Goal: Task Accomplishment & Management: Manage account settings

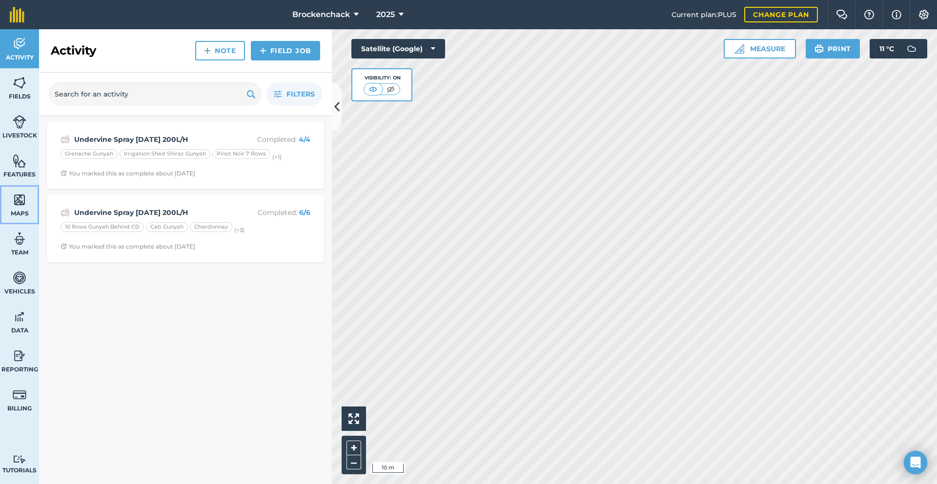
click at [13, 195] on img at bounding box center [20, 200] width 14 height 15
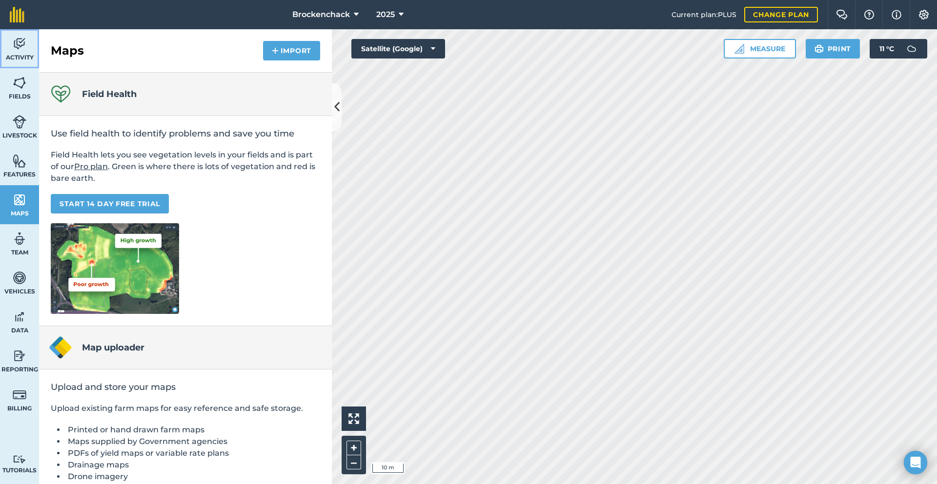
click at [22, 54] on span "Activity" at bounding box center [19, 58] width 39 height 8
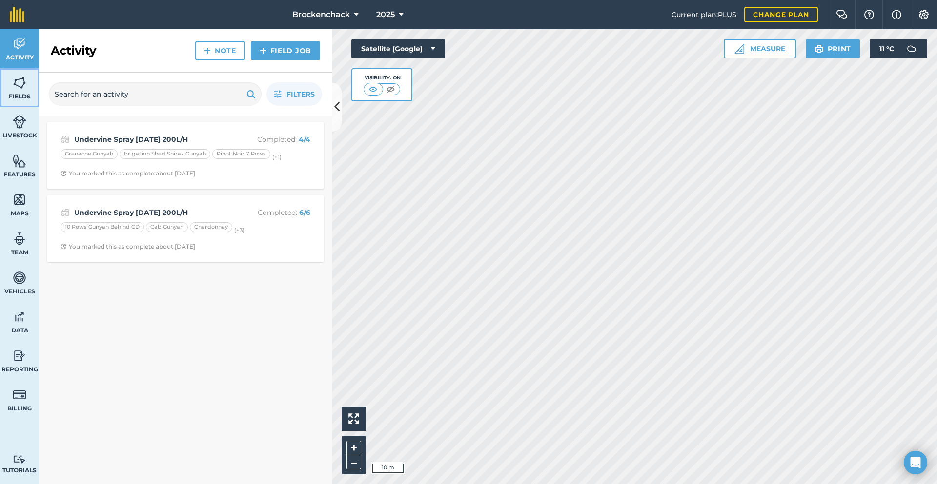
click at [22, 92] on link "Fields" at bounding box center [19, 87] width 39 height 39
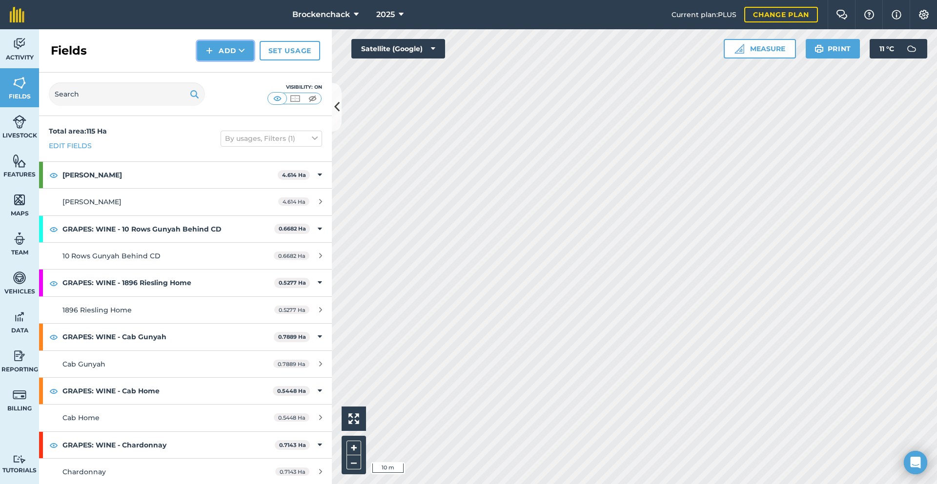
click at [226, 49] on button "Add" at bounding box center [225, 51] width 57 height 20
click at [233, 73] on link "Draw" at bounding box center [226, 72] width 54 height 21
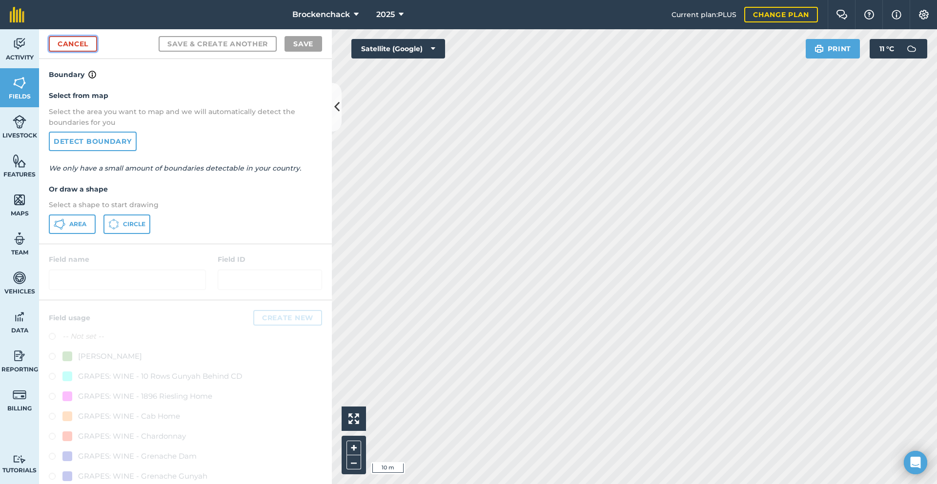
click at [77, 43] on link "Cancel" at bounding box center [73, 44] width 48 height 16
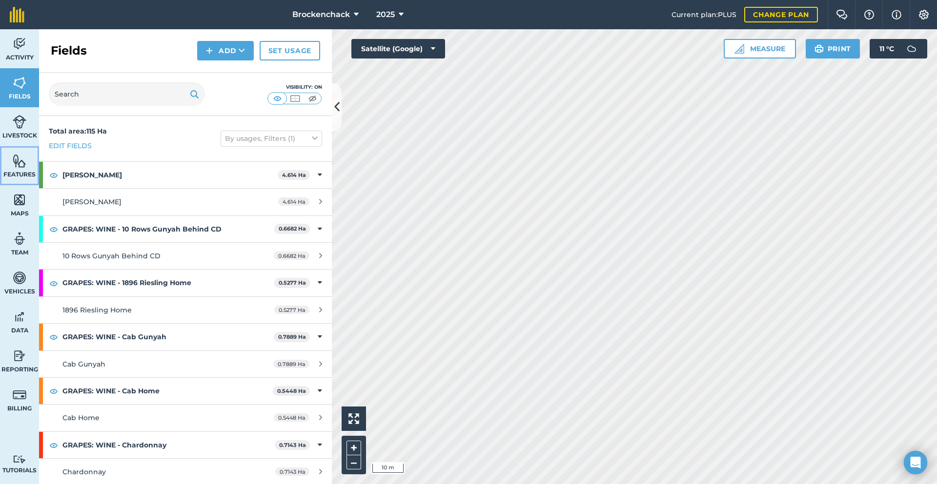
click at [24, 178] on span "Features" at bounding box center [19, 175] width 39 height 8
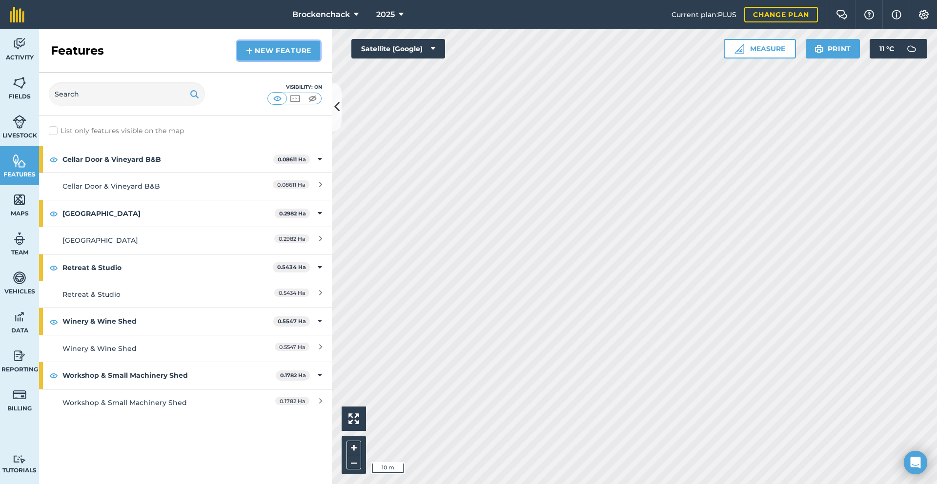
click at [264, 51] on link "New feature" at bounding box center [278, 51] width 83 height 20
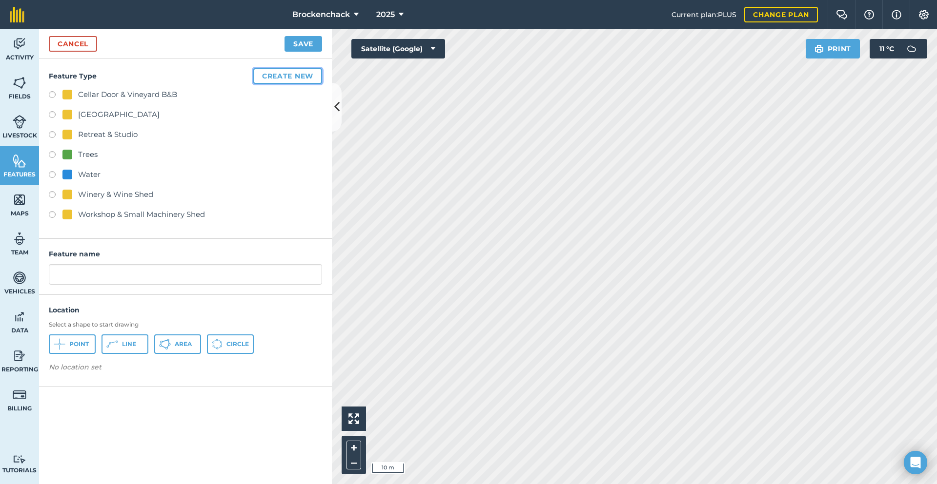
click at [282, 72] on button "Create new" at bounding box center [287, 76] width 69 height 16
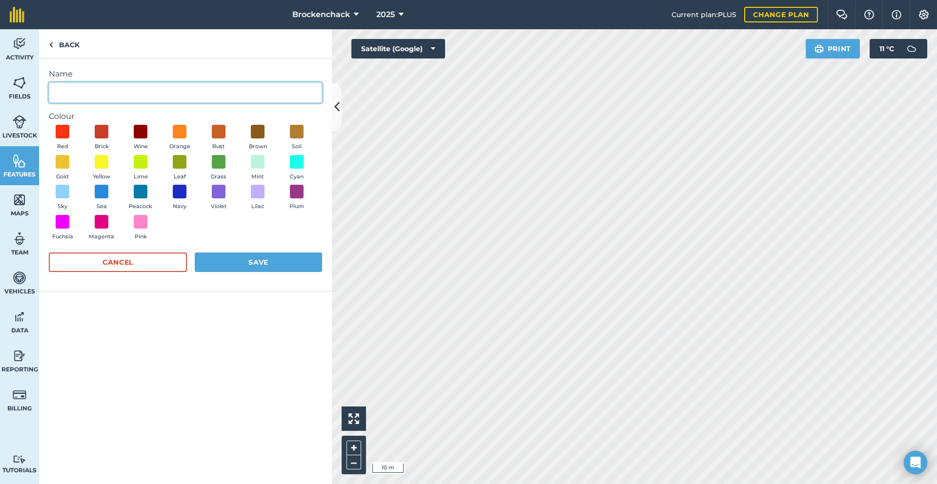
click at [94, 96] on input "Name" at bounding box center [185, 92] width 273 height 20
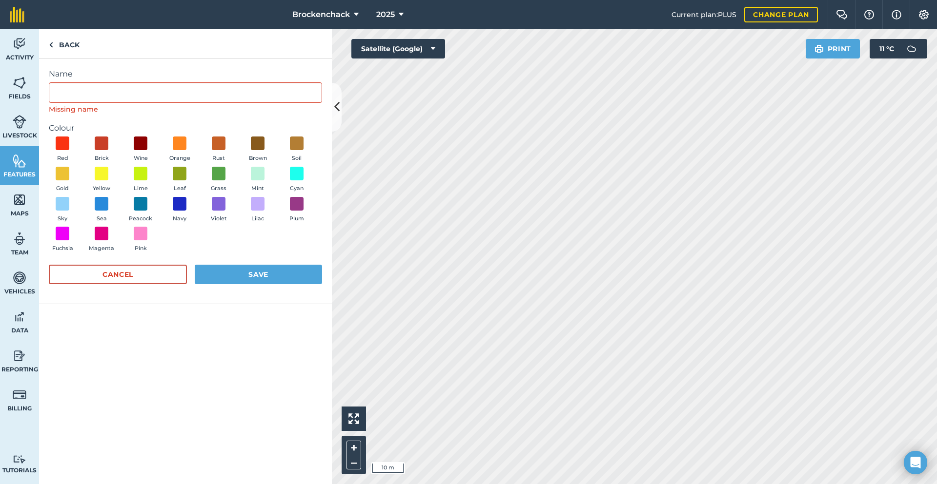
drag, startPoint x: 189, startPoint y: 349, endPoint x: 173, endPoint y: 345, distance: 17.2
click at [173, 345] on div "Name Missing name Colour Red Brick Wine Orange Rust Brown Soil Gold Yellow Lime…" at bounding box center [185, 272] width 293 height 426
click at [162, 272] on button "Cancel" at bounding box center [118, 275] width 138 height 20
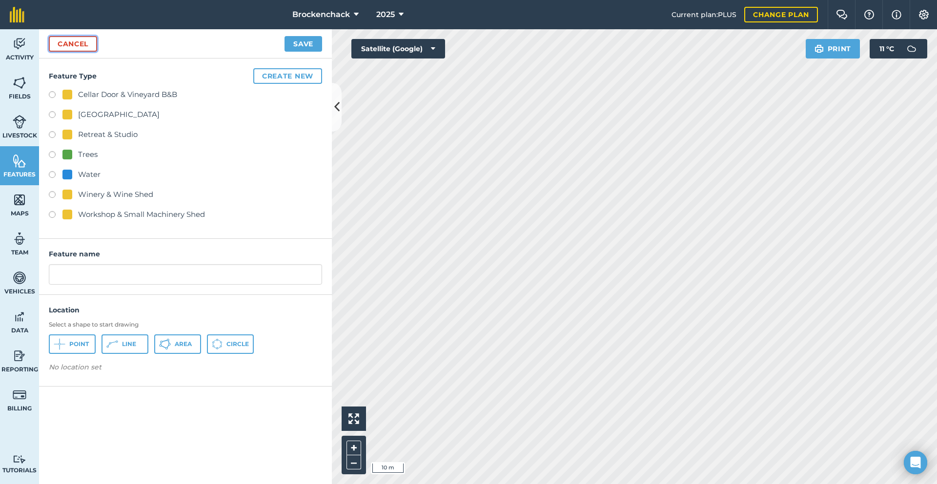
click at [62, 45] on link "Cancel" at bounding box center [73, 44] width 48 height 16
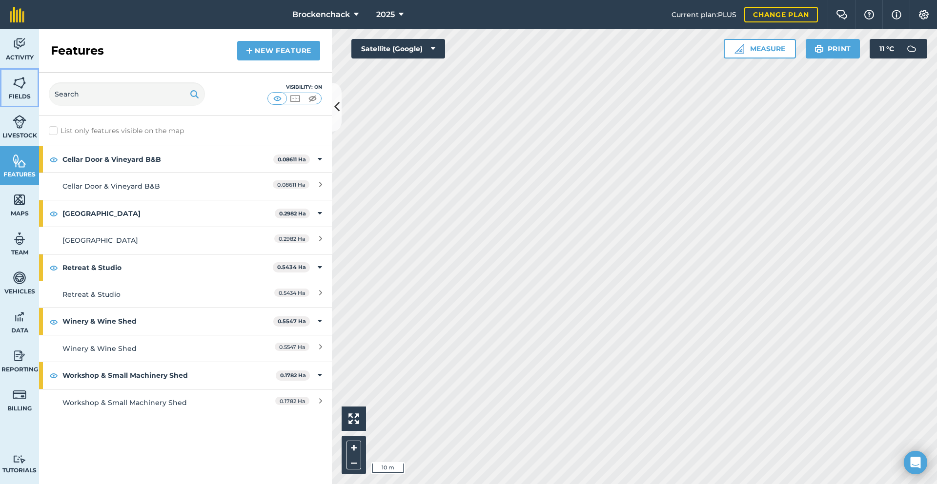
click at [10, 89] on link "Fields" at bounding box center [19, 87] width 39 height 39
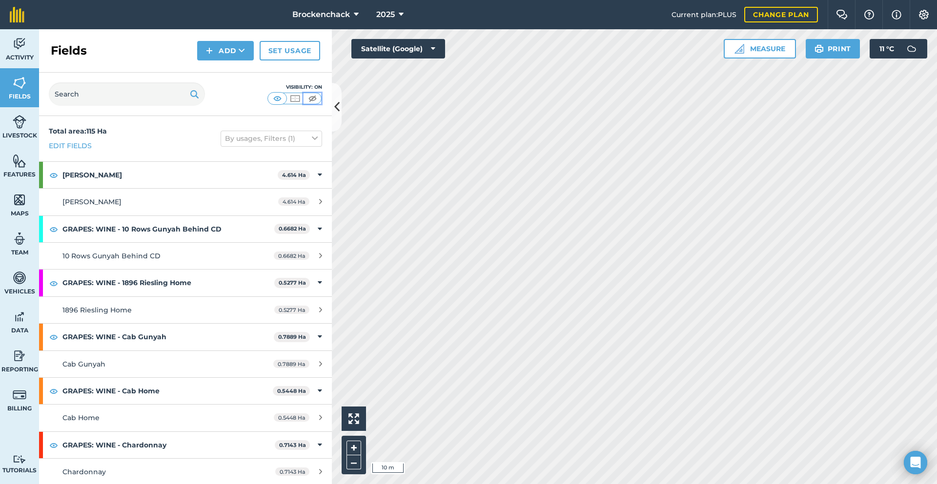
click at [310, 95] on img at bounding box center [312, 99] width 12 height 10
click at [315, 95] on img at bounding box center [312, 99] width 12 height 10
click at [310, 97] on img at bounding box center [312, 99] width 12 height 10
click at [289, 101] on img at bounding box center [295, 99] width 12 height 10
click at [274, 99] on img at bounding box center [277, 99] width 12 height 10
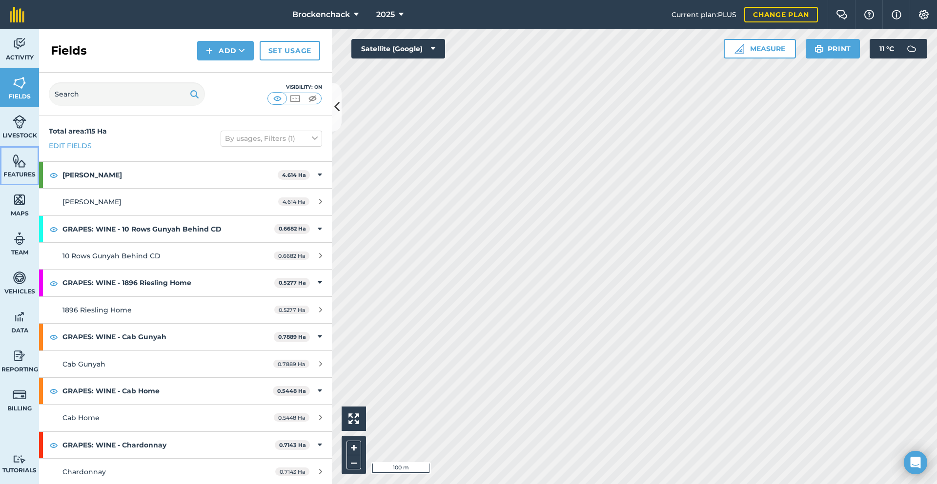
click at [17, 180] on link "Features" at bounding box center [19, 165] width 39 height 39
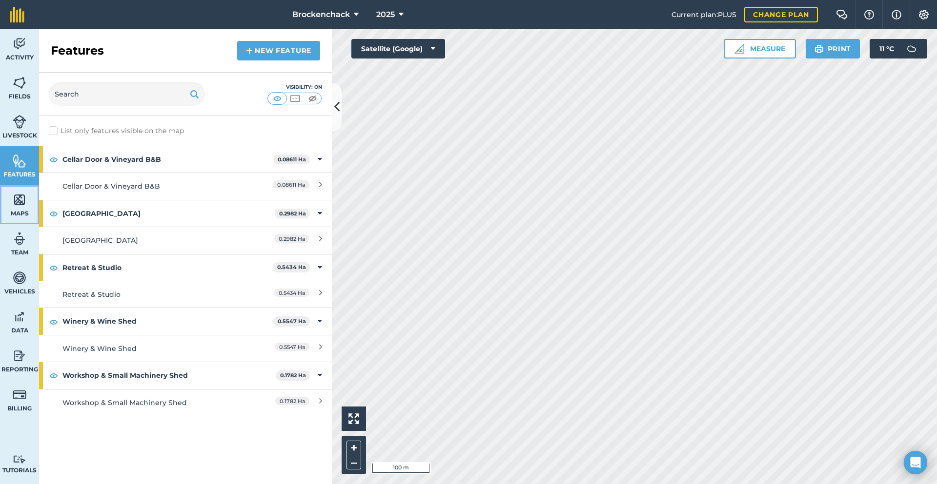
click at [21, 201] on img at bounding box center [20, 200] width 14 height 15
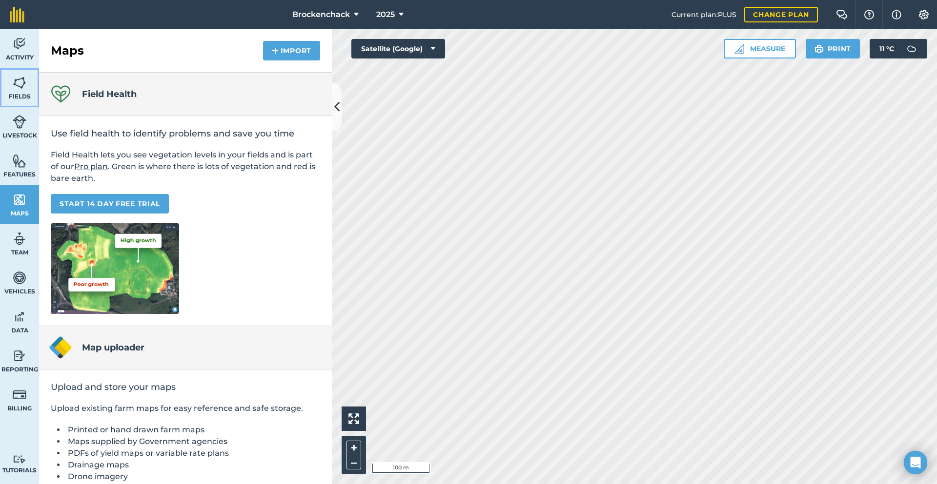
click at [9, 86] on link "Fields" at bounding box center [19, 87] width 39 height 39
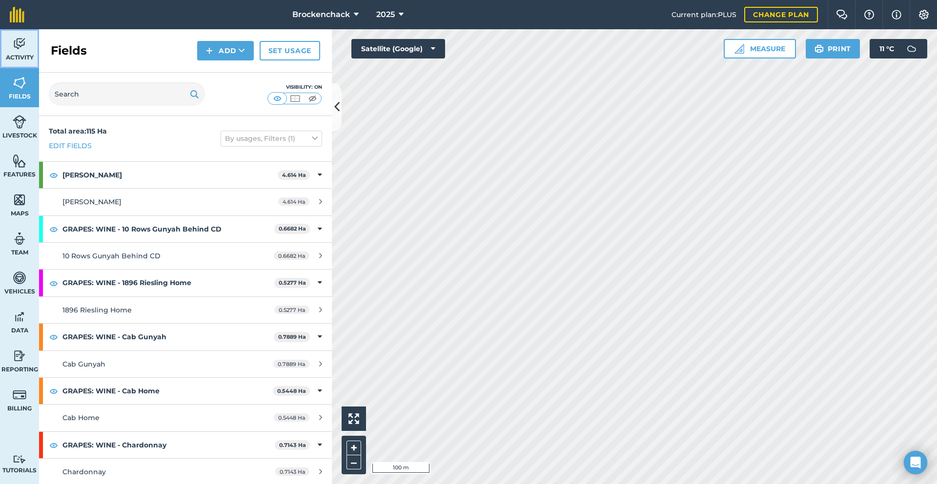
click at [18, 43] on img at bounding box center [20, 44] width 14 height 15
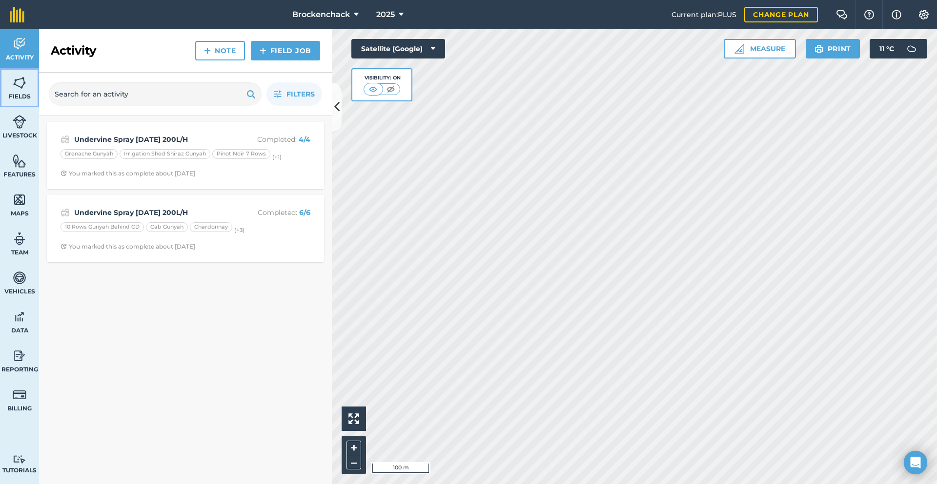
click at [12, 91] on link "Fields" at bounding box center [19, 87] width 39 height 39
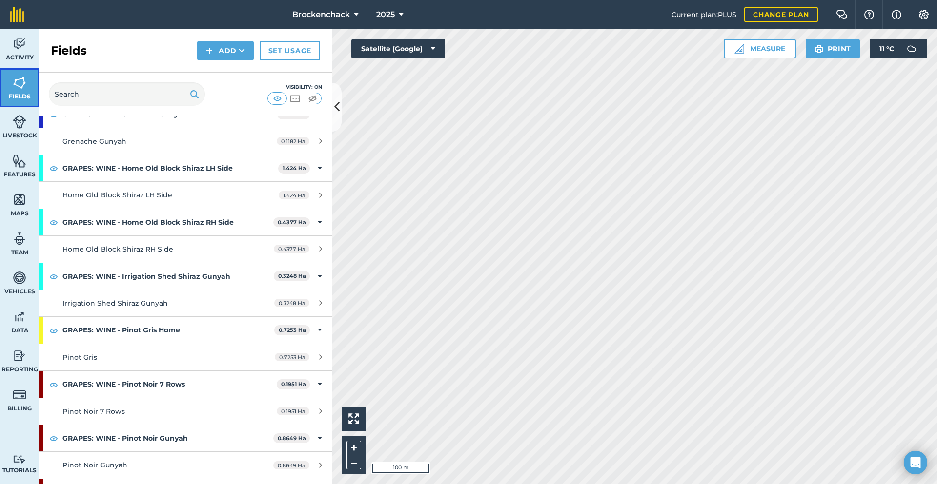
scroll to position [195, 0]
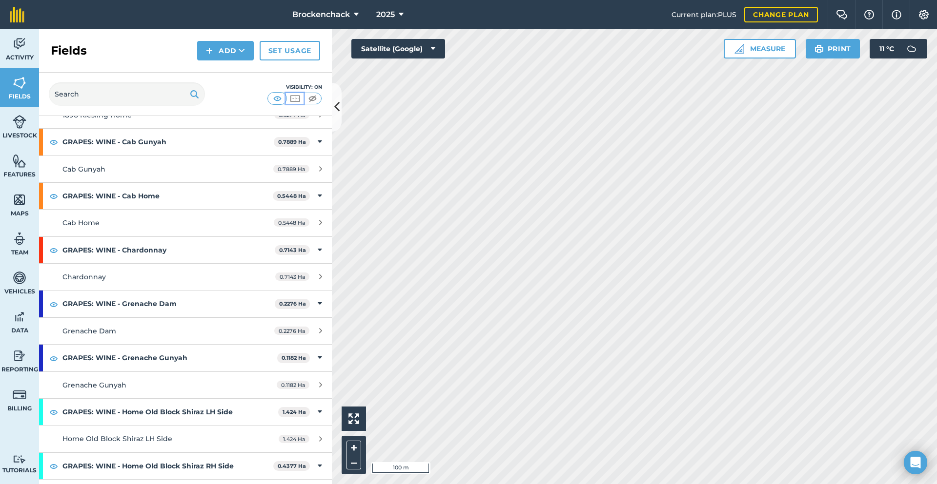
click at [296, 100] on img at bounding box center [295, 99] width 12 height 10
click at [315, 95] on img at bounding box center [312, 99] width 12 height 10
click at [3, 166] on link "Features" at bounding box center [19, 165] width 39 height 39
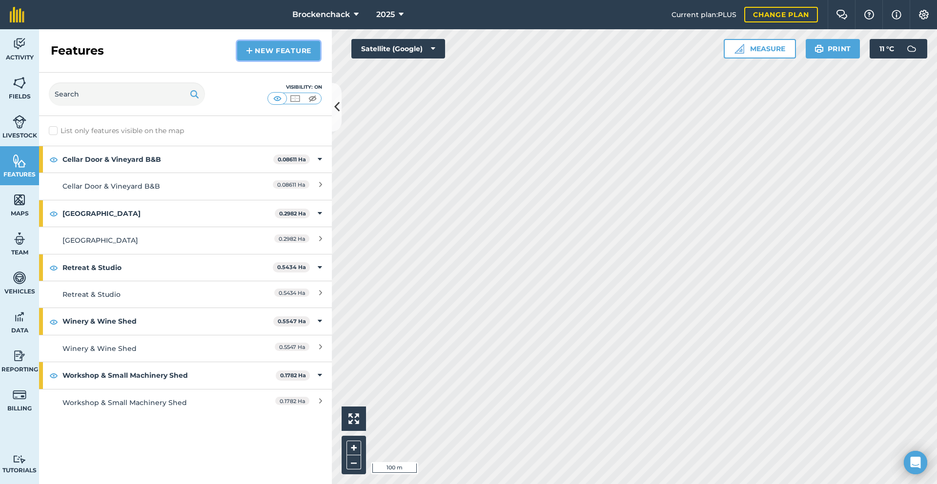
click at [272, 43] on link "New feature" at bounding box center [278, 51] width 83 height 20
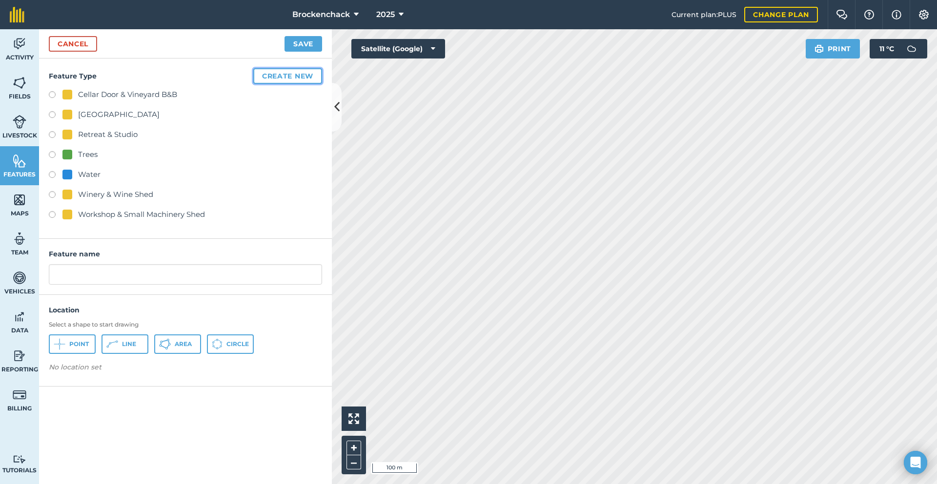
click at [296, 76] on button "Create new" at bounding box center [287, 76] width 69 height 16
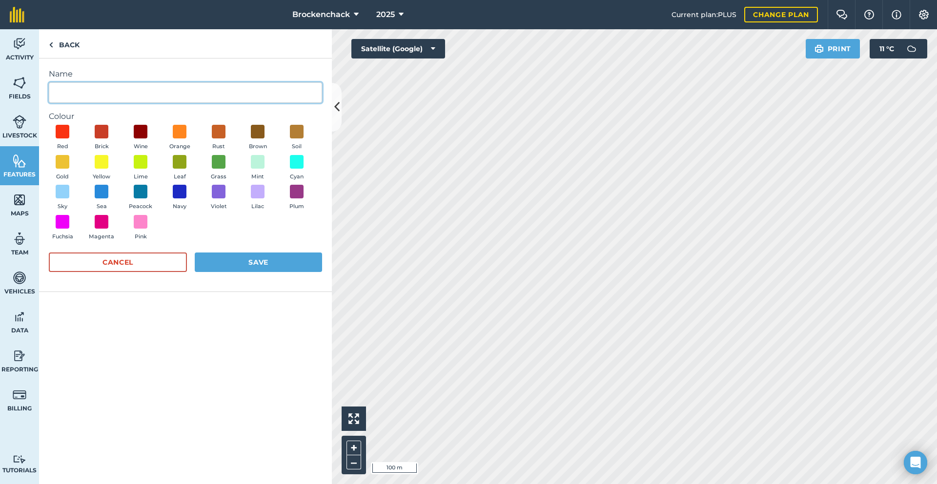
click at [76, 97] on input "Name" at bounding box center [185, 92] width 273 height 20
type input "Chemical storage shed"
click at [64, 158] on span at bounding box center [62, 161] width 15 height 15
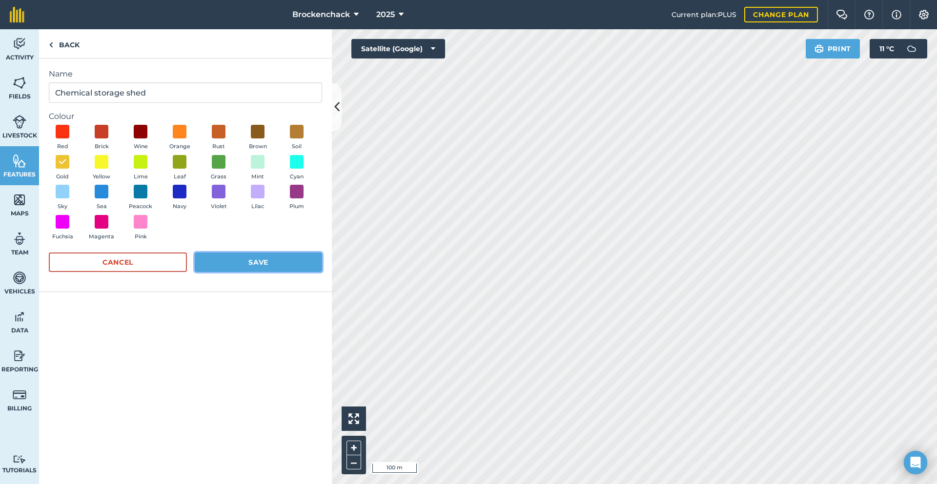
click at [288, 265] on button "Save" at bounding box center [258, 263] width 127 height 20
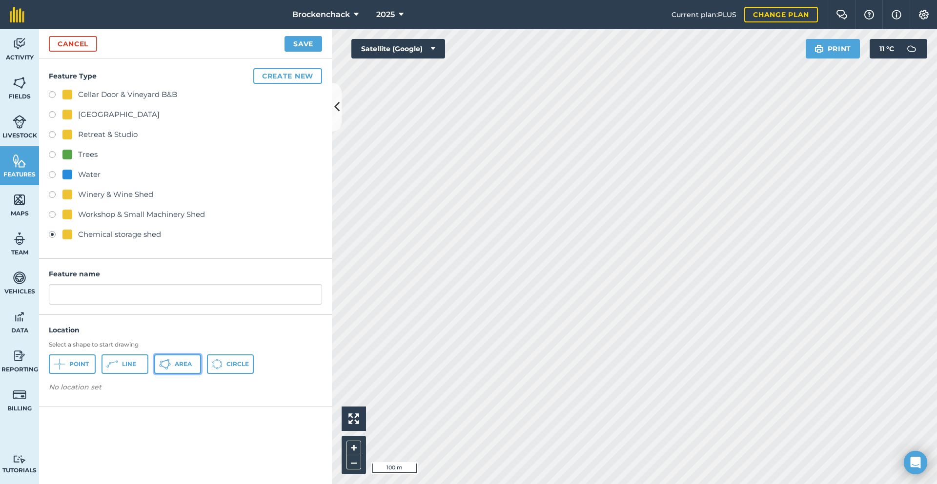
click at [180, 364] on span "Area" at bounding box center [183, 364] width 17 height 8
click at [177, 364] on span "Area" at bounding box center [183, 364] width 17 height 8
click at [175, 364] on span "Area" at bounding box center [183, 364] width 17 height 8
click at [297, 44] on button "Save" at bounding box center [303, 44] width 38 height 16
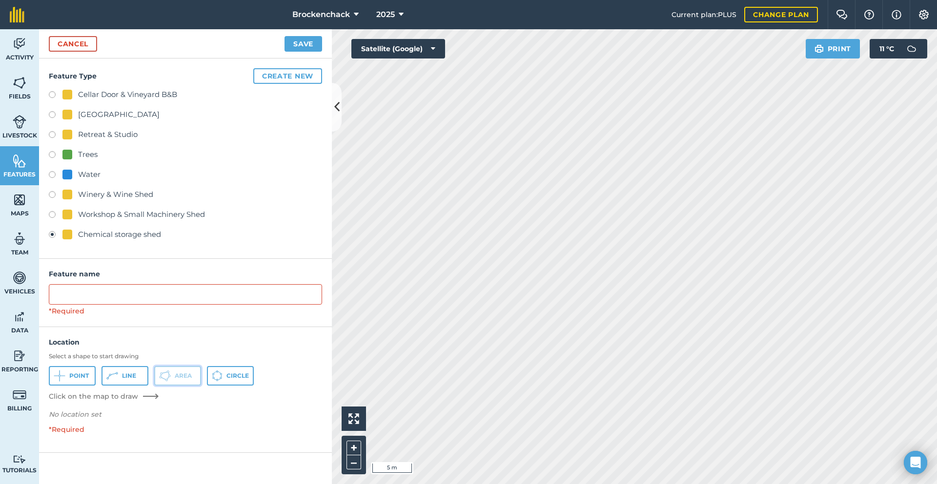
click at [186, 380] on span "Area" at bounding box center [183, 376] width 17 height 8
click at [101, 233] on div "Chemical storage shed" at bounding box center [119, 235] width 83 height 12
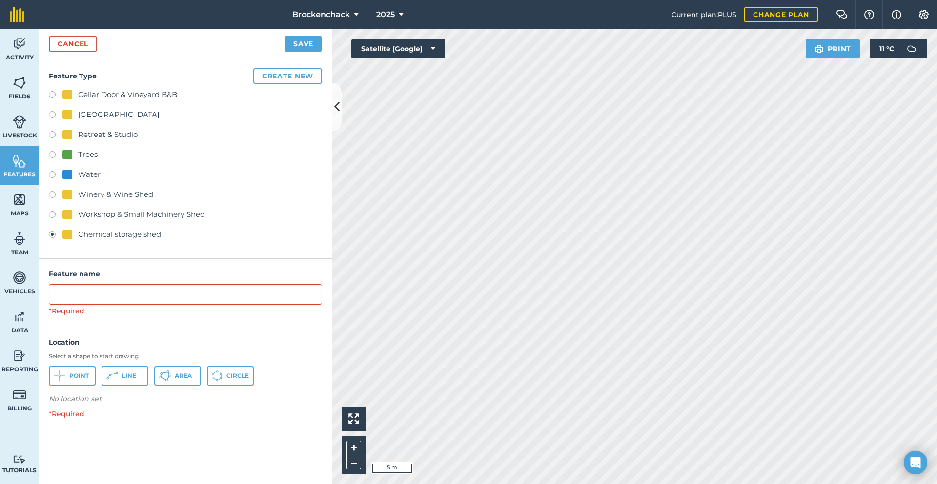
click at [52, 235] on label at bounding box center [56, 236] width 14 height 10
click at [106, 237] on div "Chemical storage shed" at bounding box center [119, 235] width 83 height 12
drag, startPoint x: 106, startPoint y: 237, endPoint x: 276, endPoint y: 220, distance: 170.6
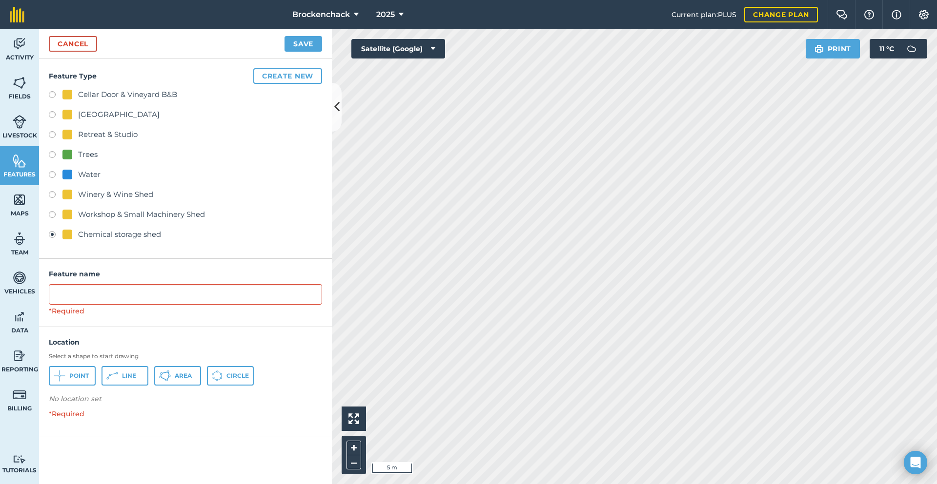
click at [276, 220] on div "Workshop & Small Machinery Shed" at bounding box center [185, 216] width 273 height 14
click at [50, 236] on label at bounding box center [56, 236] width 14 height 10
click at [73, 45] on link "Cancel" at bounding box center [73, 44] width 48 height 16
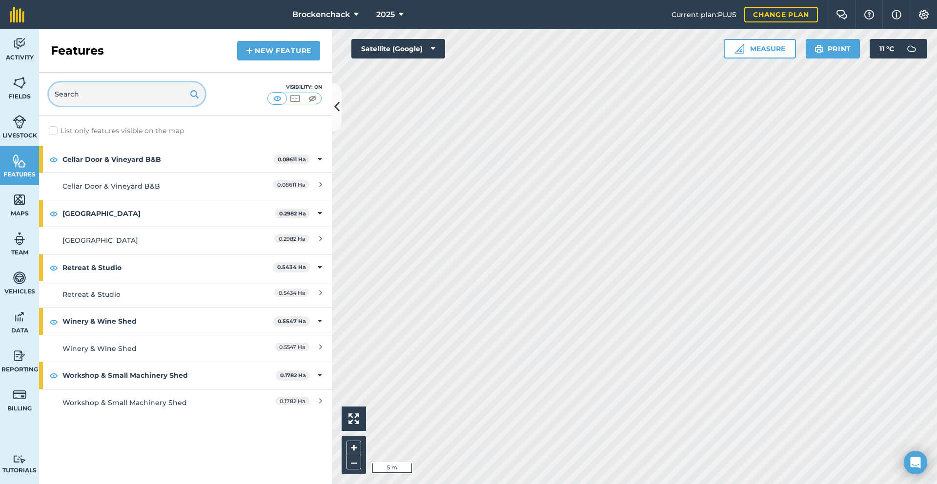
click at [113, 99] on input "text" at bounding box center [127, 93] width 156 height 23
click at [297, 97] on img at bounding box center [295, 99] width 12 height 10
click at [311, 99] on img at bounding box center [312, 99] width 12 height 10
click at [275, 96] on img at bounding box center [277, 99] width 12 height 10
click at [88, 129] on label "List only features visible on the map" at bounding box center [116, 131] width 135 height 10
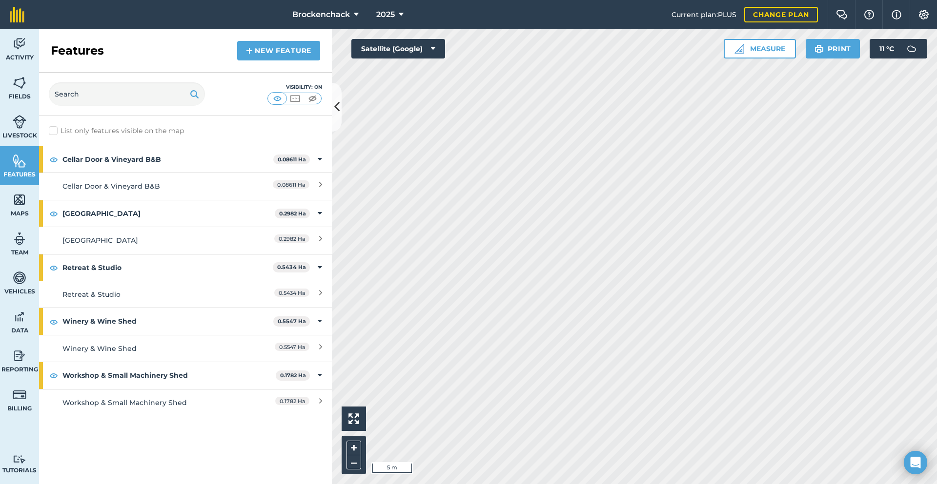
click at [55, 129] on input "List only features visible on the map" at bounding box center [52, 129] width 6 height 6
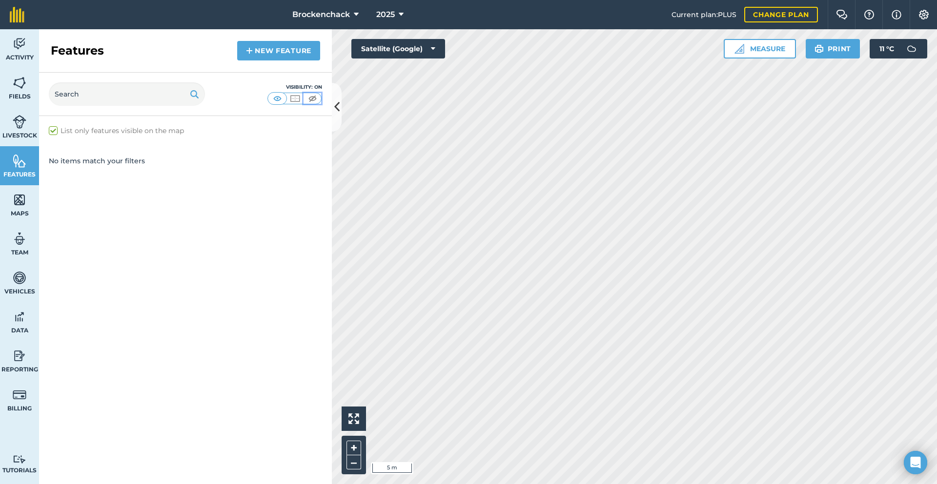
click at [311, 94] on img at bounding box center [312, 99] width 12 height 10
click at [275, 99] on img at bounding box center [277, 99] width 12 height 10
click at [99, 125] on div "List only features visible on the map" at bounding box center [185, 131] width 293 height 30
click at [98, 130] on label "List only features visible on the map" at bounding box center [116, 131] width 135 height 10
click at [55, 130] on input "List only features visible on the map" at bounding box center [52, 129] width 6 height 6
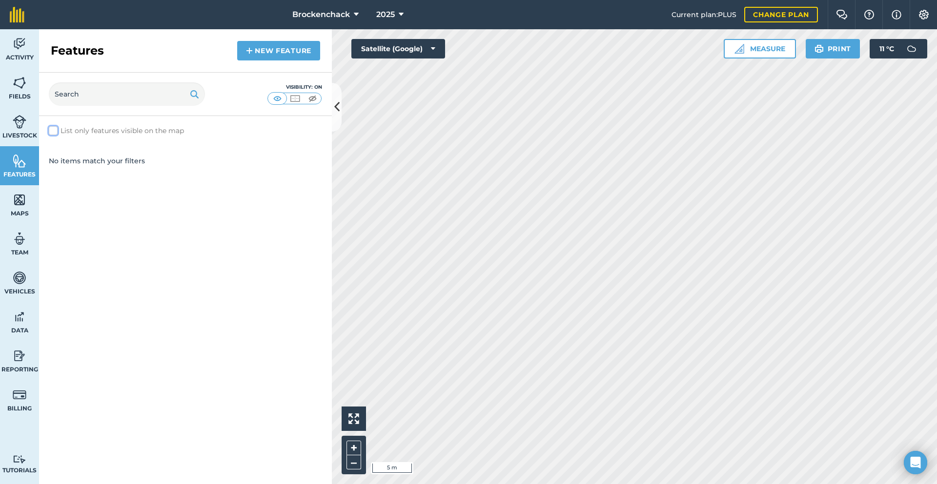
checkbox input "false"
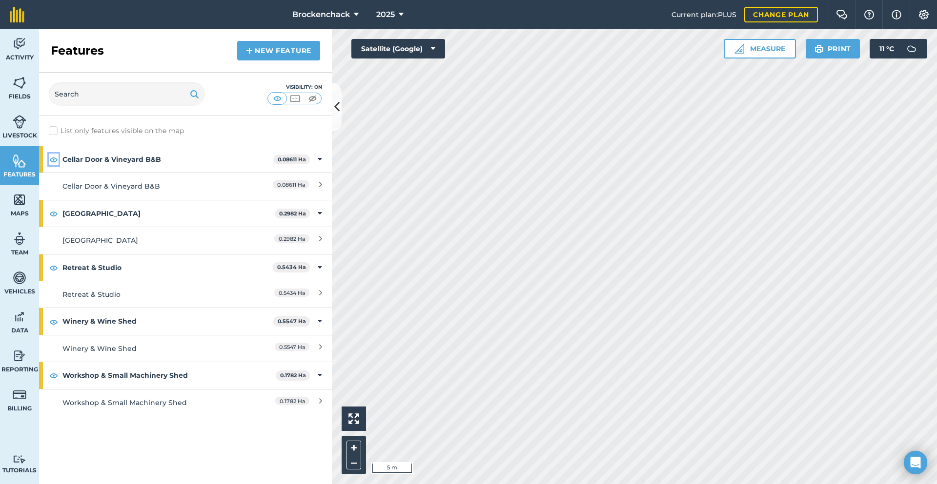
click at [52, 160] on img at bounding box center [53, 160] width 9 height 12
click at [260, 52] on link "New feature" at bounding box center [278, 51] width 83 height 20
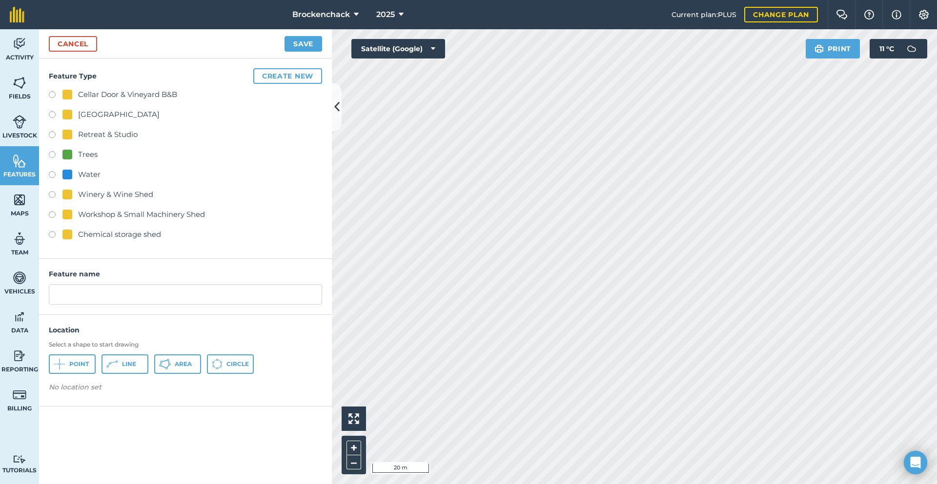
click at [52, 235] on label at bounding box center [56, 236] width 14 height 10
radio input "true"
drag, startPoint x: 173, startPoint y: 297, endPoint x: 0, endPoint y: 253, distance: 178.5
click at [0, 253] on div "Activity Fields Livestock Features Maps Team Vehicles Data Reporting Billing Tu…" at bounding box center [468, 256] width 937 height 455
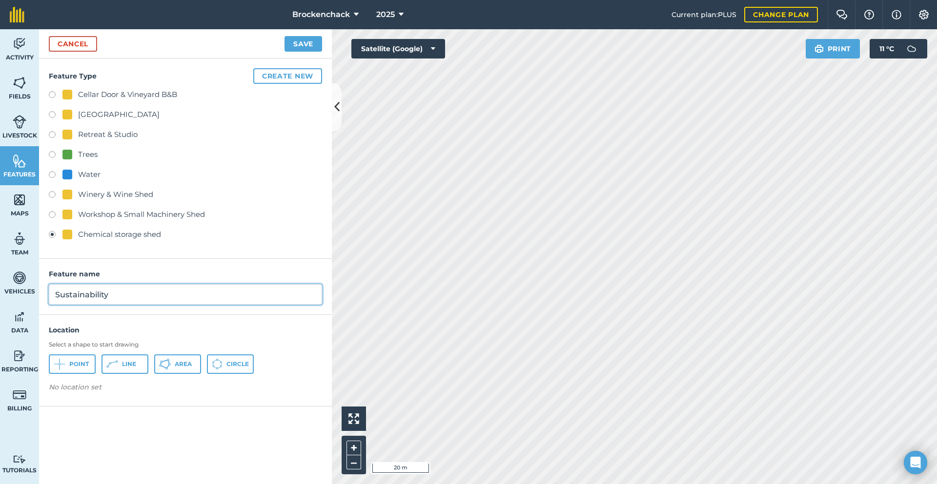
type input "Sustainability"
click at [83, 234] on div "Chemical storage shed" at bounding box center [119, 235] width 83 height 12
drag, startPoint x: 83, startPoint y: 234, endPoint x: 275, endPoint y: 218, distance: 192.3
click at [275, 218] on div "Workshop & Small Machinery Shed" at bounding box center [185, 216] width 273 height 14
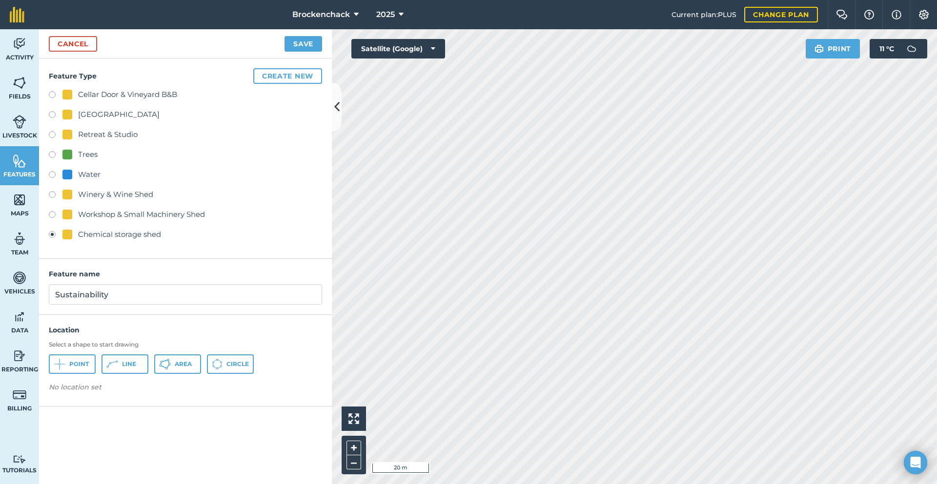
click at [52, 232] on label at bounding box center [56, 236] width 14 height 10
click at [20, 158] on img at bounding box center [20, 161] width 14 height 15
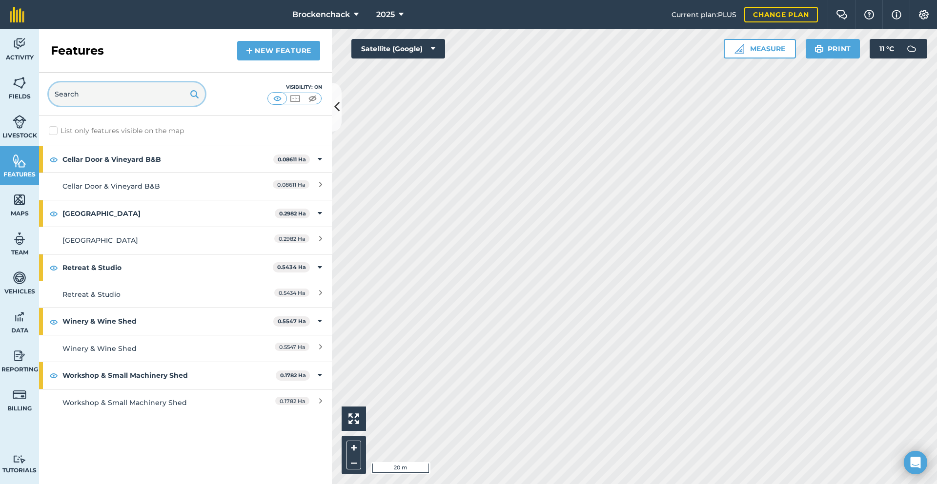
click at [133, 98] on input "text" at bounding box center [127, 93] width 156 height 23
click at [253, 52] on link "New feature" at bounding box center [278, 51] width 83 height 20
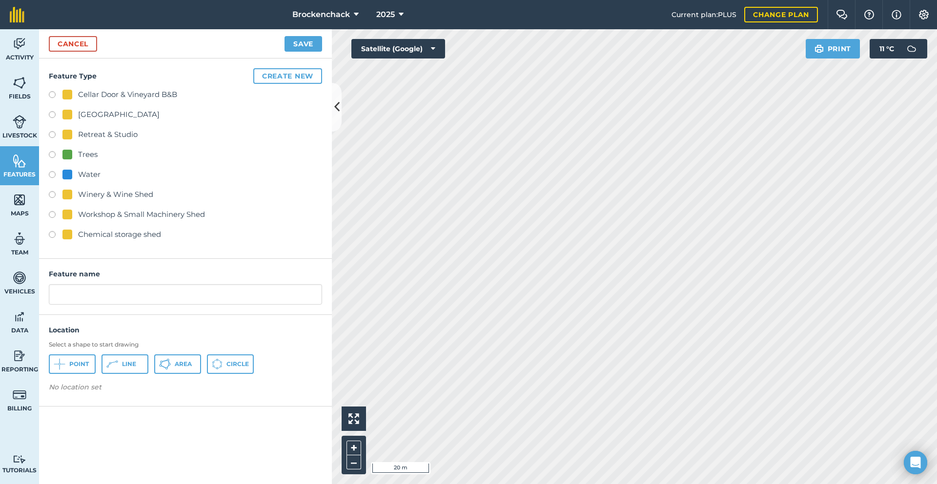
click at [120, 231] on div "Chemical storage shed" at bounding box center [119, 235] width 83 height 12
radio input "true"
type input "Chemical storage shed"
click at [120, 231] on div "Chemical storage shed" at bounding box center [119, 235] width 83 height 12
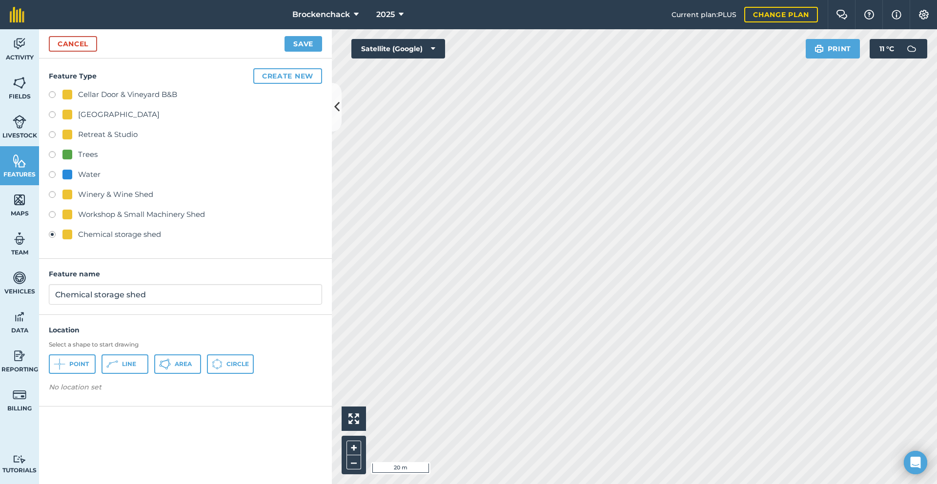
click at [120, 231] on div "Chemical storage shed" at bounding box center [119, 235] width 83 height 12
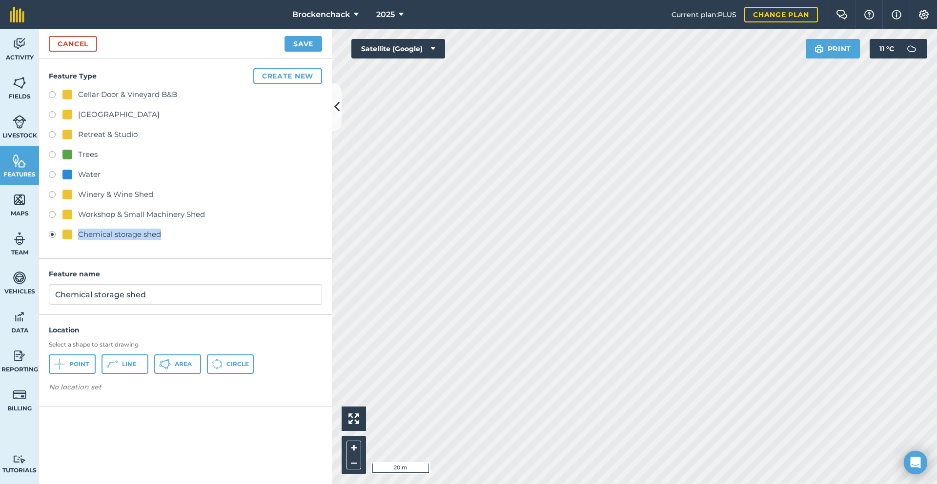
click at [120, 231] on div "Chemical storage shed" at bounding box center [119, 235] width 83 height 12
click at [262, 234] on div "Chemical storage shed" at bounding box center [185, 236] width 273 height 14
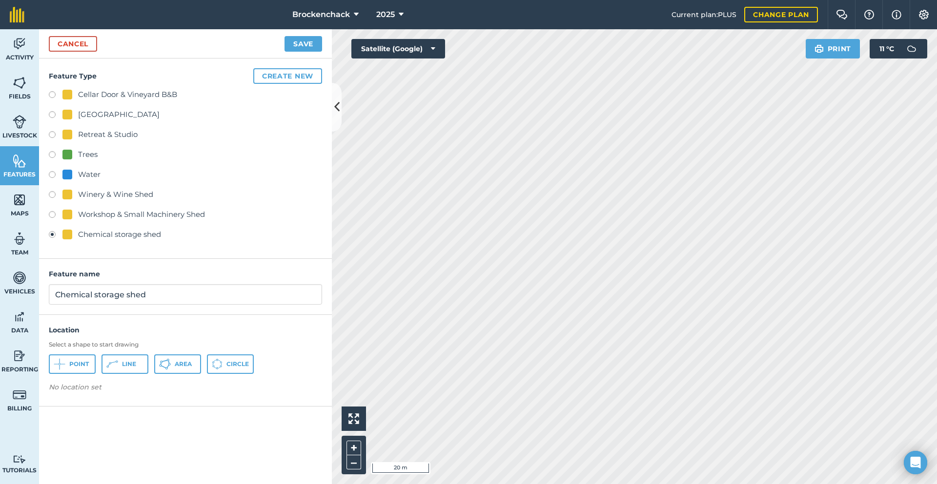
click at [51, 237] on label at bounding box center [56, 236] width 14 height 10
click at [52, 230] on div "Chemical storage shed" at bounding box center [185, 236] width 273 height 14
click at [82, 231] on div "Chemical storage shed" at bounding box center [119, 235] width 83 height 12
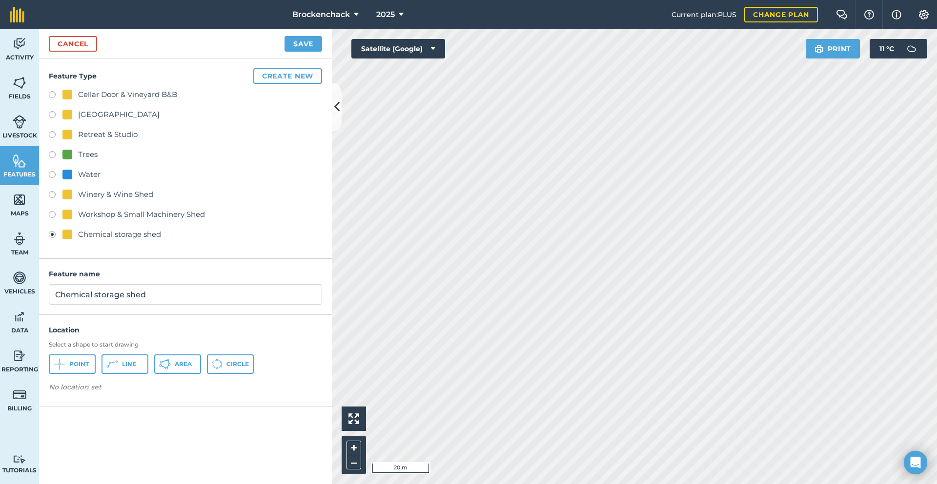
click at [53, 234] on label at bounding box center [56, 236] width 14 height 10
click at [110, 232] on div "Chemical storage shed" at bounding box center [119, 235] width 83 height 12
click at [88, 233] on div "Chemical storage shed" at bounding box center [119, 235] width 83 height 12
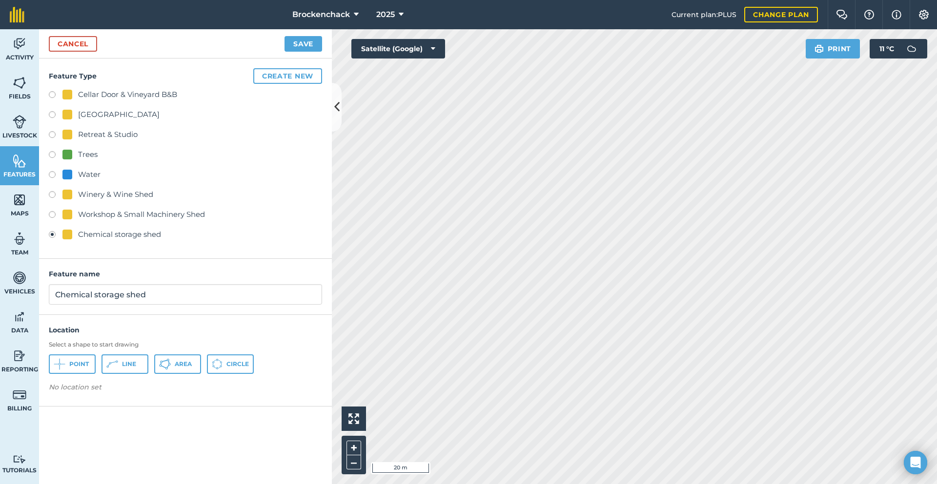
drag, startPoint x: 88, startPoint y: 233, endPoint x: 293, endPoint y: 227, distance: 204.9
click at [293, 227] on div "Cellar Door & Vineyard B&B Main House Retreat & Studio Trees Water Winery & Win…" at bounding box center [185, 166] width 273 height 154
click at [68, 47] on link "Cancel" at bounding box center [73, 44] width 48 height 16
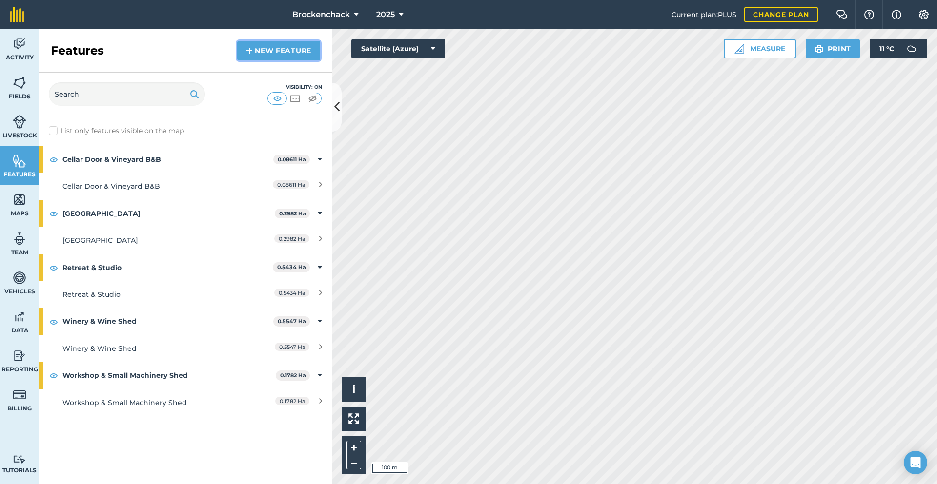
click at [276, 54] on link "New feature" at bounding box center [278, 51] width 83 height 20
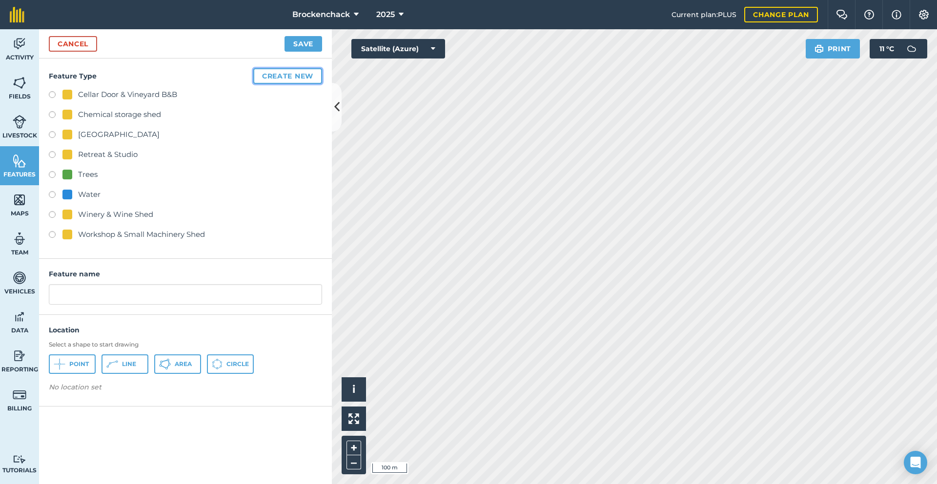
click at [270, 76] on button "Create new" at bounding box center [287, 76] width 69 height 16
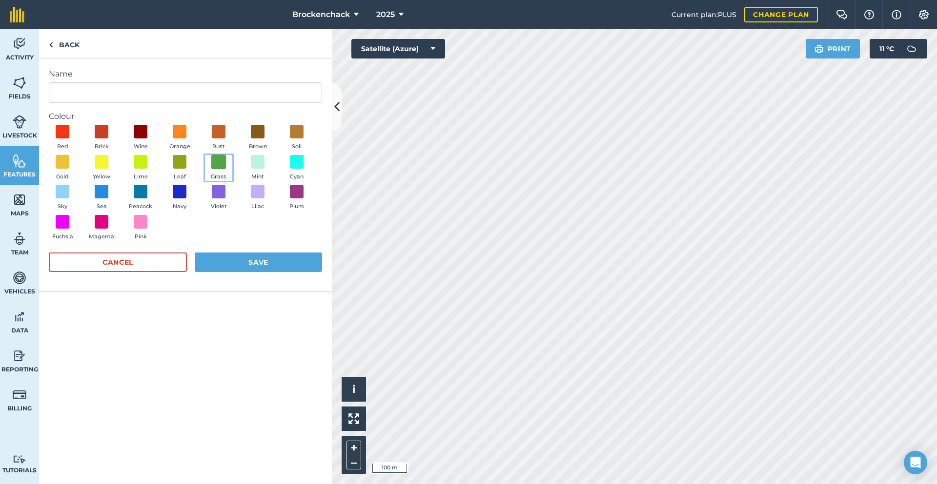
click at [220, 163] on span at bounding box center [218, 161] width 15 height 15
click at [91, 90] on input "Name" at bounding box center [185, 92] width 273 height 20
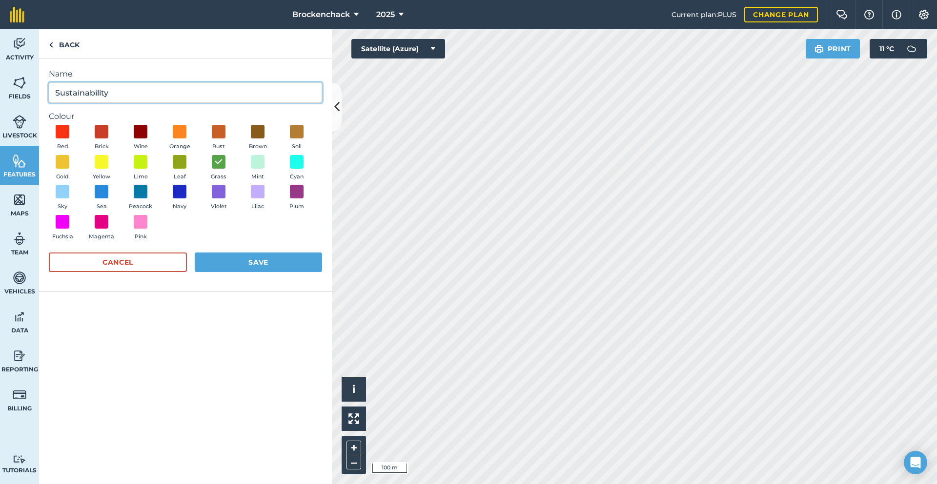
type input "Sustainability"
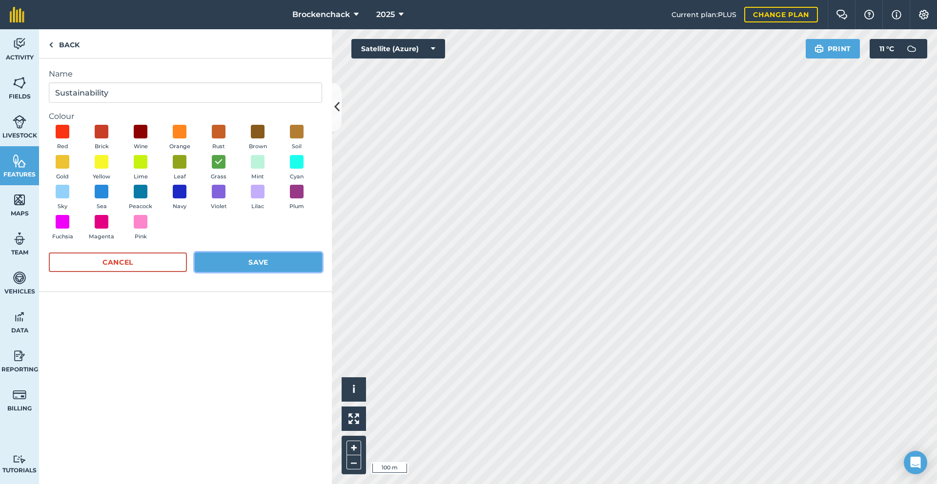
click at [260, 257] on button "Save" at bounding box center [258, 263] width 127 height 20
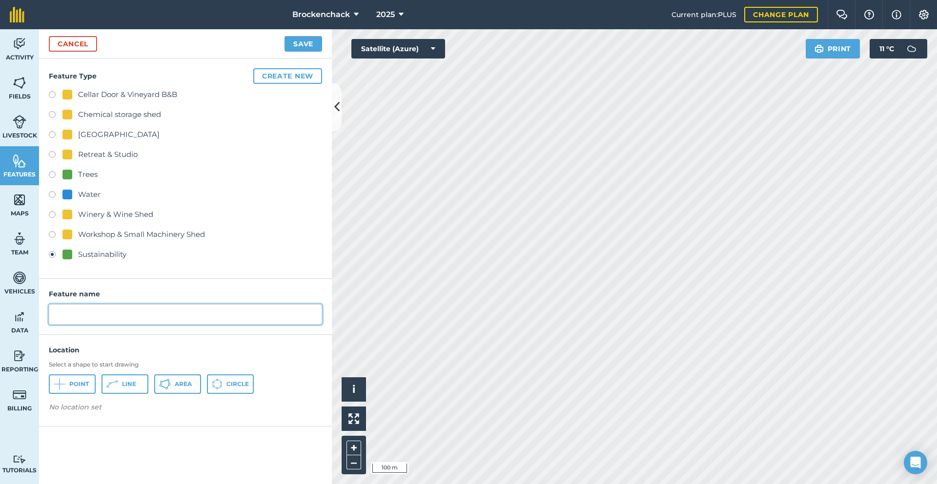
click at [138, 305] on input "text" at bounding box center [185, 314] width 273 height 20
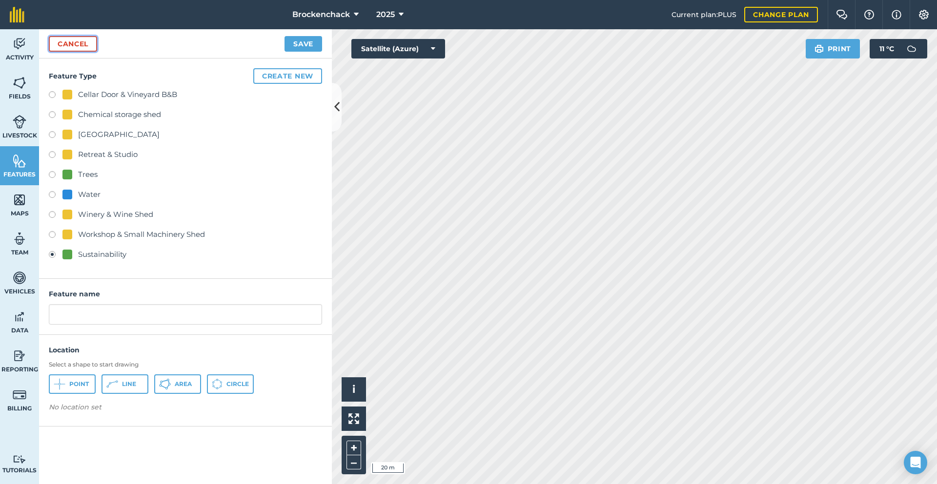
click at [88, 45] on link "Cancel" at bounding box center [73, 44] width 48 height 16
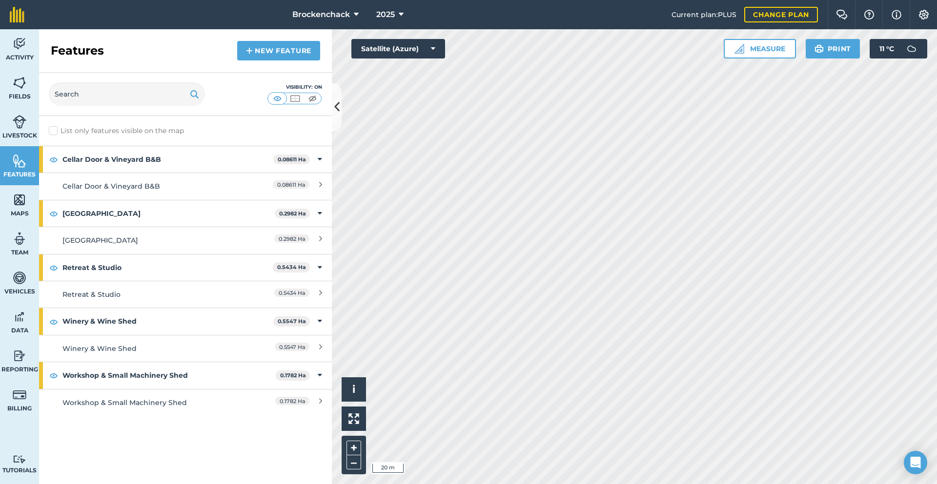
click at [71, 133] on label "List only features visible on the map" at bounding box center [116, 131] width 135 height 10
click at [55, 132] on input "List only features visible on the map" at bounding box center [52, 129] width 6 height 6
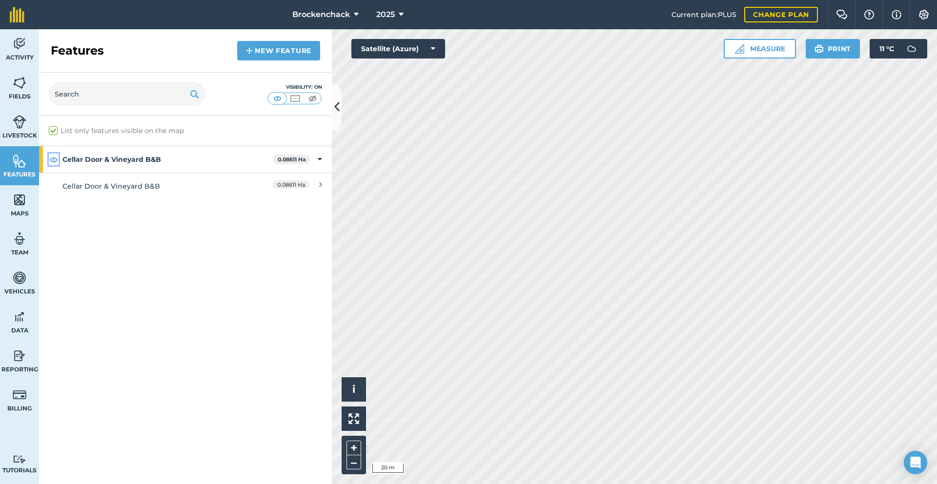
click at [51, 159] on img at bounding box center [53, 160] width 9 height 12
click at [309, 99] on img at bounding box center [312, 99] width 12 height 10
click at [279, 98] on img at bounding box center [277, 99] width 12 height 10
click at [291, 96] on img at bounding box center [295, 99] width 12 height 10
click at [53, 128] on label "List only features visible on the map" at bounding box center [116, 131] width 135 height 10
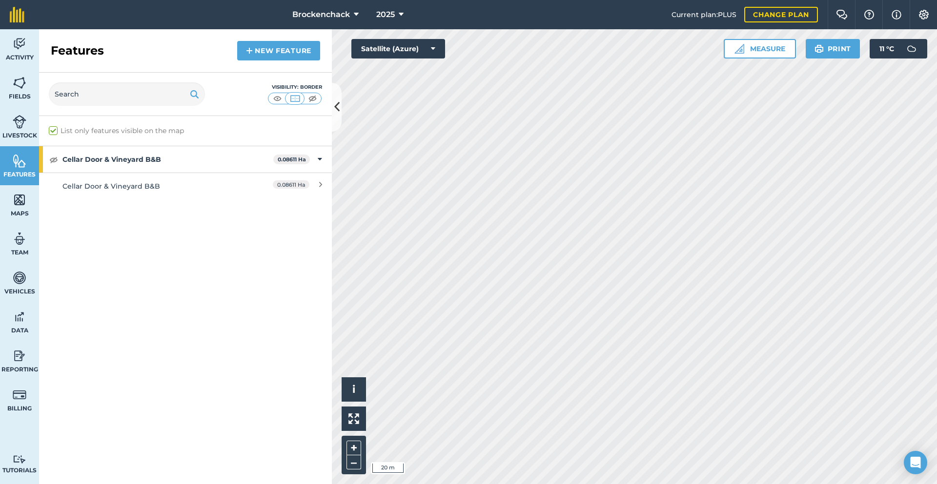
click at [53, 128] on input "List only features visible on the map" at bounding box center [52, 129] width 6 height 6
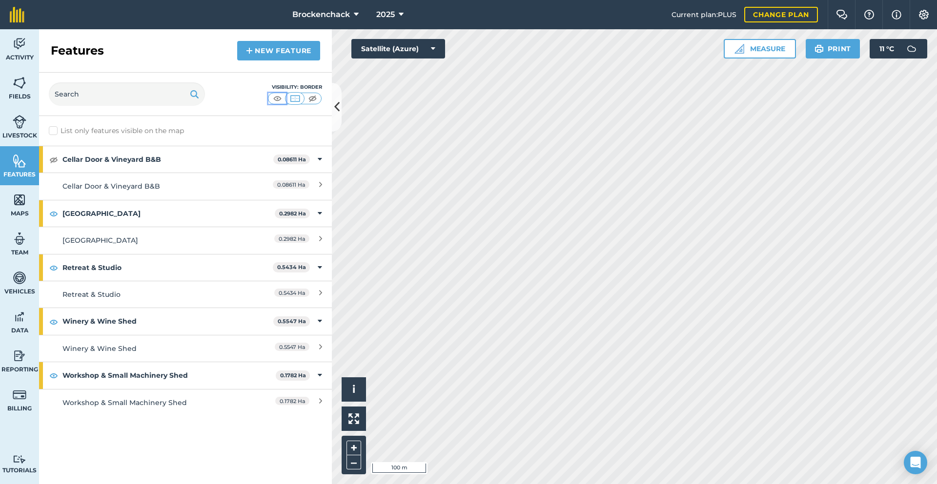
click at [280, 94] on img at bounding box center [277, 99] width 12 height 10
click at [314, 99] on img at bounding box center [312, 99] width 12 height 10
click at [278, 100] on img at bounding box center [277, 99] width 12 height 10
click at [82, 132] on label "List only features visible on the map" at bounding box center [116, 131] width 135 height 10
click at [55, 132] on input "List only features visible on the map" at bounding box center [52, 129] width 6 height 6
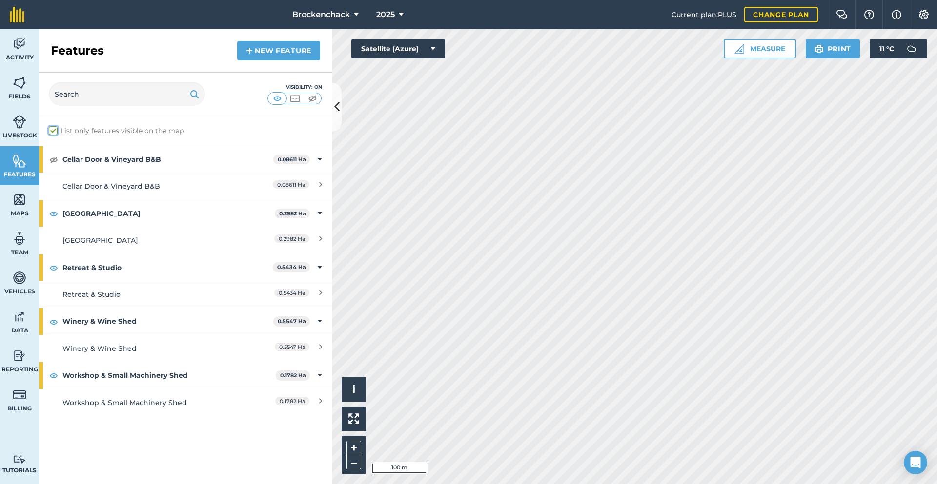
checkbox input "true"
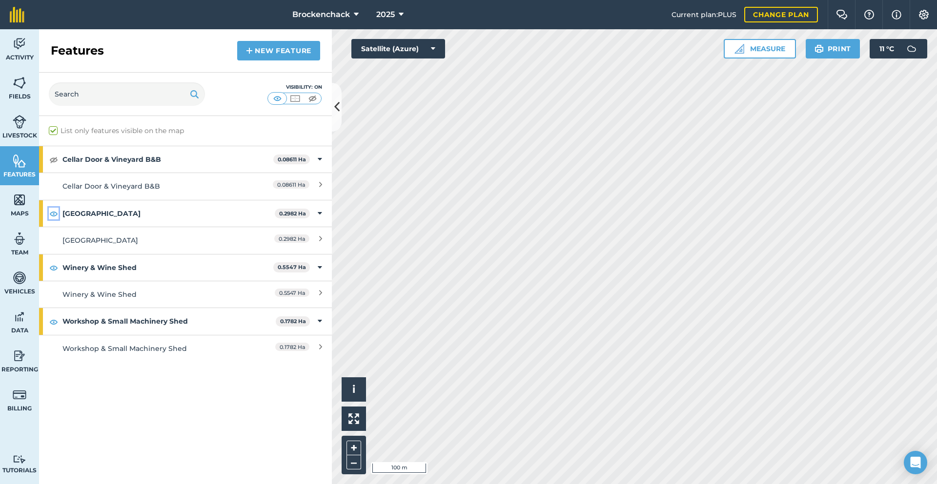
click at [54, 212] on img at bounding box center [53, 214] width 9 height 12
click at [53, 267] on img at bounding box center [53, 268] width 9 height 12
click at [52, 324] on img at bounding box center [53, 322] width 9 height 12
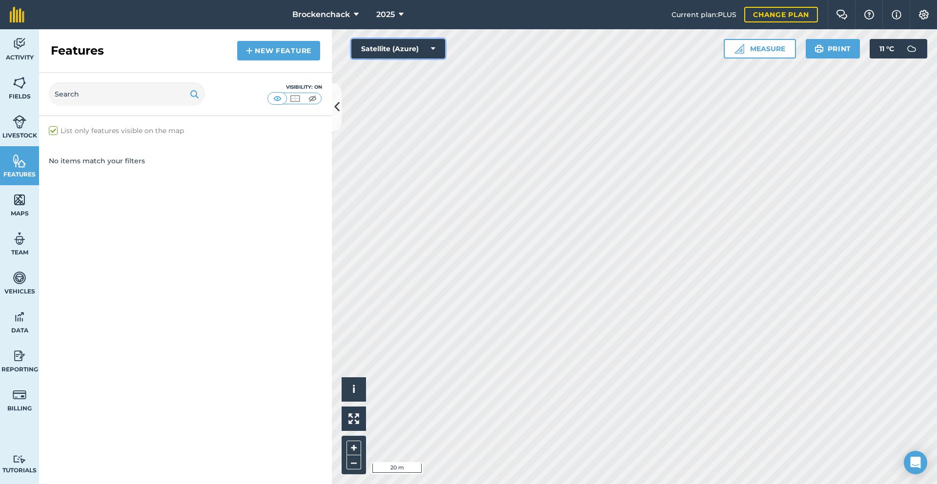
click at [408, 49] on button "Satellite (Azure)" at bounding box center [398, 49] width 94 height 20
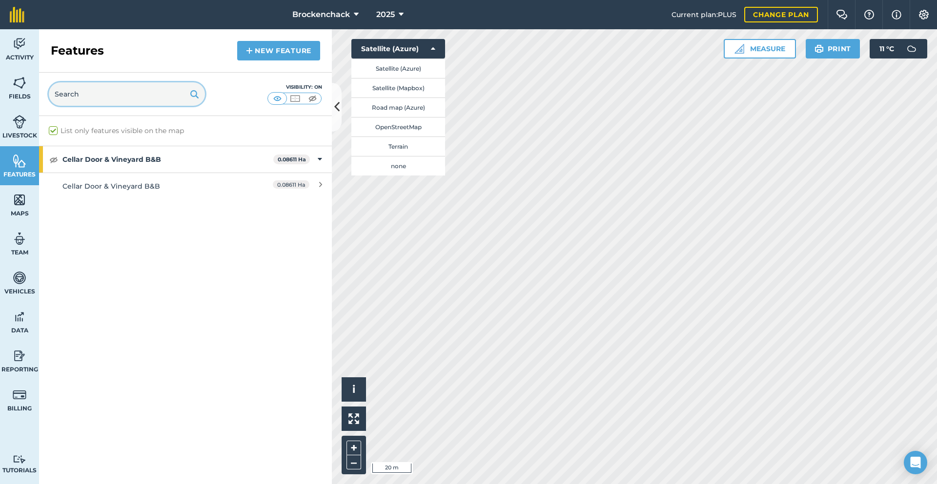
click at [111, 90] on input "text" at bounding box center [127, 93] width 156 height 23
click at [261, 52] on link "New feature" at bounding box center [278, 51] width 83 height 20
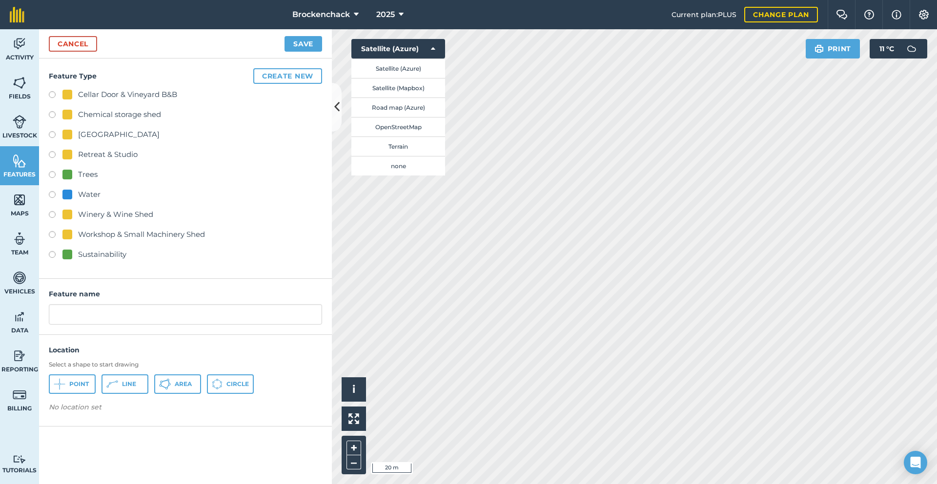
click at [52, 254] on label at bounding box center [56, 256] width 14 height 10
radio input "true"
drag, startPoint x: 131, startPoint y: 319, endPoint x: 0, endPoint y: 306, distance: 131.3
click at [0, 306] on div "Activity Fields Livestock Features Maps Team Vehicles Data Reporting Billing Tu…" at bounding box center [468, 256] width 937 height 455
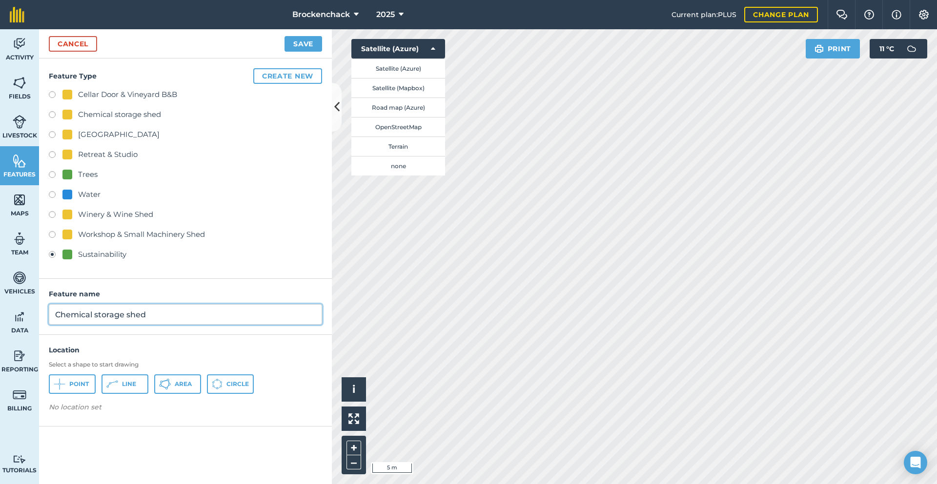
type input "Chemical storage shed"
click at [180, 386] on span "Area" at bounding box center [183, 384] width 17 height 8
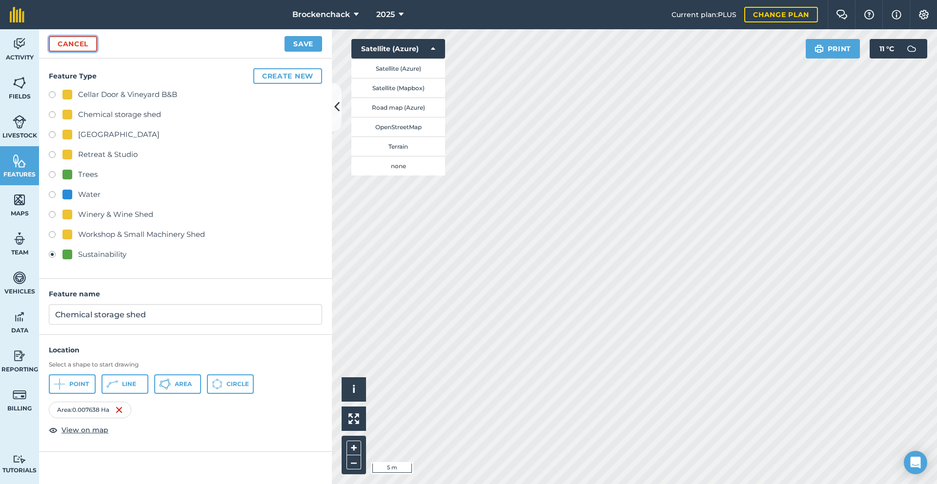
click at [76, 47] on link "Cancel" at bounding box center [73, 44] width 48 height 16
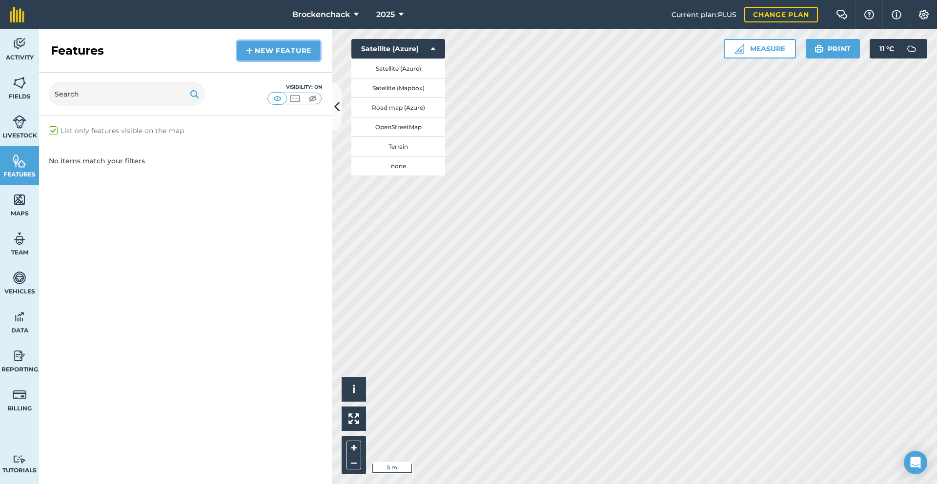
click at [280, 48] on link "New feature" at bounding box center [278, 51] width 83 height 20
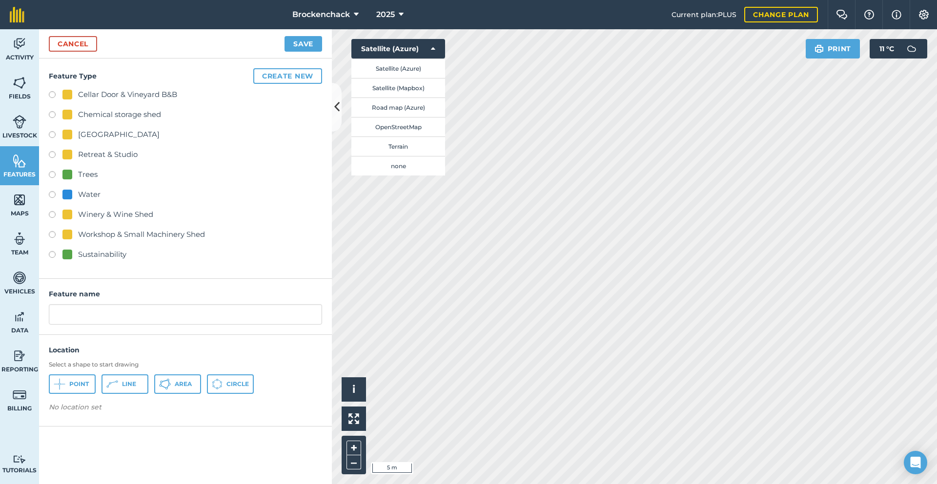
click at [48, 256] on div "Feature Type Create new Cellar Door & Vineyard B&B Chemical storage shed Main H…" at bounding box center [185, 169] width 293 height 220
click at [51, 253] on label at bounding box center [56, 256] width 14 height 10
radio input "true"
drag, startPoint x: 140, startPoint y: 318, endPoint x: 0, endPoint y: 287, distance: 143.8
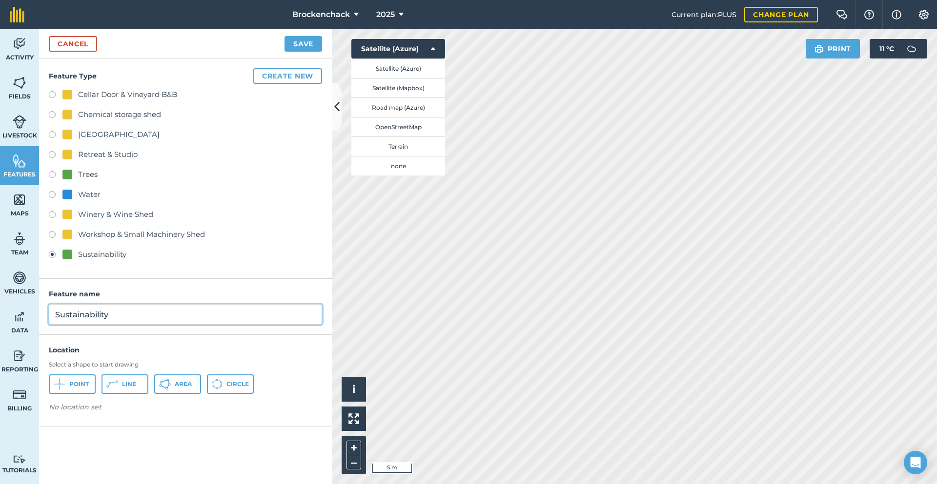
click at [0, 287] on div "Activity Fields Livestock Features Maps Team Vehicles Data Reporting Billing Tu…" at bounding box center [468, 256] width 937 height 455
type input "C"
type input "Chemical storage shed"
click at [187, 384] on span "Area" at bounding box center [183, 384] width 17 height 8
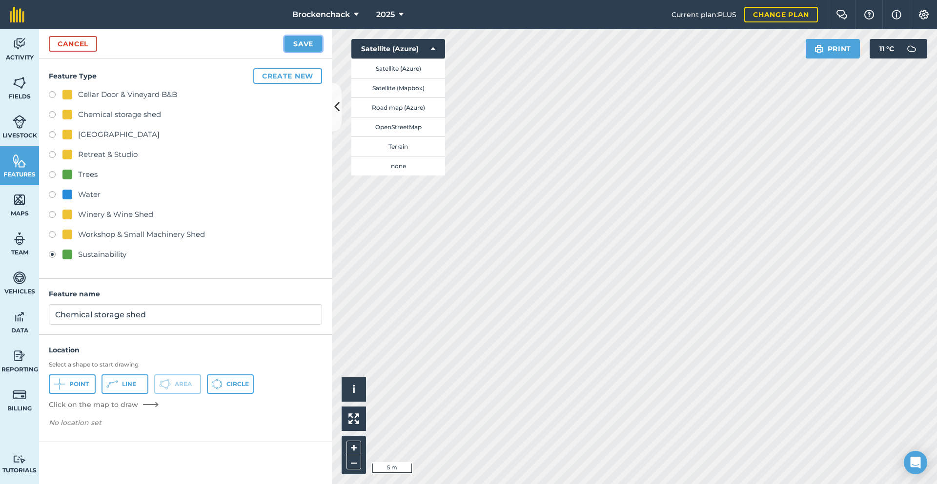
click at [313, 40] on button "Save" at bounding box center [303, 44] width 38 height 16
click at [15, 135] on span "Livestock" at bounding box center [19, 136] width 39 height 8
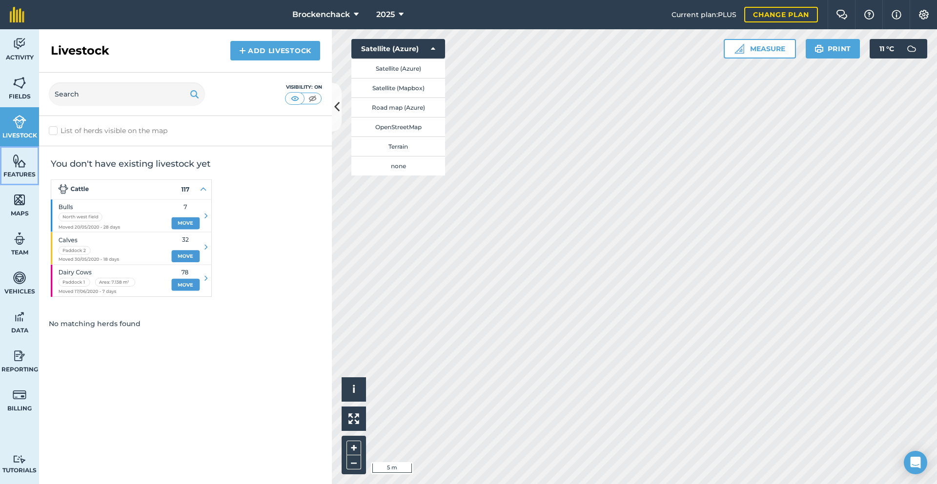
click at [15, 173] on span "Features" at bounding box center [19, 175] width 39 height 8
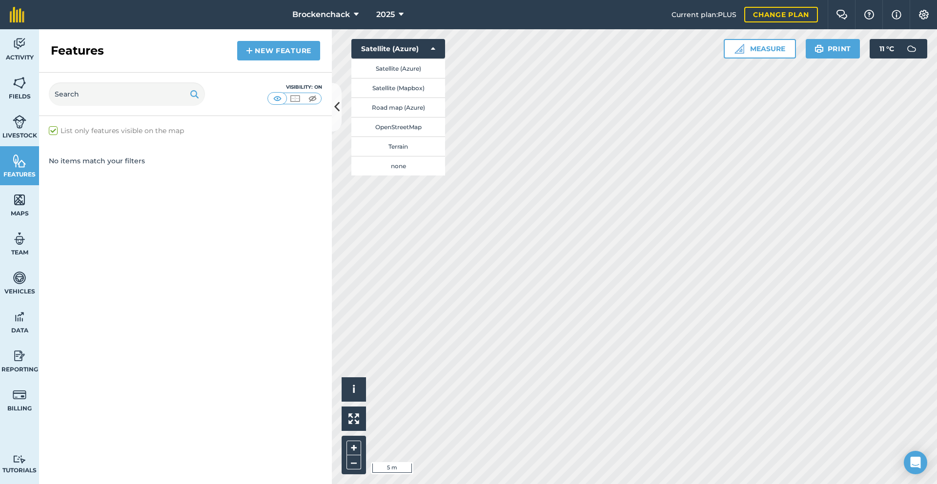
click at [53, 130] on label "List only features visible on the map" at bounding box center [116, 131] width 135 height 10
click at [53, 130] on input "List only features visible on the map" at bounding box center [52, 129] width 6 height 6
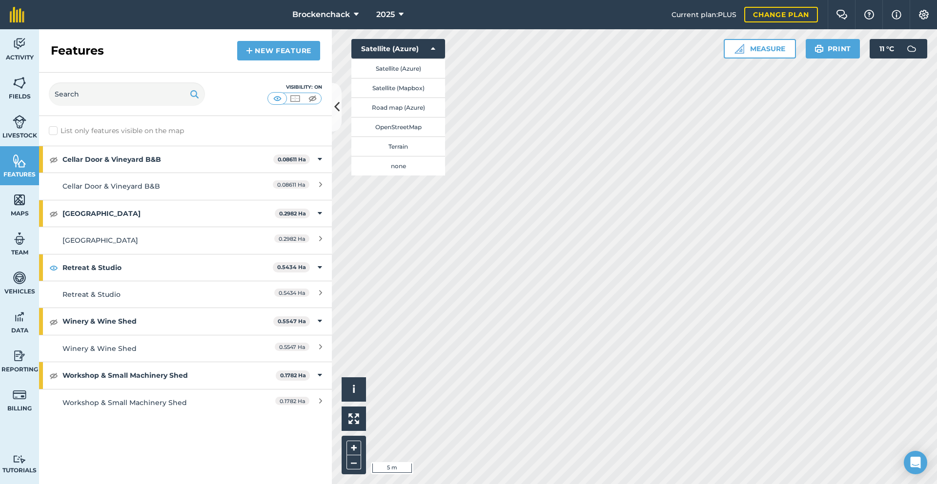
click at [76, 133] on label "List only features visible on the map" at bounding box center [116, 131] width 135 height 10
click at [55, 132] on input "List only features visible on the map" at bounding box center [52, 129] width 6 height 6
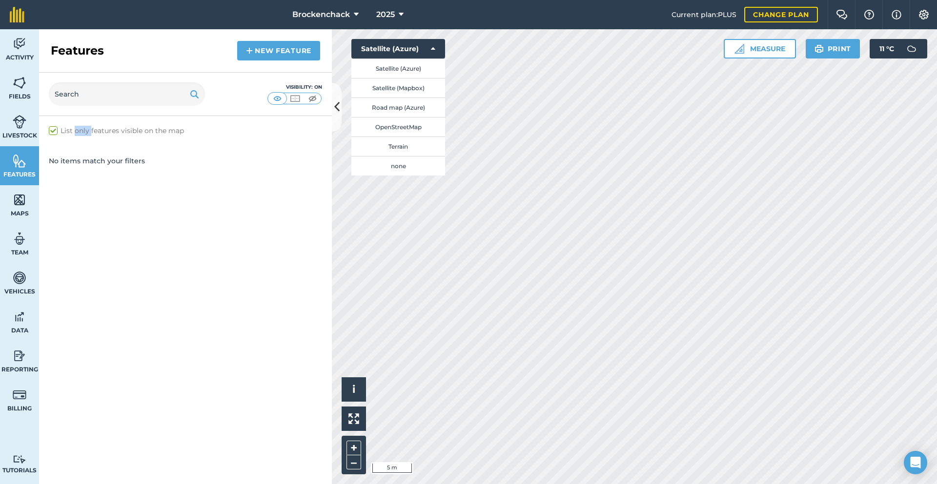
click at [76, 133] on label "List only features visible on the map" at bounding box center [116, 131] width 135 height 10
click at [55, 132] on input "List only features visible on the map" at bounding box center [52, 129] width 6 height 6
checkbox input "false"
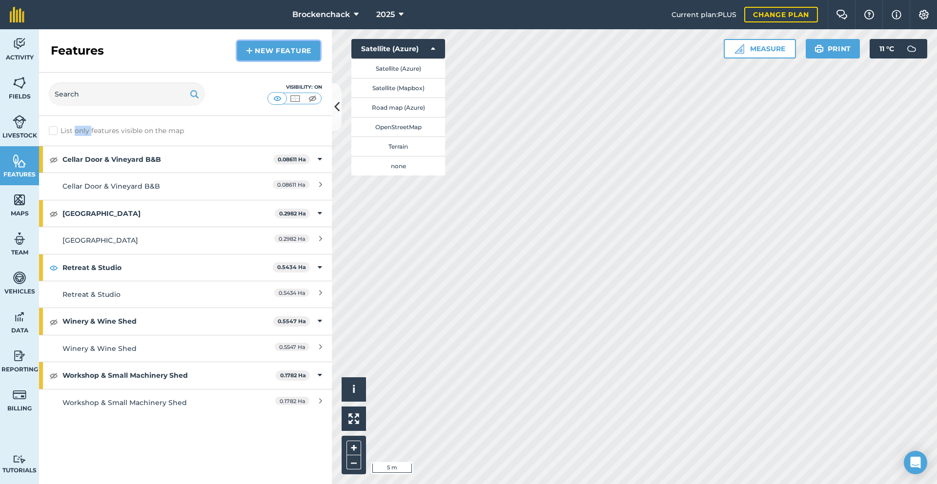
click at [275, 44] on link "New feature" at bounding box center [278, 51] width 83 height 20
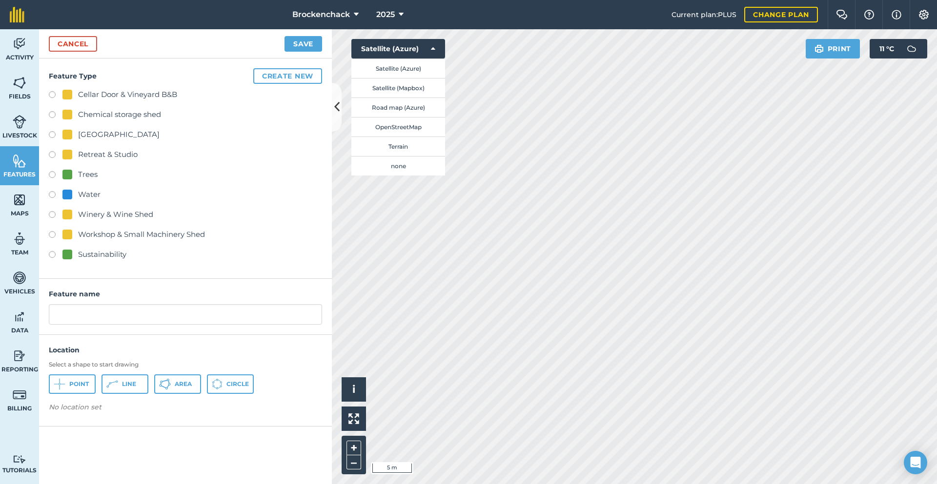
click at [54, 112] on label at bounding box center [56, 116] width 14 height 10
radio input "true"
type input "Chemical storage shed"
click at [54, 112] on label at bounding box center [56, 116] width 14 height 10
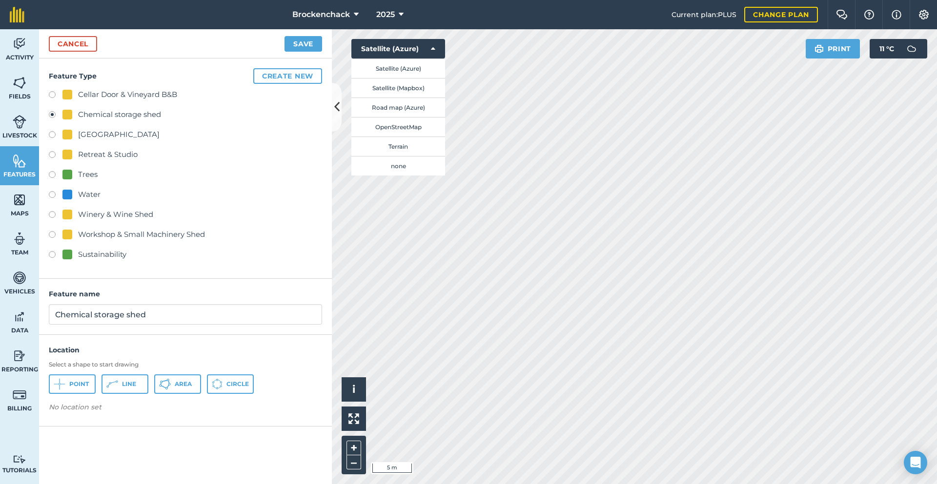
drag, startPoint x: 54, startPoint y: 112, endPoint x: 248, endPoint y: 171, distance: 203.2
click at [249, 172] on div "Trees" at bounding box center [185, 176] width 273 height 14
click at [52, 115] on label at bounding box center [56, 116] width 14 height 10
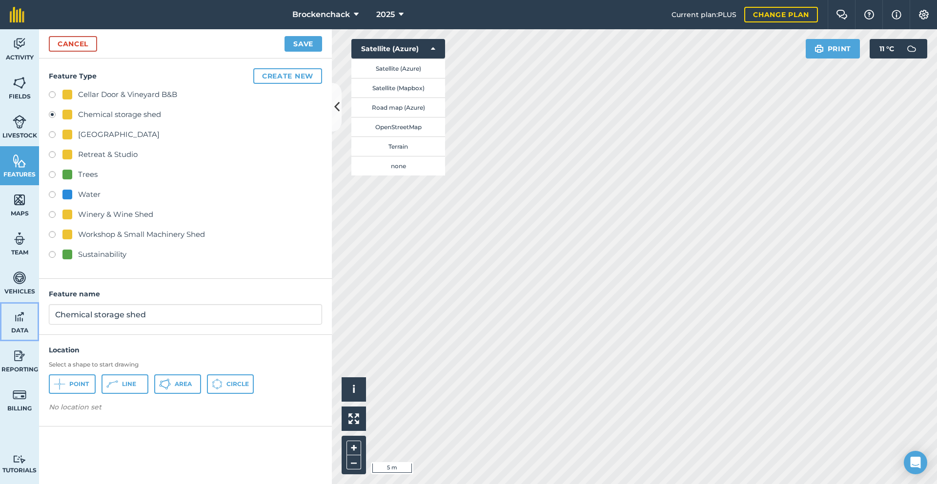
click at [28, 323] on link "Data" at bounding box center [19, 321] width 39 height 39
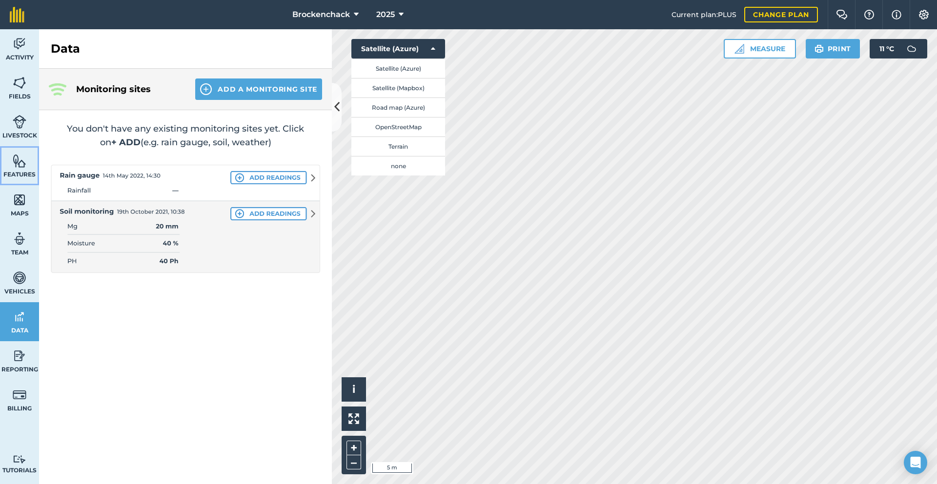
click at [24, 175] on span "Features" at bounding box center [19, 175] width 39 height 8
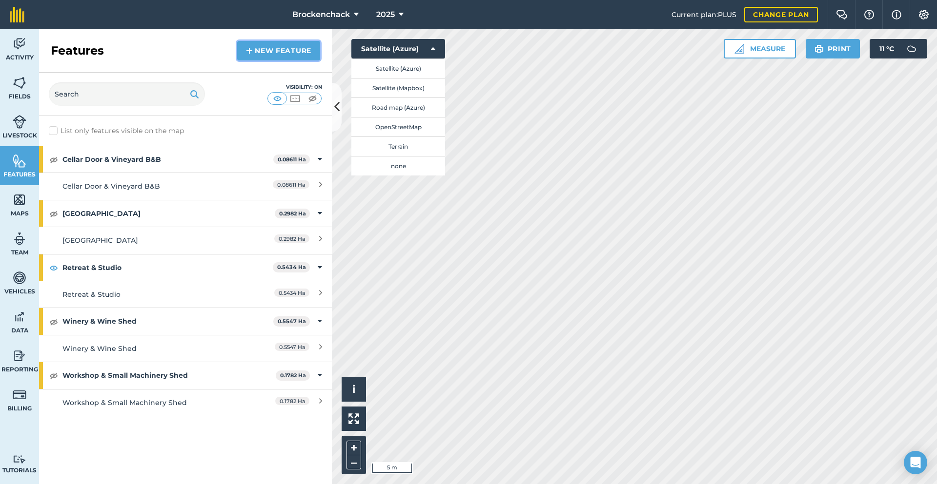
click at [253, 54] on link "New feature" at bounding box center [278, 51] width 83 height 20
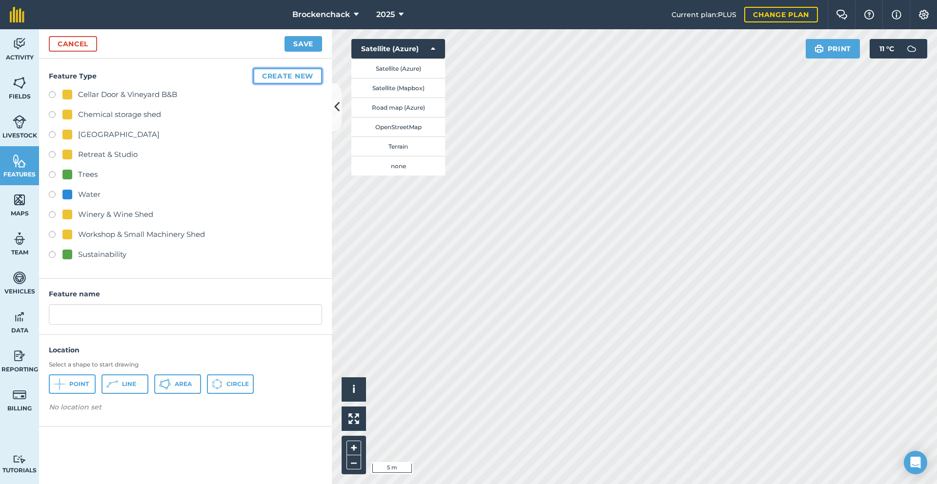
click at [278, 77] on button "Create new" at bounding box center [287, 76] width 69 height 16
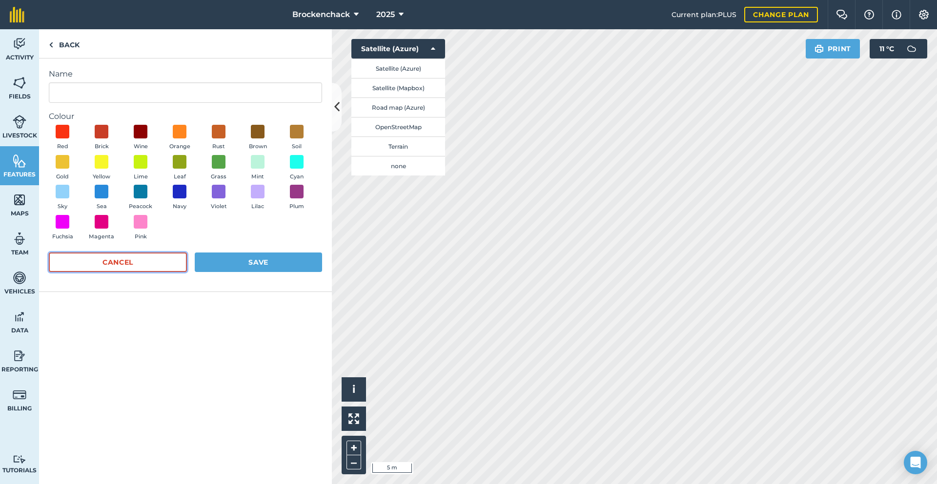
click at [123, 260] on button "Cancel" at bounding box center [118, 263] width 138 height 20
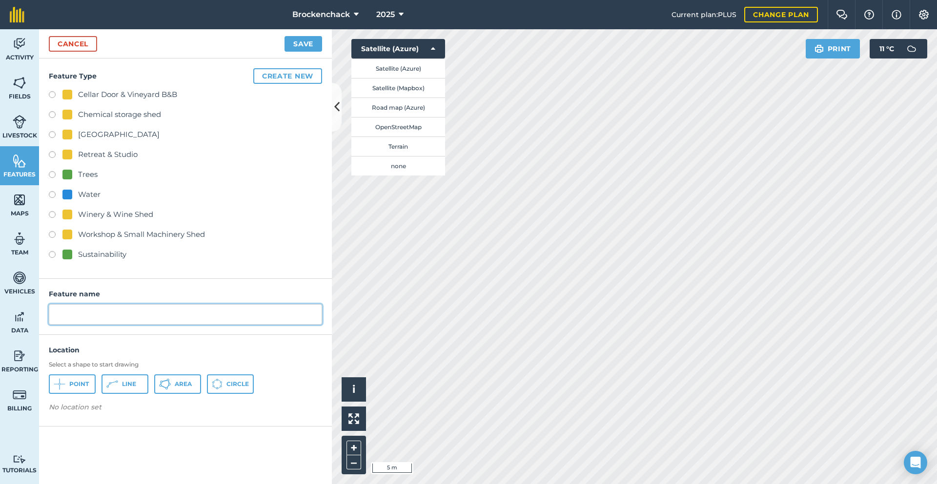
click at [80, 314] on input "text" at bounding box center [185, 314] width 273 height 20
click at [52, 254] on label at bounding box center [56, 256] width 14 height 10
radio input "true"
drag, startPoint x: 132, startPoint y: 316, endPoint x: 0, endPoint y: 280, distance: 136.3
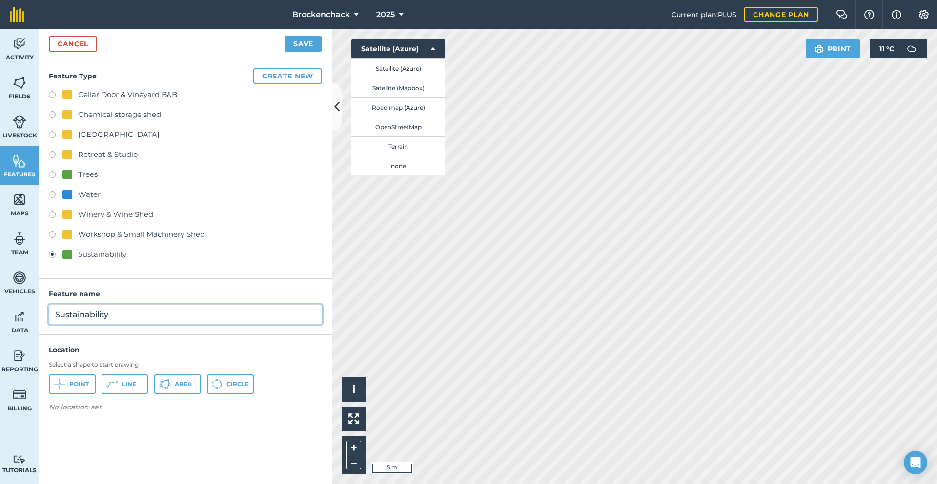
click at [0, 280] on div "Activity Fields Livestock Features Maps Team Vehicles Data Reporting Billing Tu…" at bounding box center [468, 256] width 937 height 455
type input "Chemical storage shed"
click at [180, 382] on span "Area" at bounding box center [183, 384] width 17 height 8
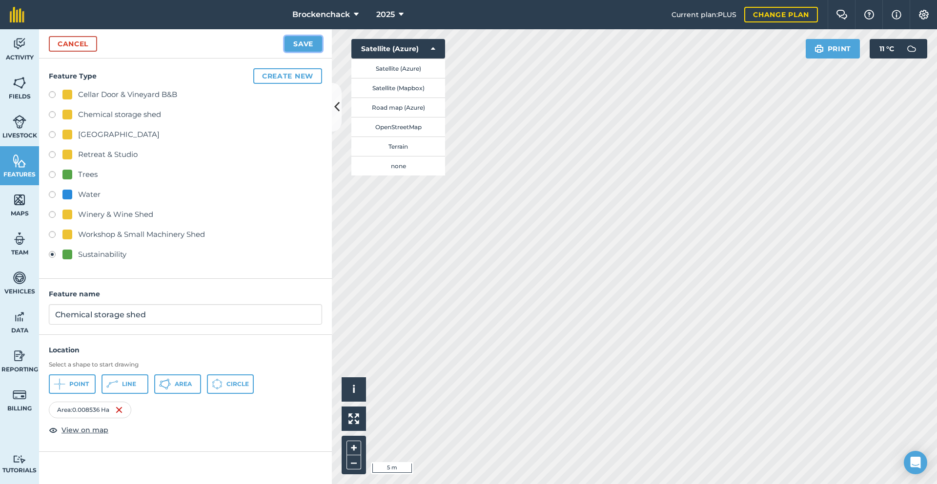
click at [309, 39] on button "Save" at bounding box center [303, 44] width 38 height 16
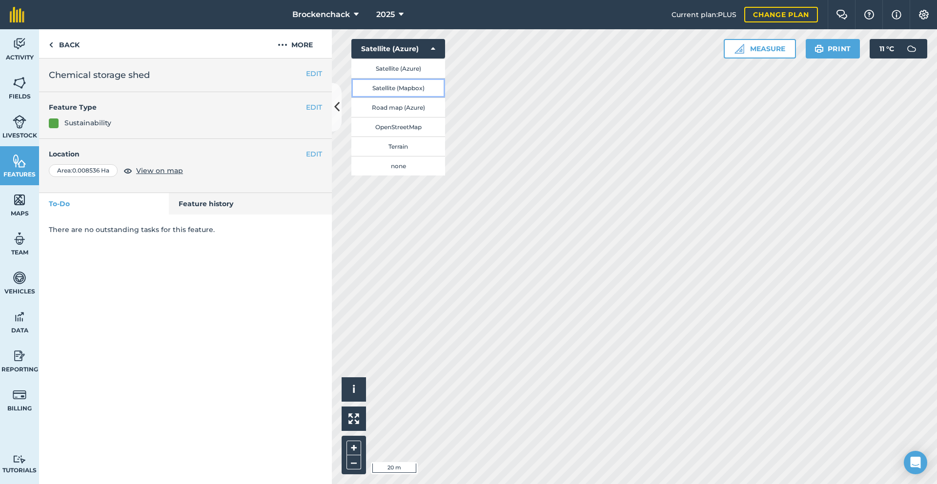
click at [420, 86] on button "Satellite (Mapbox)" at bounding box center [398, 88] width 94 height 20
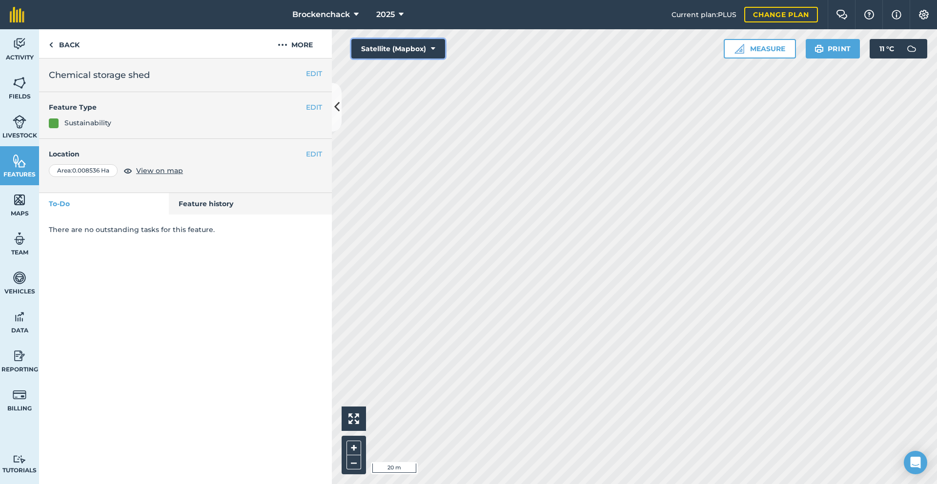
click at [395, 46] on button "Satellite (Mapbox)" at bounding box center [398, 49] width 94 height 20
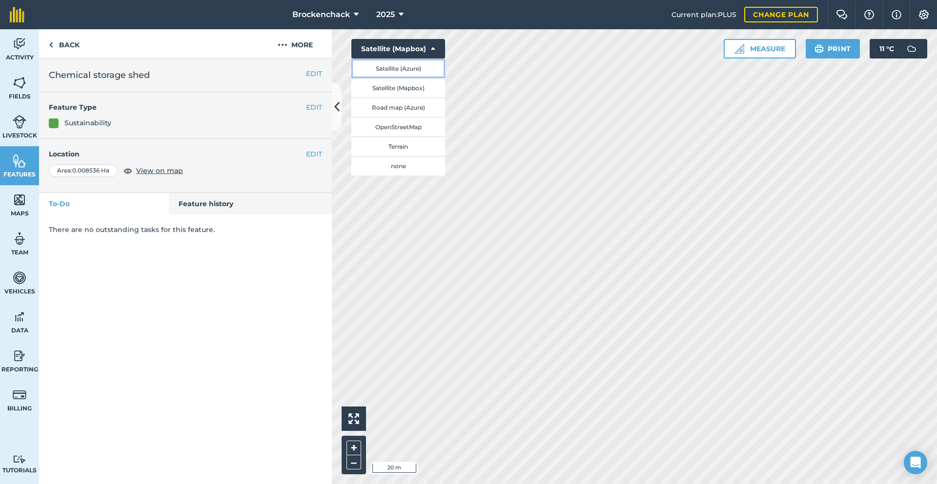
click at [395, 64] on button "Satellite (Azure)" at bounding box center [398, 69] width 94 height 20
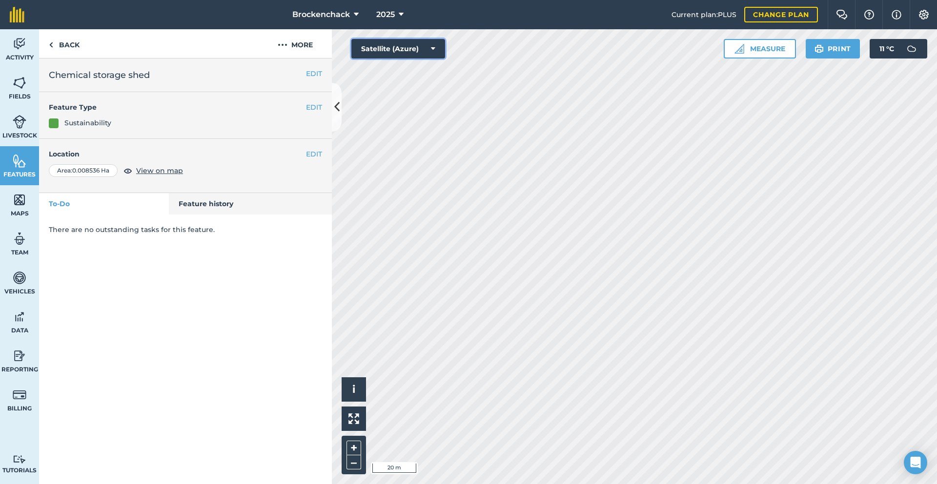
click at [391, 42] on button "Satellite (Azure)" at bounding box center [398, 49] width 94 height 20
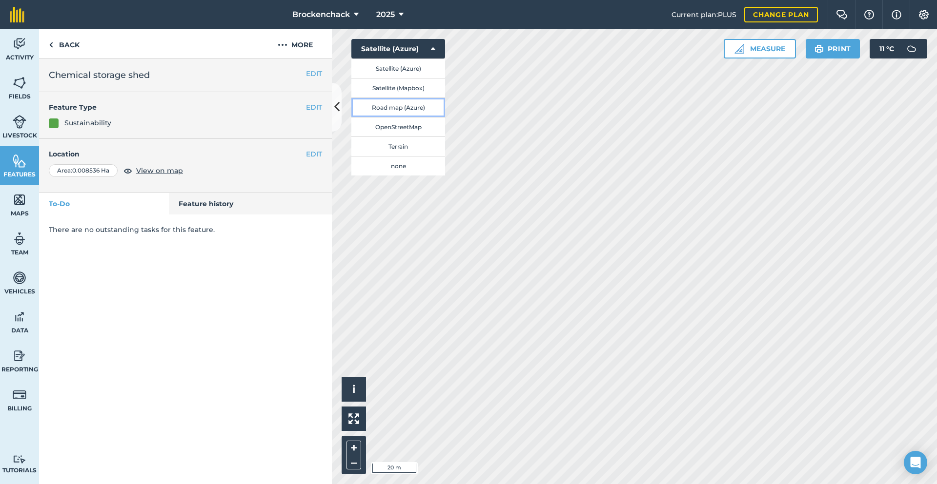
click at [408, 105] on button "Road map (Azure)" at bounding box center [398, 108] width 94 height 20
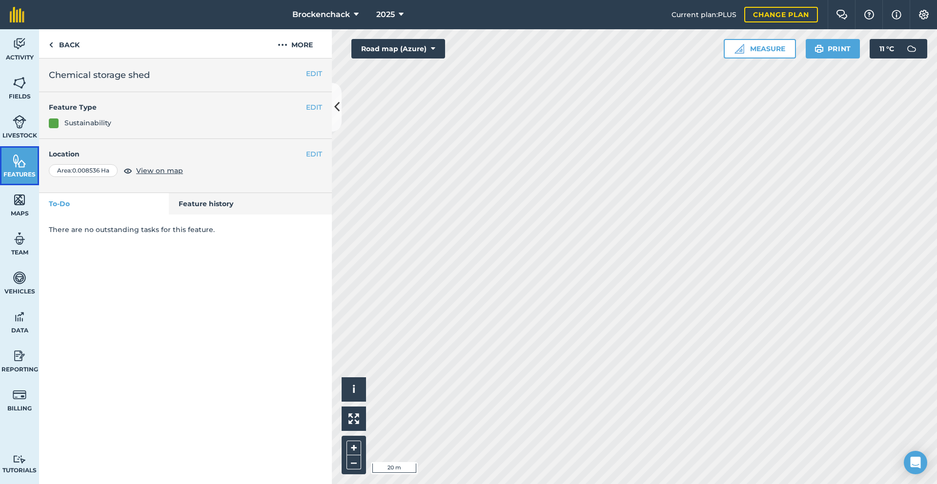
click at [14, 171] on span "Features" at bounding box center [19, 175] width 39 height 8
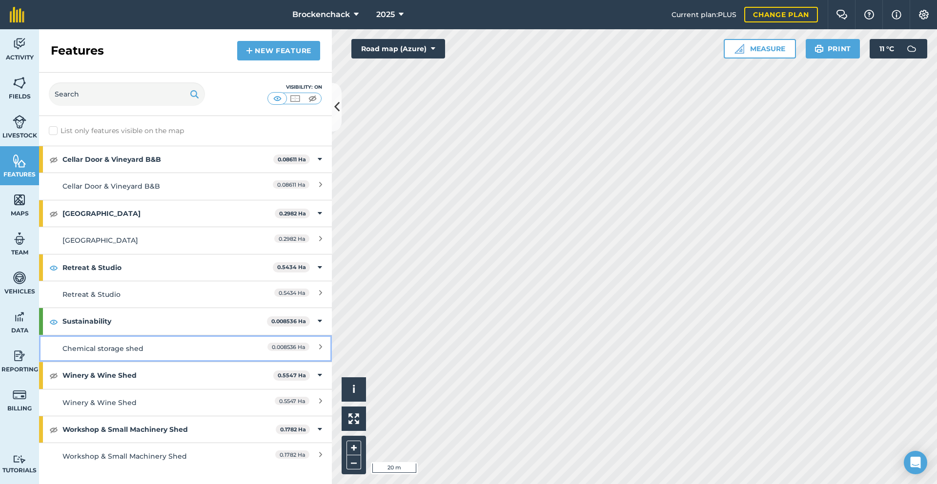
click at [322, 348] on link "Chemical storage shed 0.008536 Ha" at bounding box center [185, 348] width 293 height 27
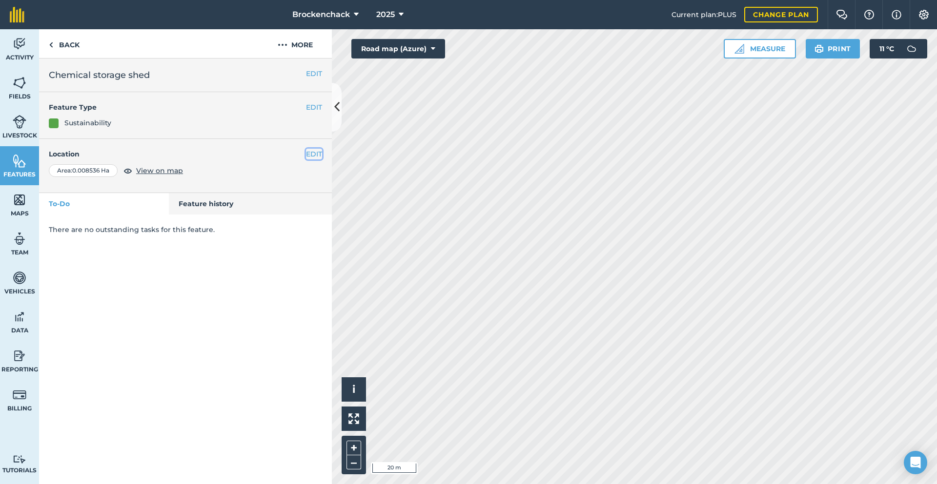
click at [311, 154] on button "EDIT" at bounding box center [314, 154] width 16 height 11
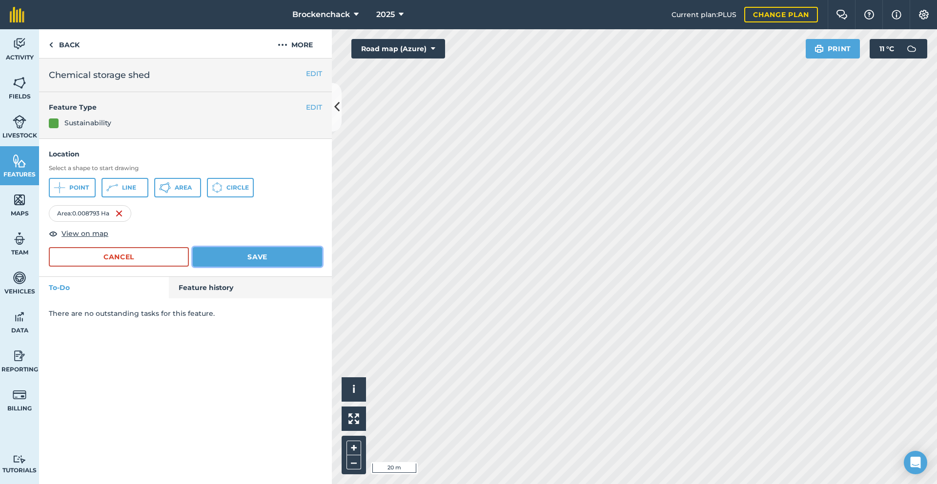
click at [243, 257] on button "Save" at bounding box center [257, 257] width 129 height 20
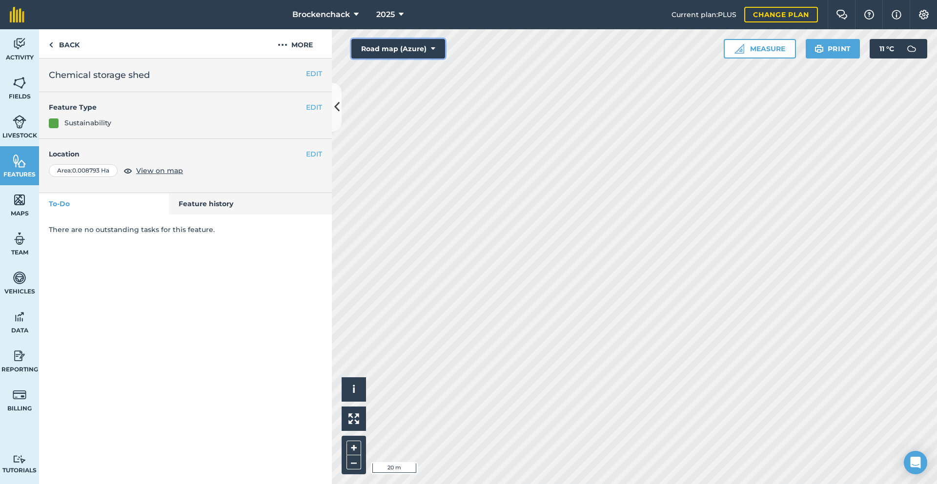
click at [407, 45] on button "Road map (Azure)" at bounding box center [398, 49] width 94 height 20
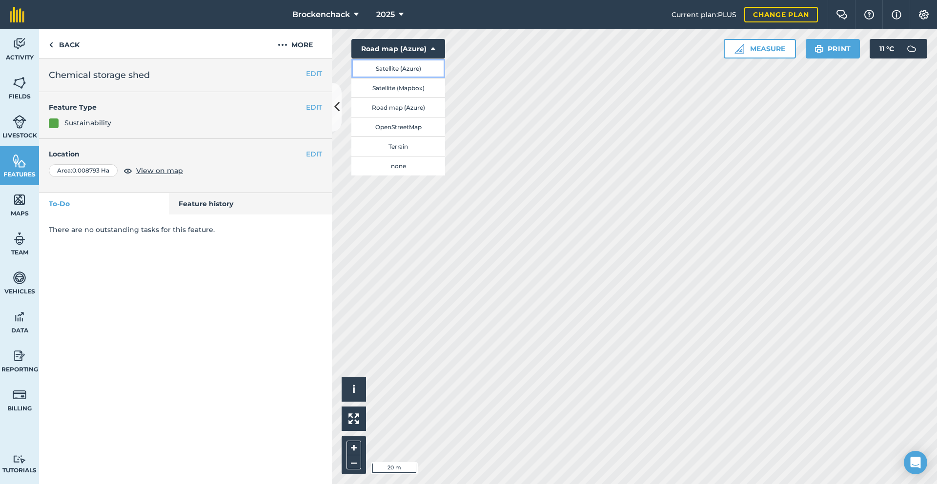
click at [401, 67] on button "Satellite (Azure)" at bounding box center [398, 69] width 94 height 20
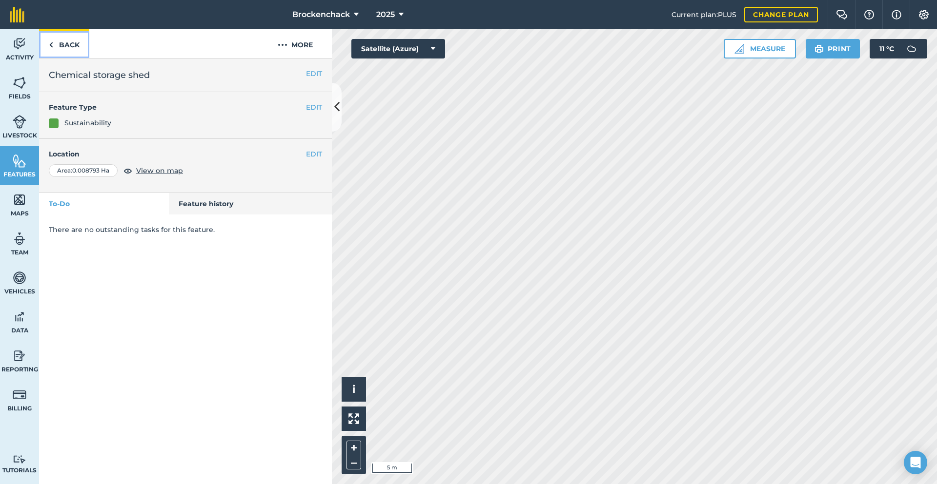
click at [75, 44] on link "Back" at bounding box center [64, 43] width 50 height 29
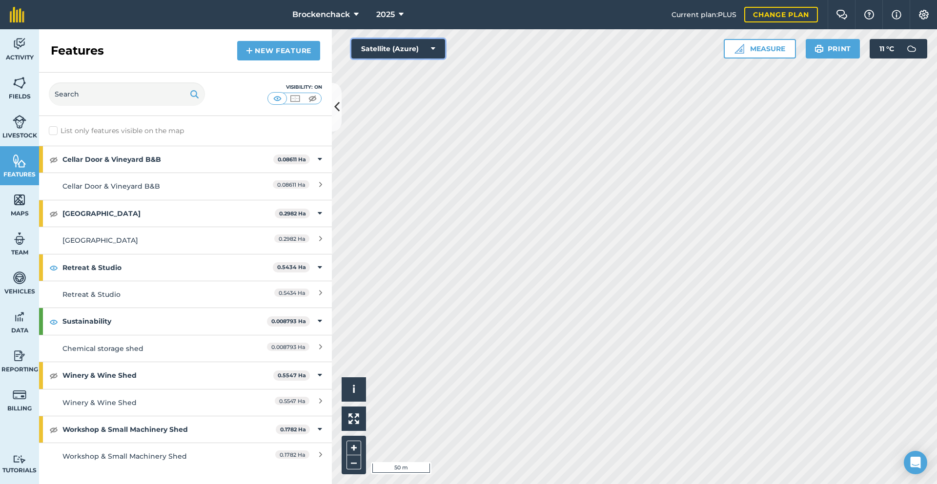
click at [393, 49] on button "Satellite (Azure)" at bounding box center [398, 49] width 94 height 20
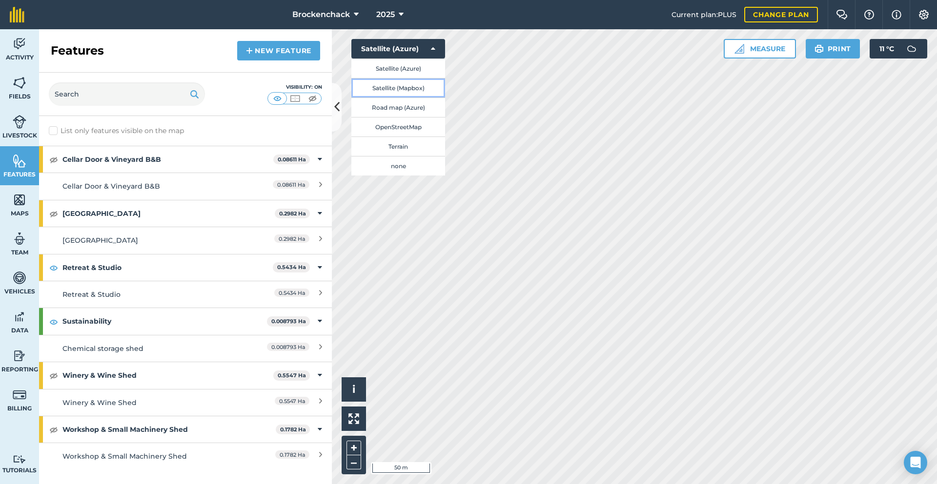
click at [404, 88] on button "Satellite (Mapbox)" at bounding box center [398, 88] width 94 height 20
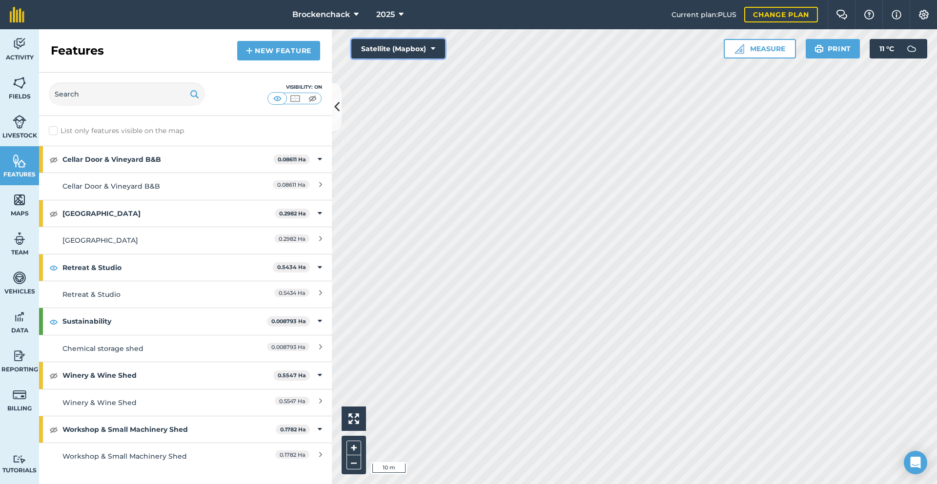
click at [385, 46] on button "Satellite (Mapbox)" at bounding box center [398, 49] width 94 height 20
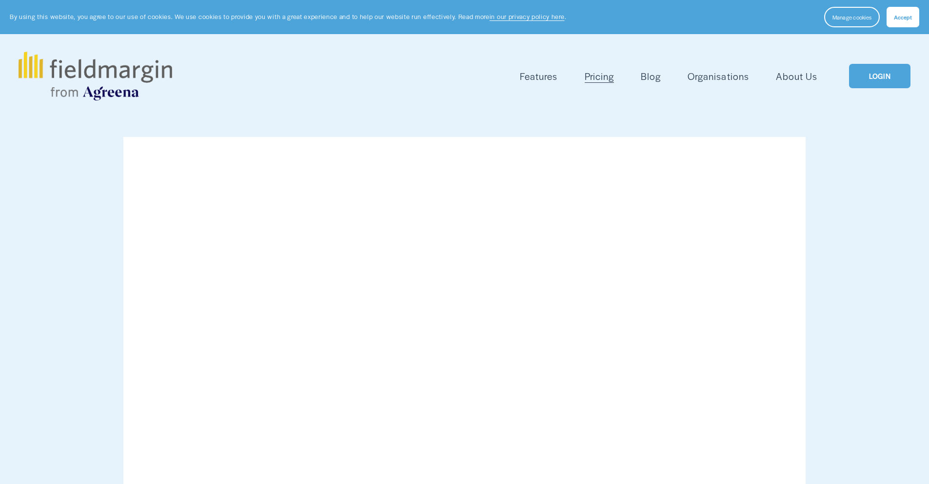
click at [863, 81] on link "LOGIN" at bounding box center [879, 76] width 61 height 25
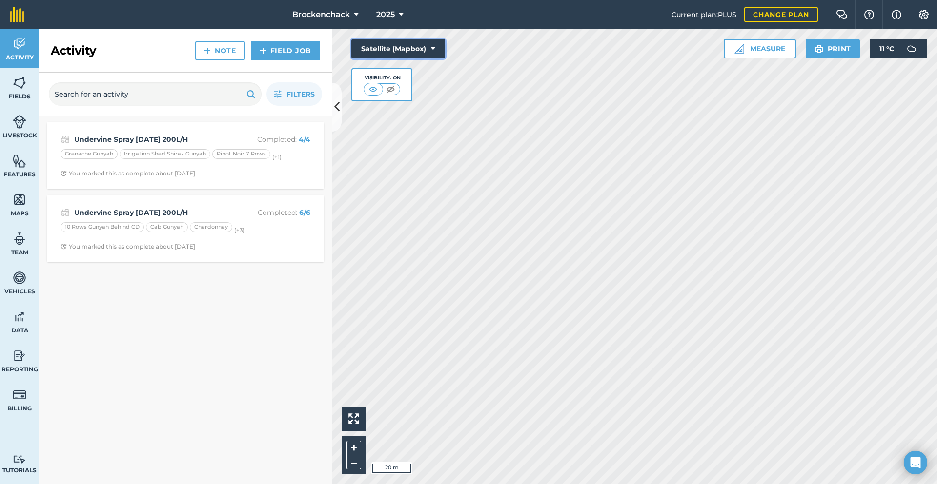
click at [401, 42] on button "Satellite (Mapbox)" at bounding box center [398, 49] width 94 height 20
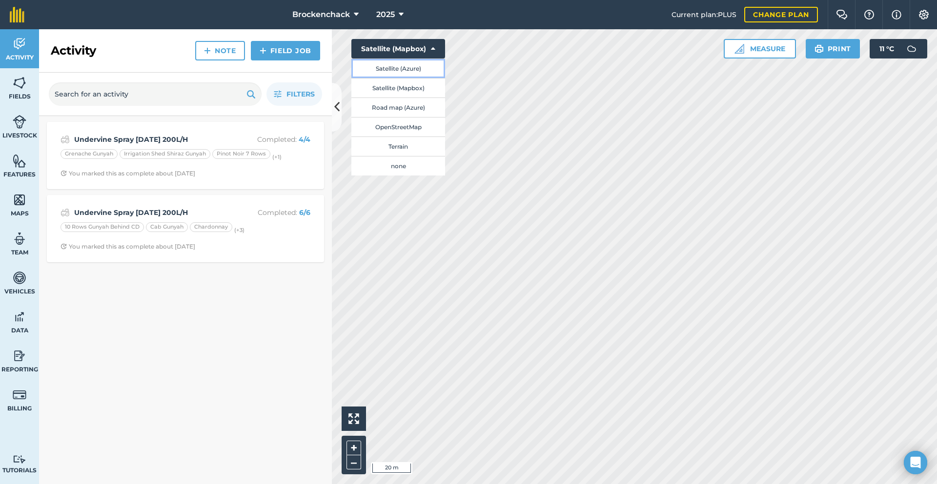
click at [411, 67] on button "Satellite (Azure)" at bounding box center [398, 69] width 94 height 20
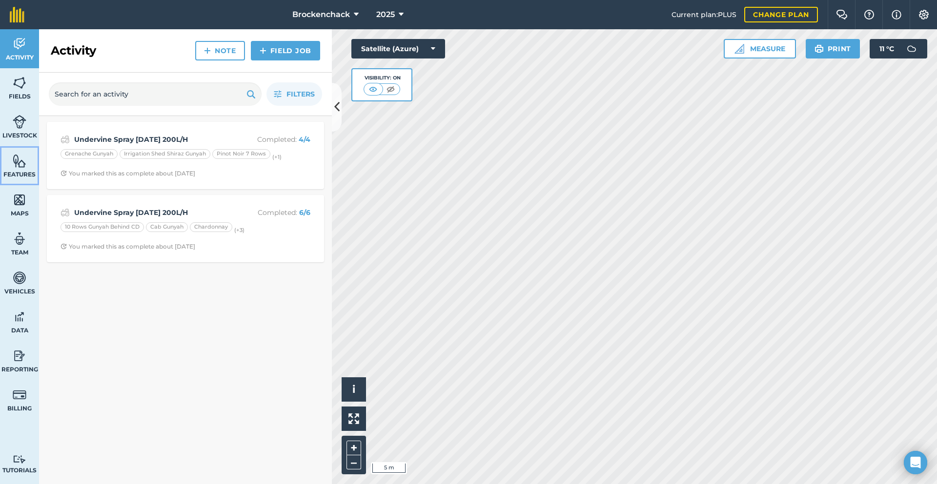
click at [33, 161] on link "Features" at bounding box center [19, 165] width 39 height 39
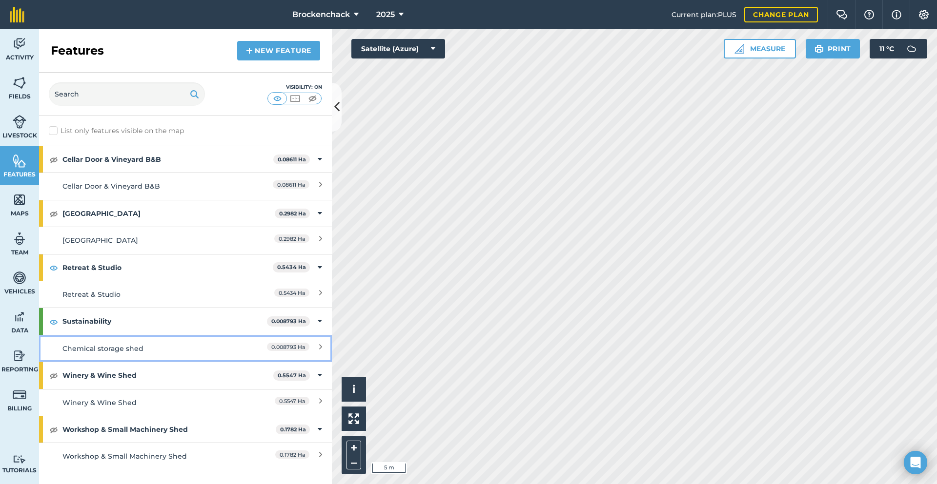
click at [324, 346] on link "Chemical storage shed 0.008793 Ha" at bounding box center [185, 348] width 293 height 27
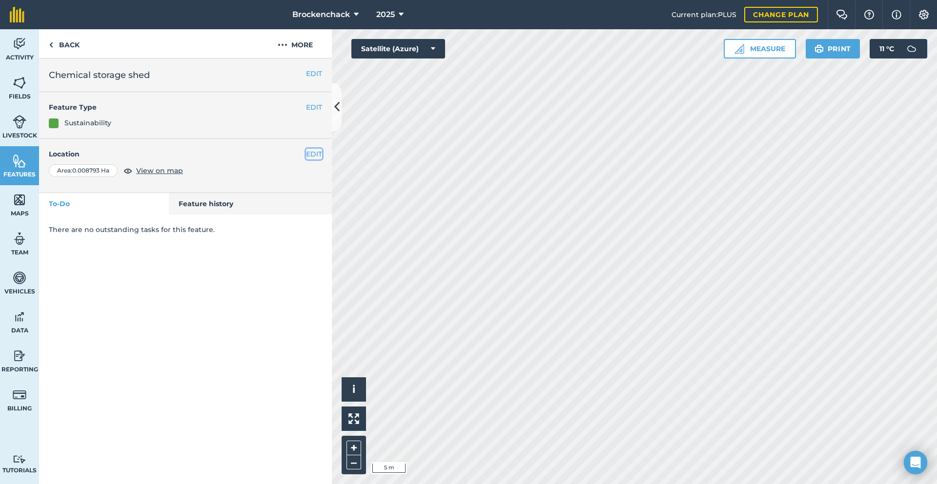
click at [313, 155] on button "EDIT" at bounding box center [314, 154] width 16 height 11
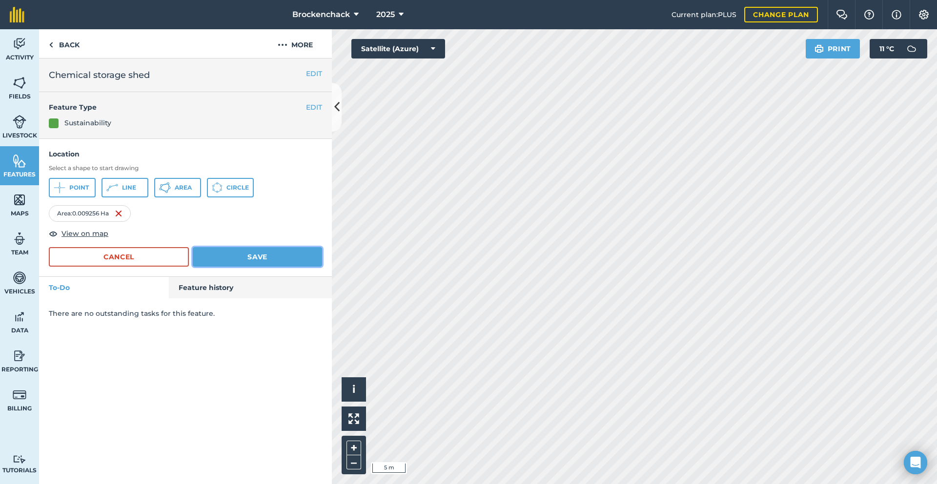
click at [245, 258] on button "Save" at bounding box center [257, 257] width 129 height 20
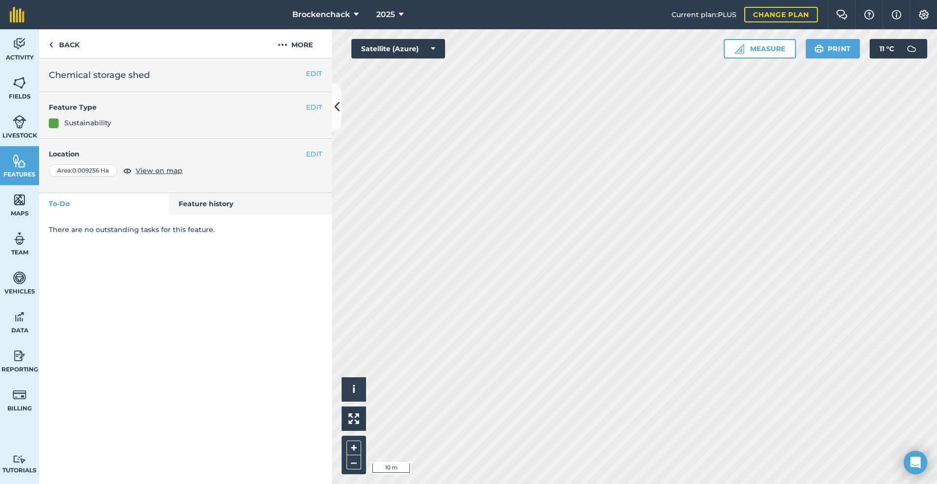
click at [264, 79] on div "Activity Fields Livestock Features Maps Team Vehicles Data Reporting Billing Tu…" at bounding box center [468, 256] width 937 height 455
click at [355, 398] on div "Hello i © 2025 TomTom, Microsoft 50 m + –" at bounding box center [634, 256] width 605 height 455
click at [310, 155] on button "EDIT" at bounding box center [314, 154] width 16 height 11
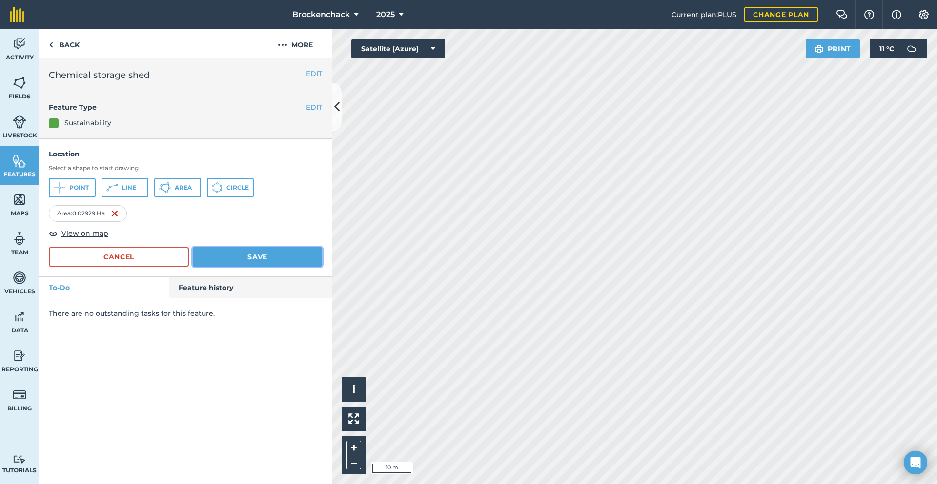
click at [252, 266] on button "Save" at bounding box center [257, 257] width 129 height 20
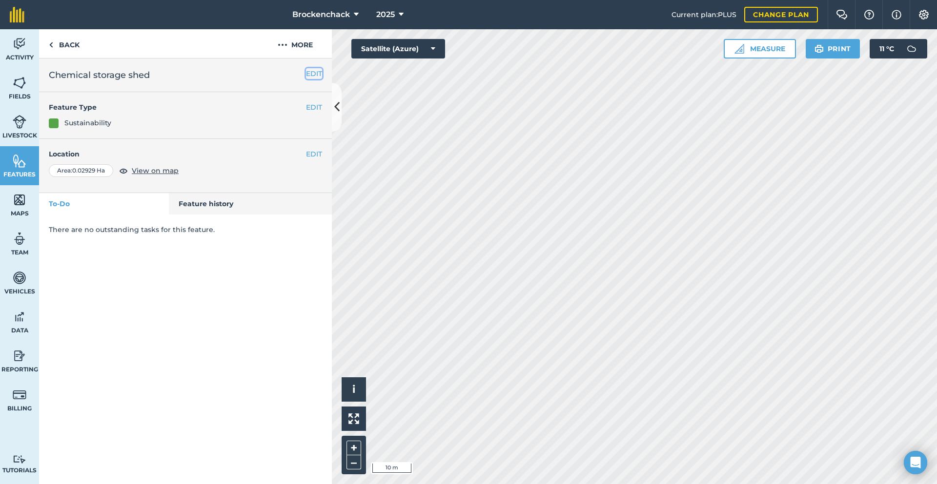
click at [318, 75] on button "EDIT" at bounding box center [314, 73] width 16 height 11
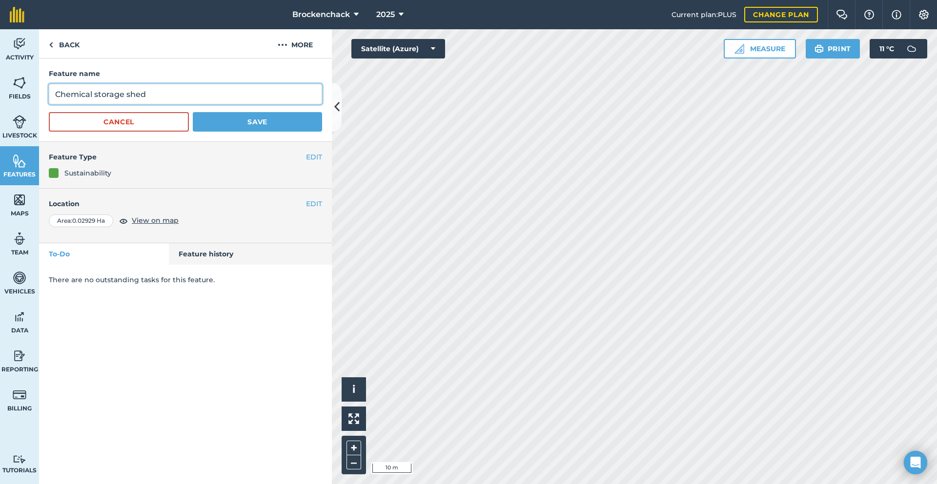
click at [216, 93] on input "Chemical storage shed" at bounding box center [185, 94] width 273 height 20
drag, startPoint x: 214, startPoint y: 94, endPoint x: 225, endPoint y: 110, distance: 20.0
click at [225, 110] on form "Feature name Chemical and fertiliser storage areas Cancel Save" at bounding box center [185, 99] width 273 height 63
drag, startPoint x: 223, startPoint y: 99, endPoint x: 179, endPoint y: 95, distance: 44.5
click at [179, 95] on input "Chemical and fertiliser storage areas" at bounding box center [185, 94] width 273 height 20
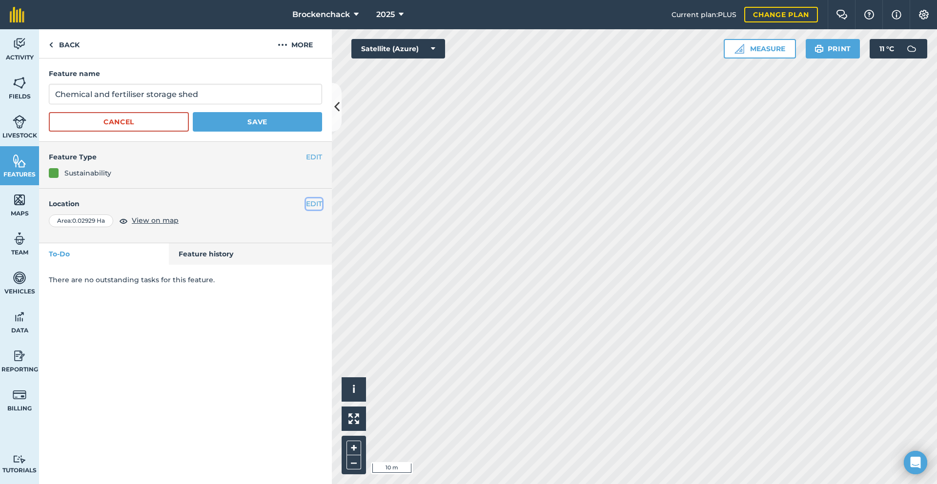
click at [318, 208] on button "EDIT" at bounding box center [314, 204] width 16 height 11
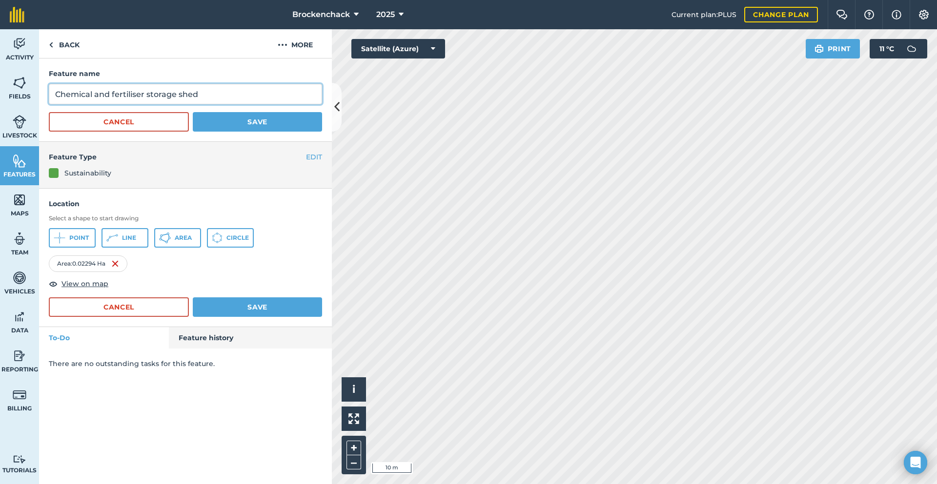
drag, startPoint x: 223, startPoint y: 99, endPoint x: 22, endPoint y: 87, distance: 201.3
click at [22, 87] on div "Activity Fields Livestock Features Maps Team Vehicles Data Reporting Billing Tu…" at bounding box center [468, 256] width 937 height 455
type input "Chemical and fertiliser storage shed, mixing/loading and equipment cleandown ar…"
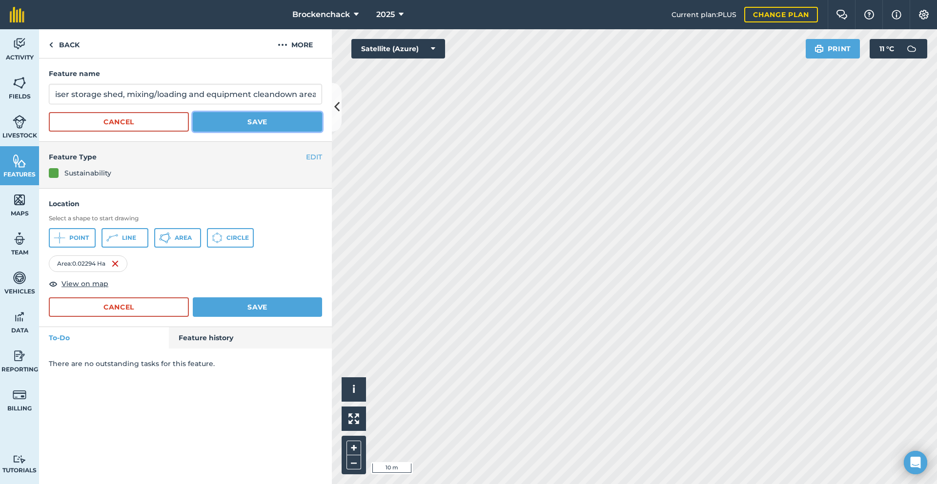
click at [234, 128] on button "Save" at bounding box center [257, 122] width 129 height 20
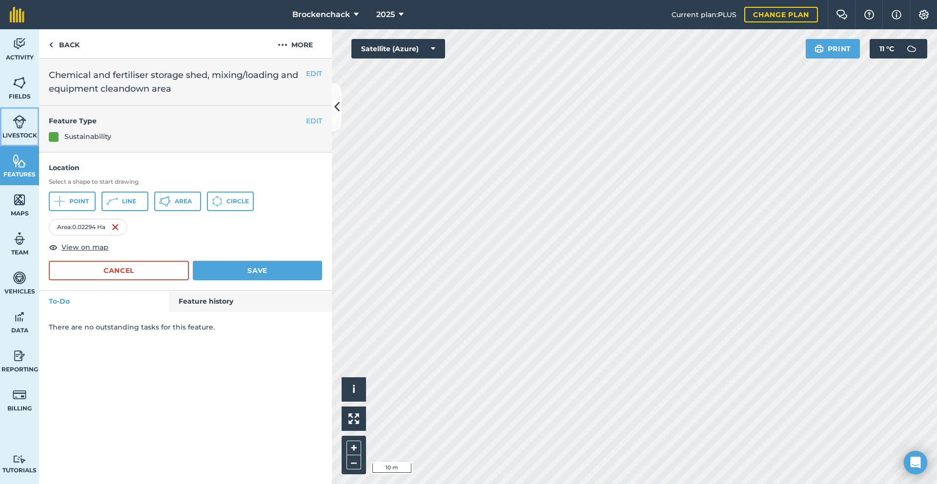
click at [16, 123] on img at bounding box center [20, 122] width 14 height 15
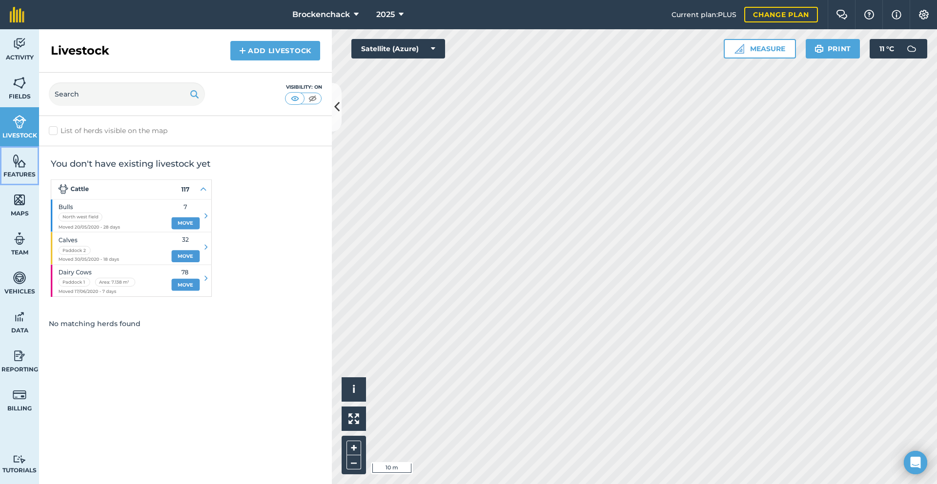
click at [16, 162] on img at bounding box center [20, 161] width 14 height 15
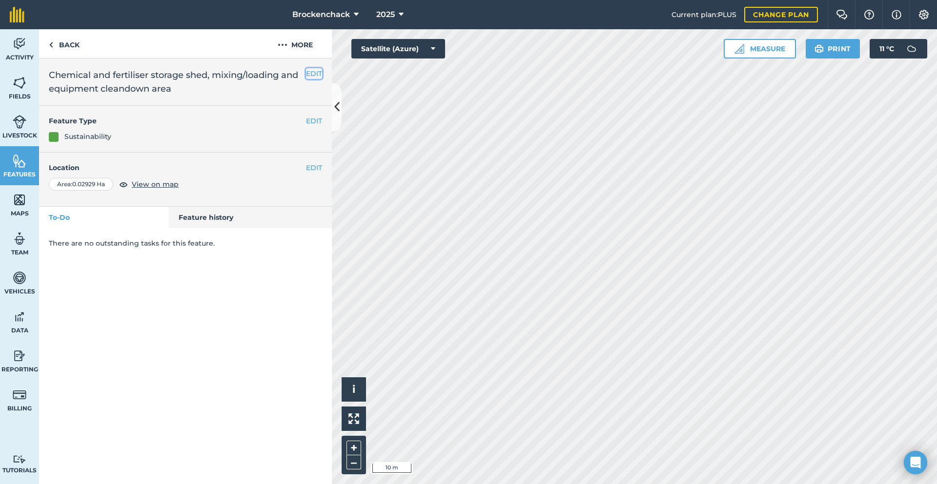
click at [314, 73] on button "EDIT" at bounding box center [314, 73] width 16 height 11
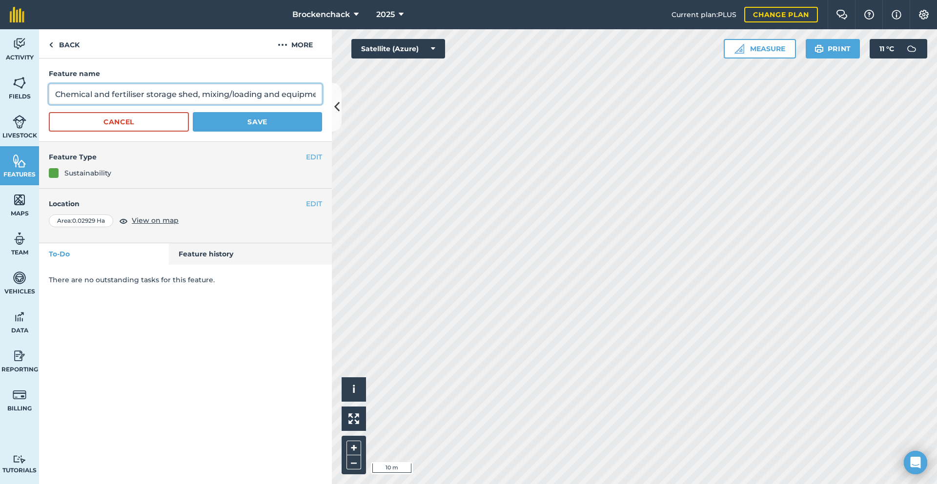
scroll to position [0, 75]
click at [404, 98] on div "Activity Fields Livestock Features Maps Team Vehicles Data Reporting Billing Tu…" at bounding box center [468, 256] width 937 height 455
type input "Chemical/fertiliser storage and mixing"
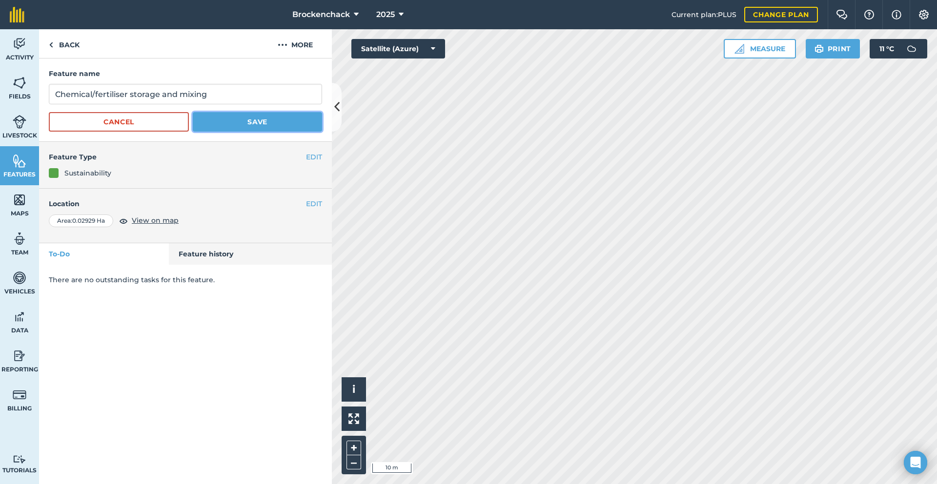
click at [279, 120] on button "Save" at bounding box center [257, 122] width 129 height 20
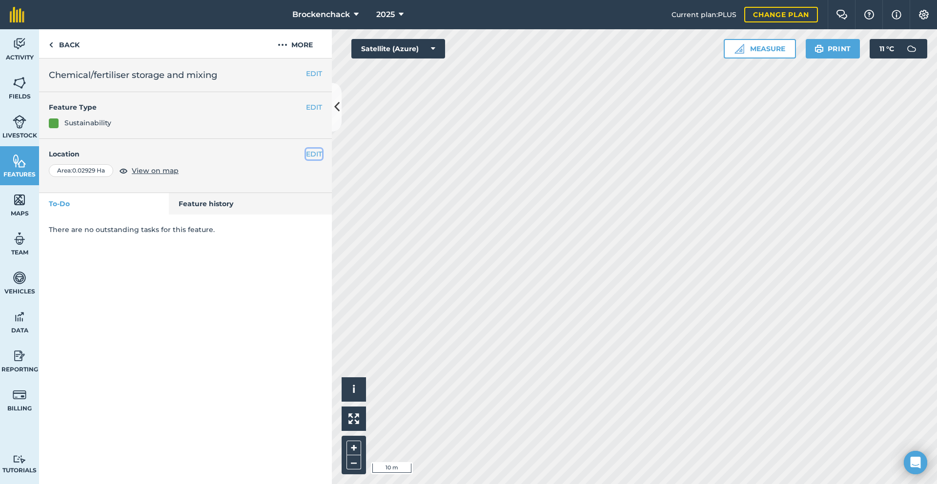
click at [318, 155] on button "EDIT" at bounding box center [314, 154] width 16 height 11
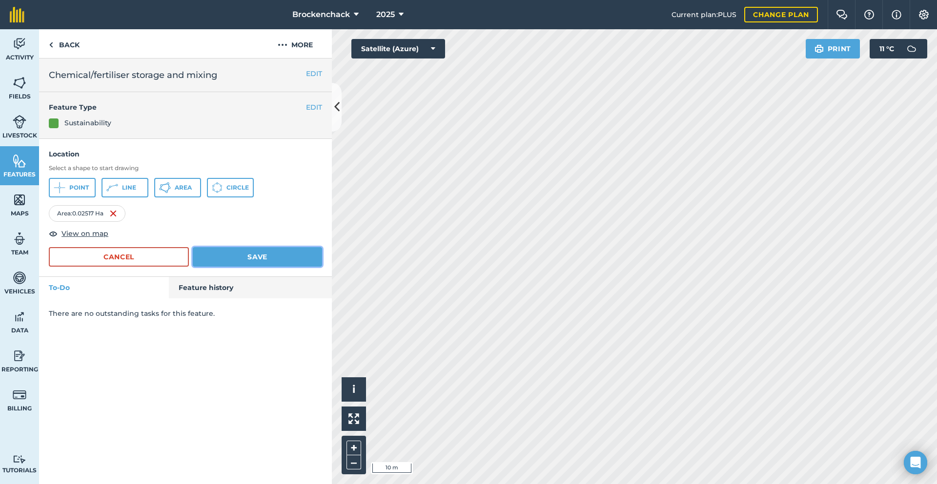
click at [283, 253] on button "Save" at bounding box center [257, 257] width 129 height 20
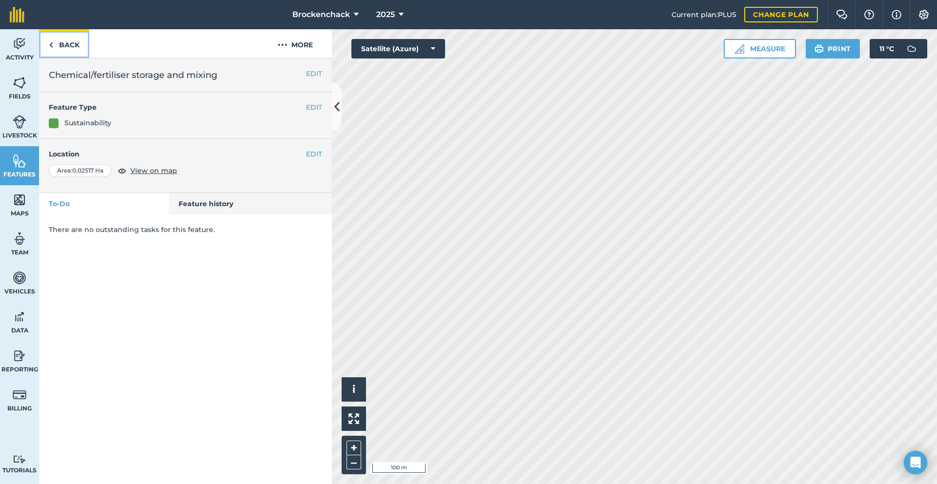
click at [68, 45] on link "Back" at bounding box center [64, 43] width 50 height 29
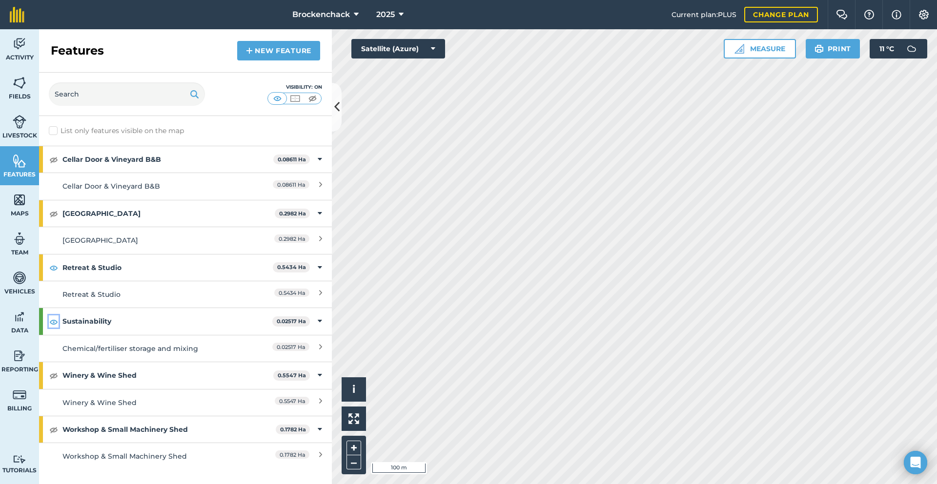
click at [57, 319] on img at bounding box center [53, 322] width 9 height 12
click at [54, 265] on img at bounding box center [53, 268] width 9 height 12
click at [55, 158] on img at bounding box center [53, 160] width 9 height 12
click at [51, 214] on img at bounding box center [53, 214] width 9 height 12
click at [57, 269] on img at bounding box center [53, 268] width 9 height 12
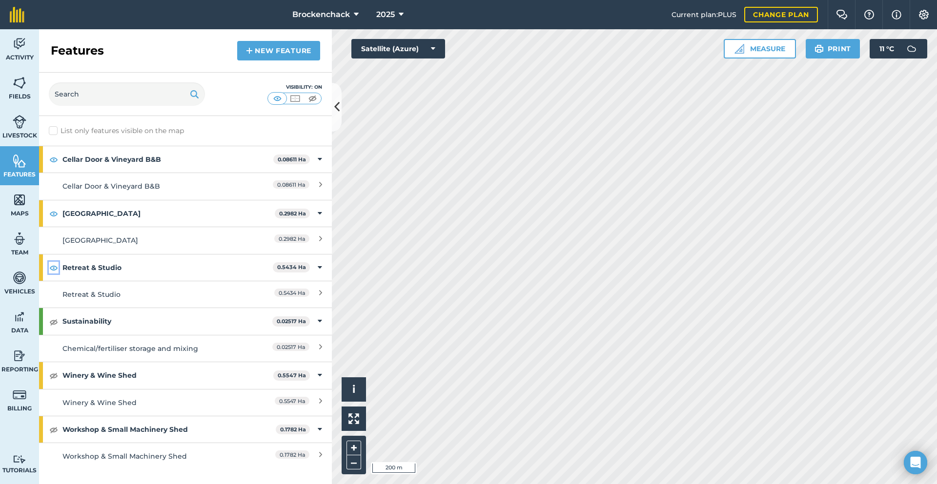
click at [55, 266] on img at bounding box center [53, 268] width 9 height 12
click at [52, 320] on img at bounding box center [53, 322] width 9 height 12
click at [52, 373] on img at bounding box center [53, 376] width 9 height 12
click at [52, 372] on img at bounding box center [53, 376] width 9 height 12
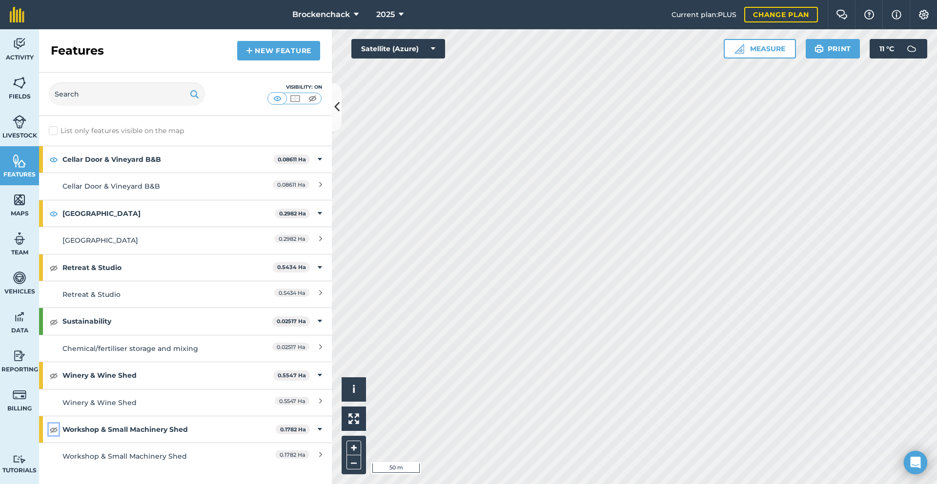
click at [56, 432] on img at bounding box center [53, 430] width 9 height 12
click at [54, 320] on img at bounding box center [53, 322] width 9 height 12
click at [55, 432] on img at bounding box center [53, 430] width 9 height 12
click at [57, 214] on img at bounding box center [53, 214] width 9 height 12
click at [55, 160] on img at bounding box center [53, 160] width 9 height 12
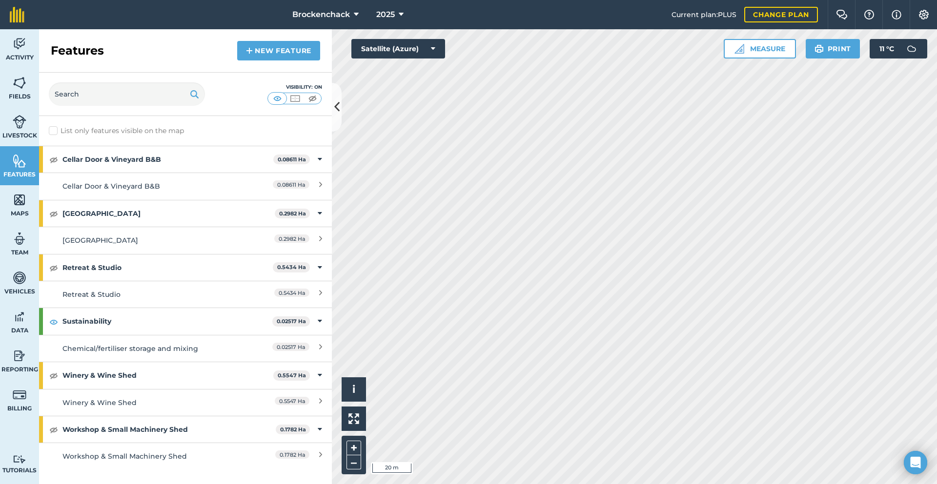
click at [936, 324] on html "Brockenchack 2025 Current plan : PLUS Change plan Farm Chat Help Info Settings …" at bounding box center [468, 242] width 937 height 484
click at [287, 49] on link "New feature" at bounding box center [278, 51] width 83 height 20
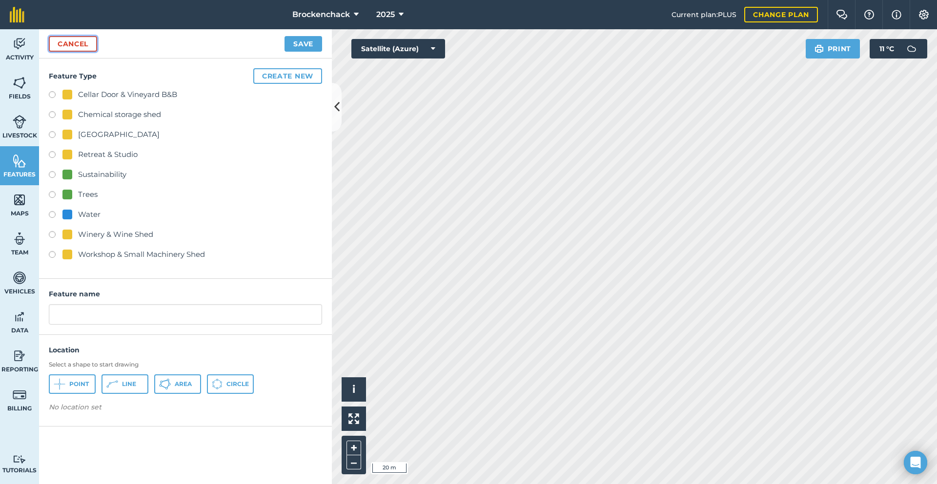
click at [79, 48] on link "Cancel" at bounding box center [73, 44] width 48 height 16
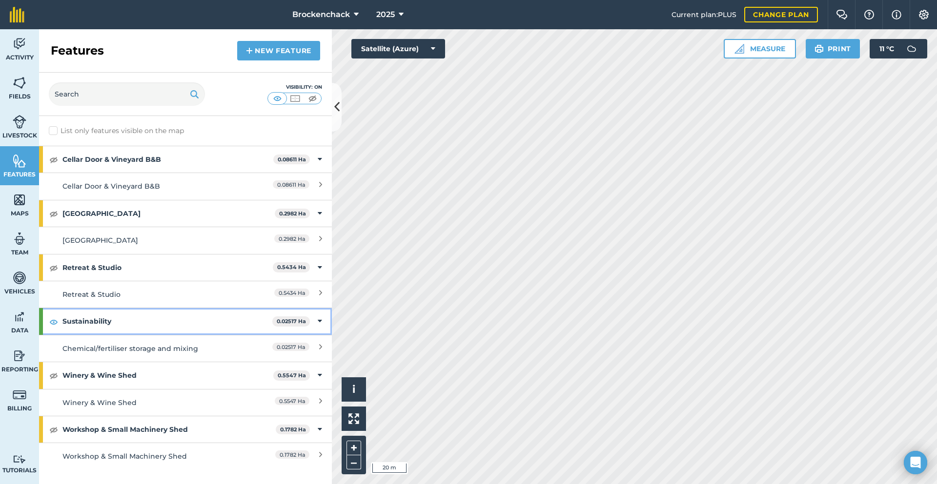
click at [321, 322] on icon at bounding box center [320, 321] width 4 height 11
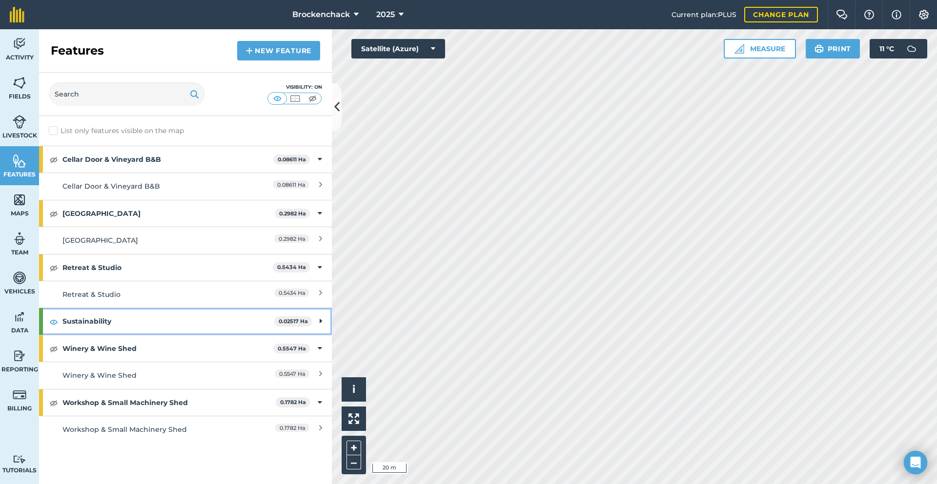
click at [321, 322] on icon at bounding box center [321, 321] width 2 height 11
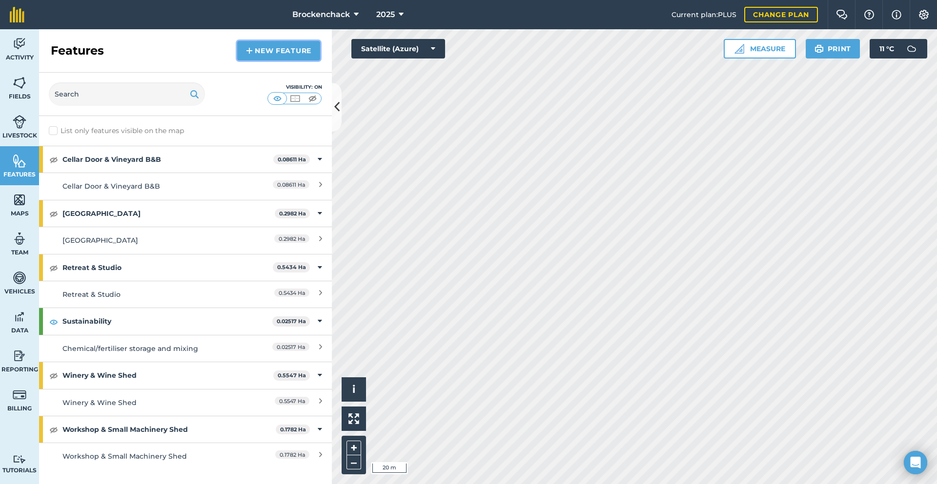
click at [251, 52] on img at bounding box center [249, 51] width 7 height 12
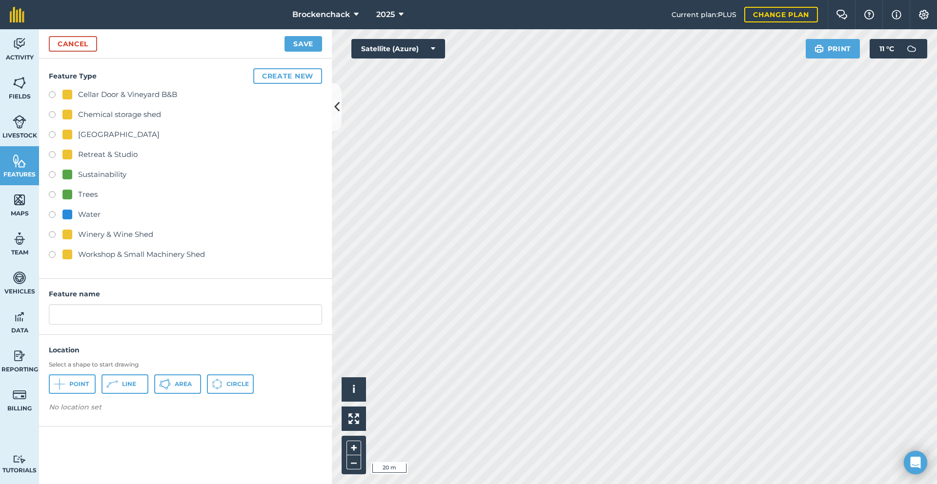
click at [97, 171] on div "Sustainability" at bounding box center [102, 175] width 48 height 12
radio input "true"
drag, startPoint x: 122, startPoint y: 313, endPoint x: 0, endPoint y: 289, distance: 124.7
click at [0, 289] on div "Activity Fields Livestock Features Maps Team Vehicles Data Reporting Billing Tu…" at bounding box center [468, 256] width 937 height 455
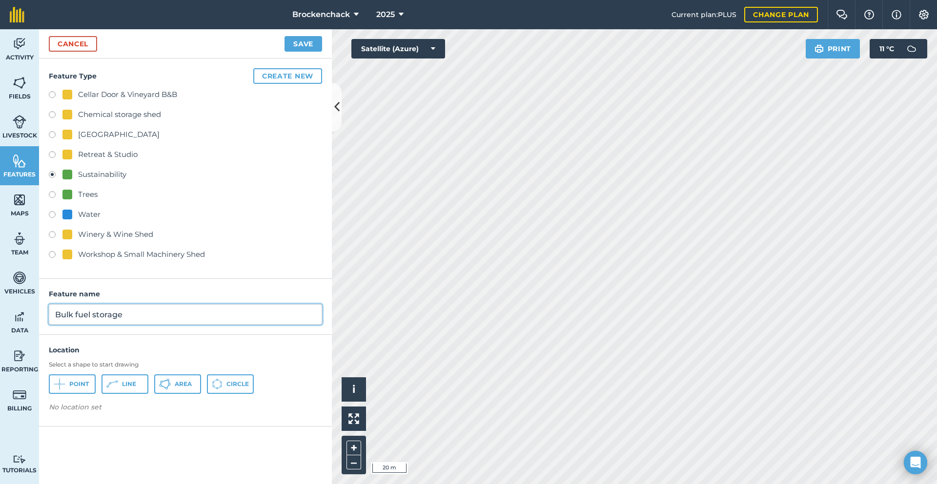
type input "Bulk fuel storage"
click at [178, 385] on span "Area" at bounding box center [183, 384] width 17 height 8
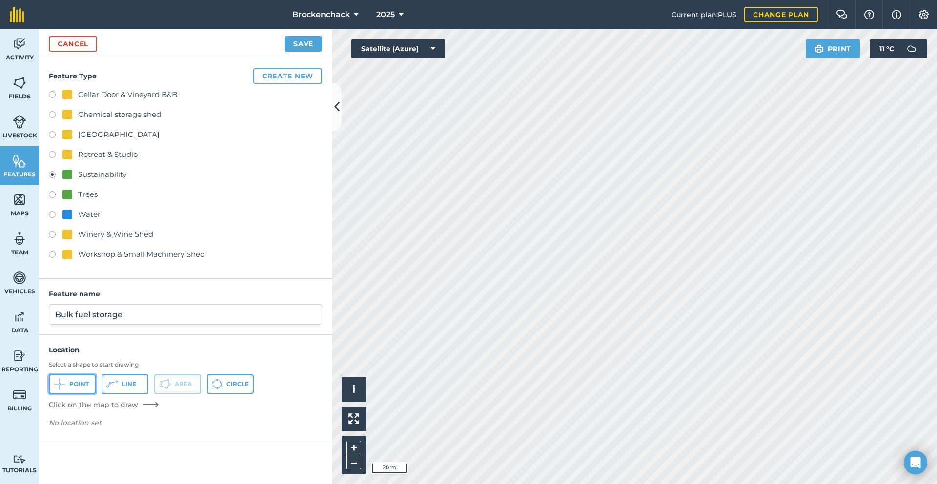
click at [86, 384] on span "Point" at bounding box center [79, 384] width 20 height 8
click at [299, 43] on button "Save" at bounding box center [303, 44] width 38 height 16
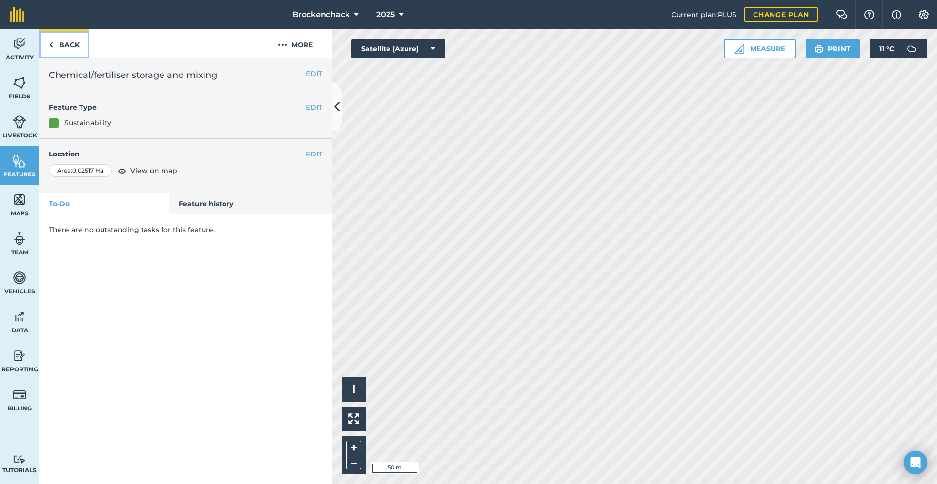
click at [58, 42] on link "Back" at bounding box center [64, 43] width 50 height 29
click at [73, 46] on link "Back" at bounding box center [64, 43] width 50 height 29
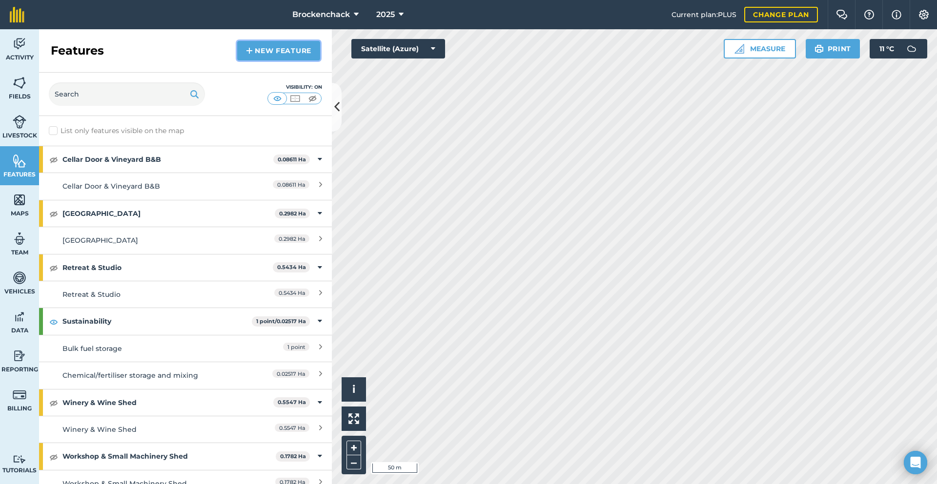
click at [295, 51] on link "New feature" at bounding box center [278, 51] width 83 height 20
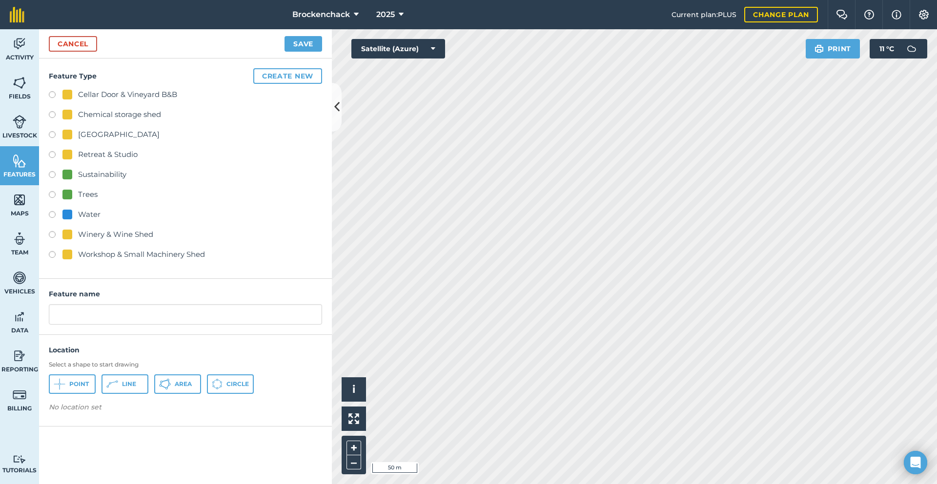
click at [110, 176] on div "Sustainability" at bounding box center [102, 175] width 48 height 12
radio input "true"
drag, startPoint x: 129, startPoint y: 319, endPoint x: 0, endPoint y: 313, distance: 128.9
click at [0, 313] on div "Activity Fields Livestock Features Maps Team Vehicles Data Reporting Billing Tu…" at bounding box center [468, 256] width 937 height 455
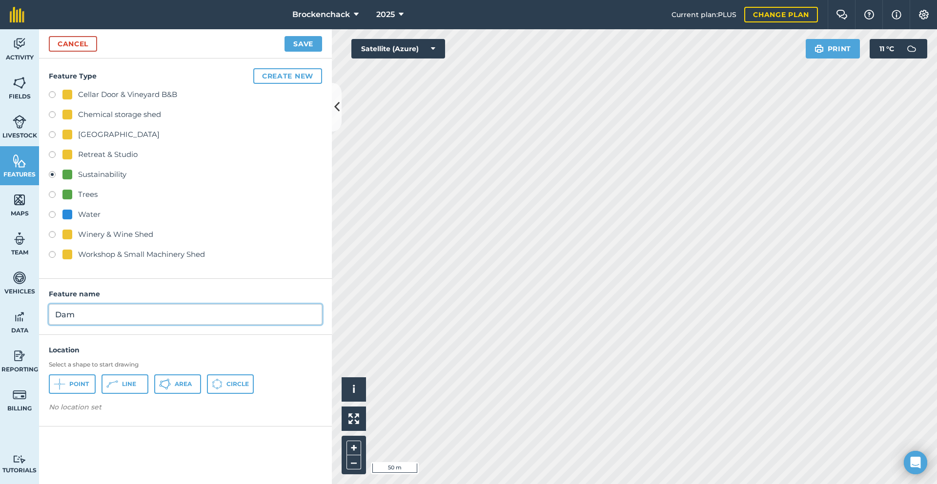
type input "Dam"
click at [181, 386] on span "Area" at bounding box center [183, 384] width 17 height 8
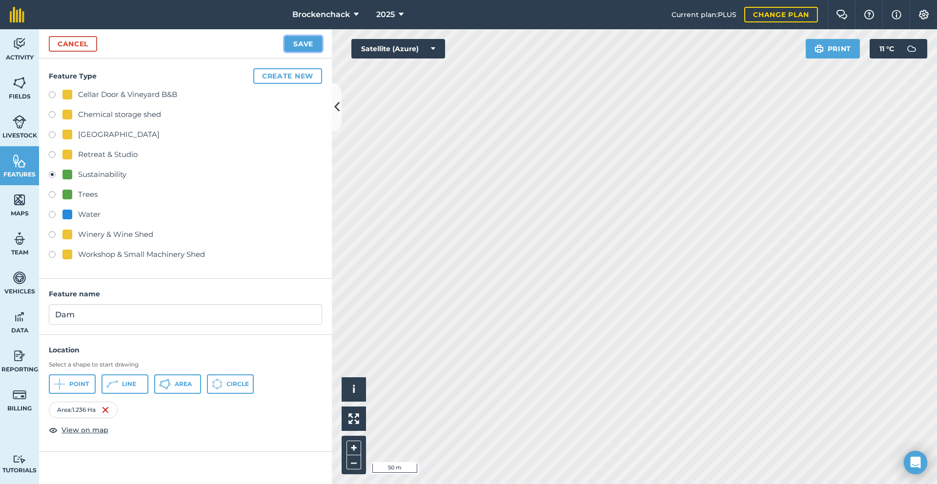
click at [294, 43] on button "Save" at bounding box center [303, 44] width 38 height 16
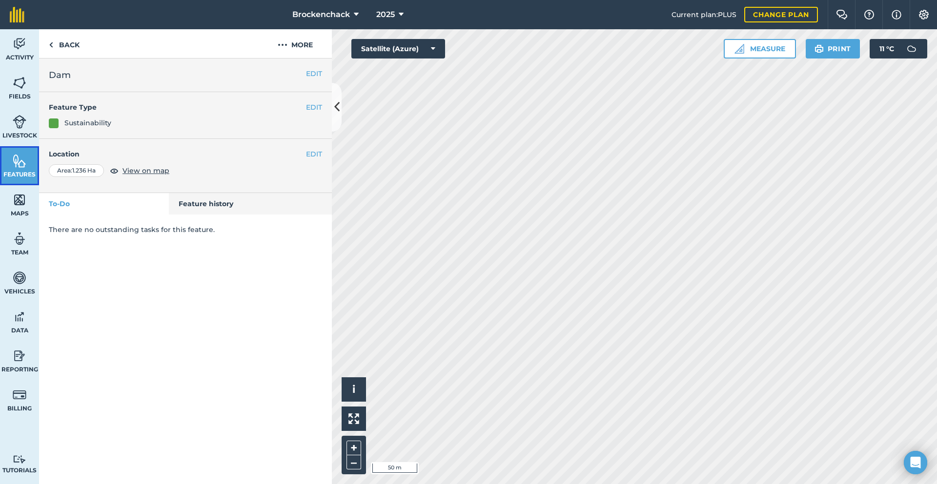
click at [20, 179] on link "Features" at bounding box center [19, 165] width 39 height 39
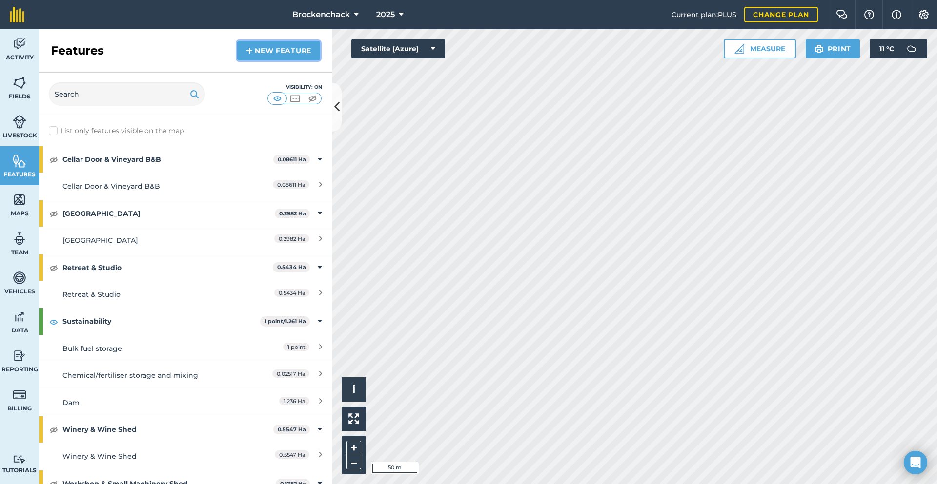
click at [279, 46] on link "New feature" at bounding box center [278, 51] width 83 height 20
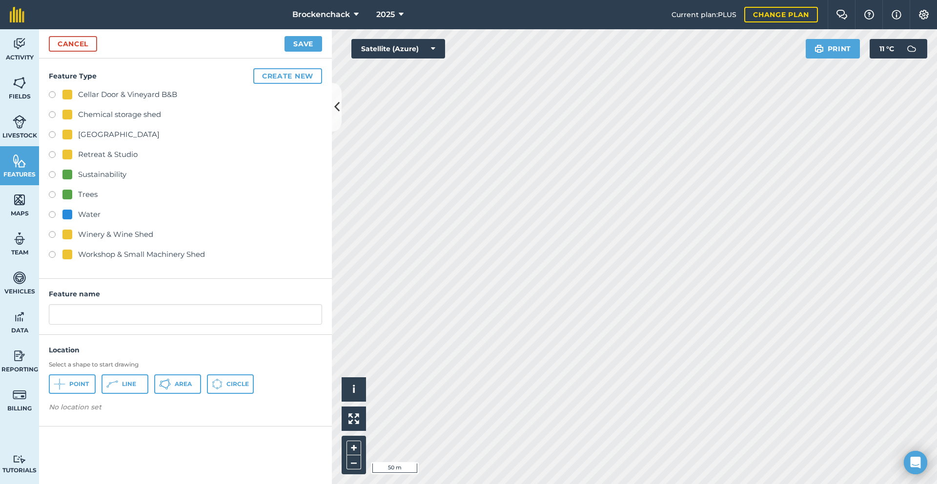
click at [103, 175] on div "Sustainability" at bounding box center [102, 175] width 48 height 12
radio input "true"
drag, startPoint x: 136, startPoint y: 317, endPoint x: 0, endPoint y: 251, distance: 151.2
click at [0, 251] on div "Activity Fields Livestock Features Maps Team Vehicles Data Reporting Billing Tu…" at bounding box center [468, 256] width 937 height 455
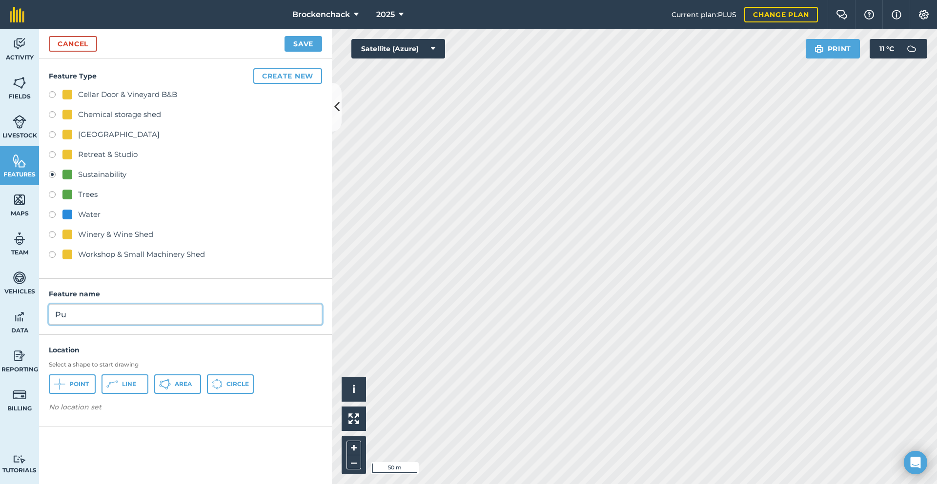
type input "P"
type input "Water pump shed"
click at [74, 380] on span "Point" at bounding box center [79, 384] width 20 height 8
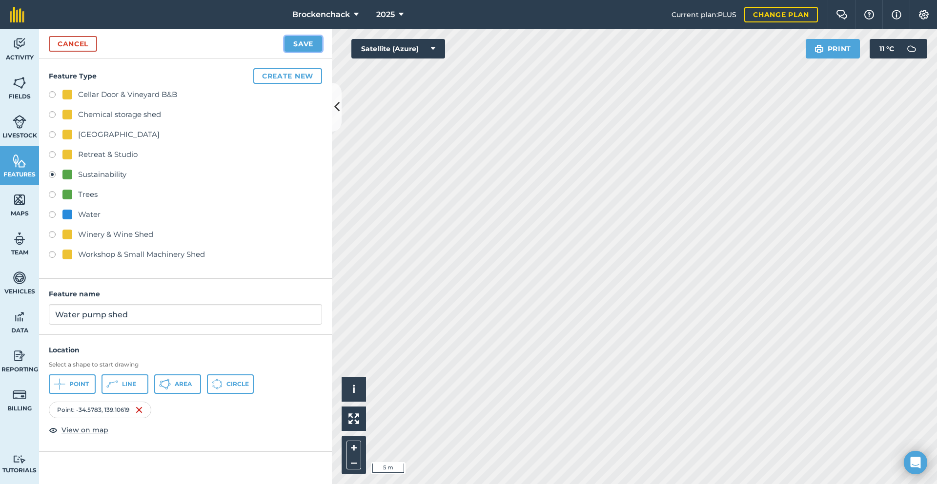
click at [314, 47] on button "Save" at bounding box center [303, 44] width 38 height 16
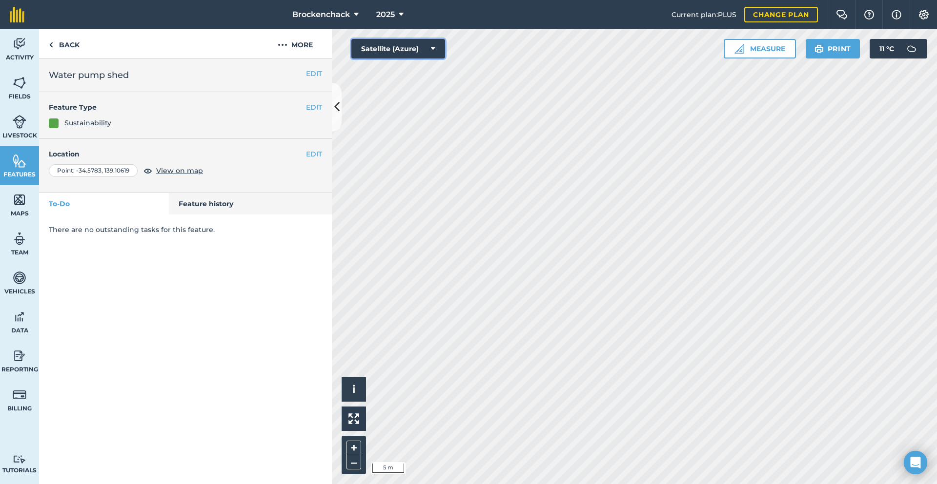
click at [420, 54] on button "Satellite (Azure)" at bounding box center [398, 49] width 94 height 20
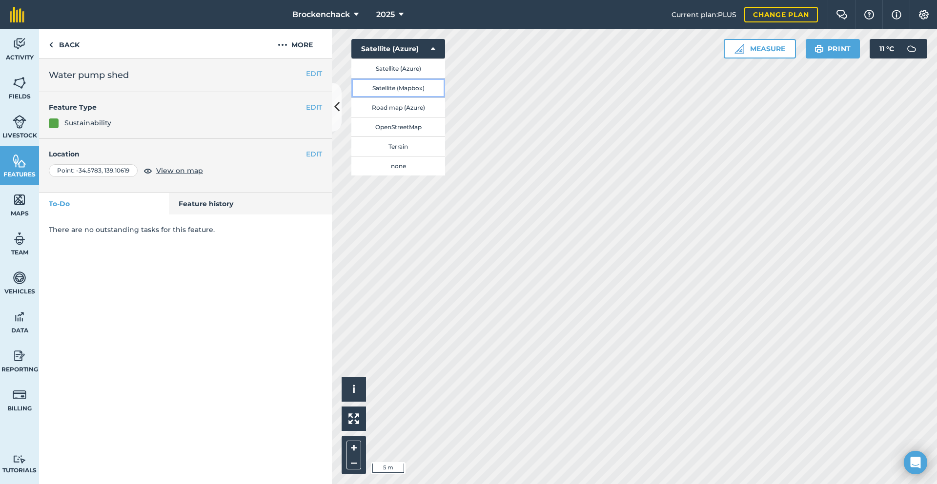
click at [418, 93] on button "Satellite (Mapbox)" at bounding box center [398, 88] width 94 height 20
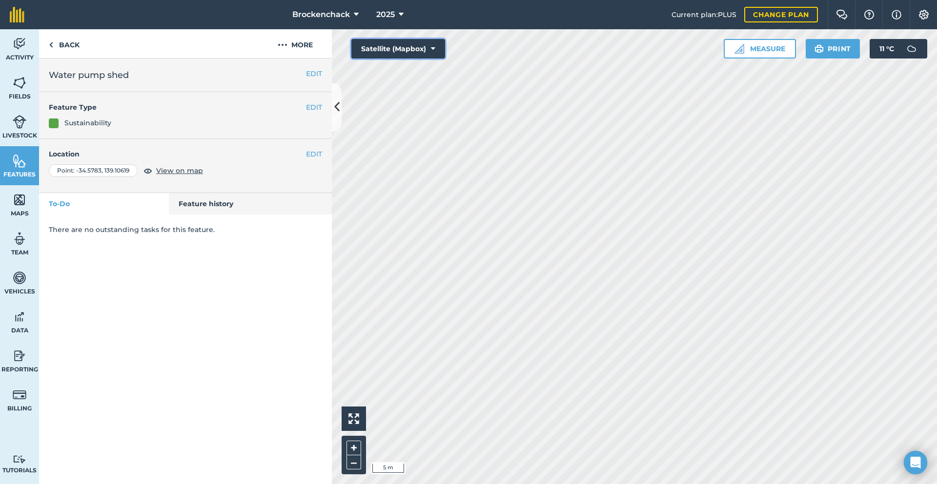
click at [415, 50] on button "Satellite (Mapbox)" at bounding box center [398, 49] width 94 height 20
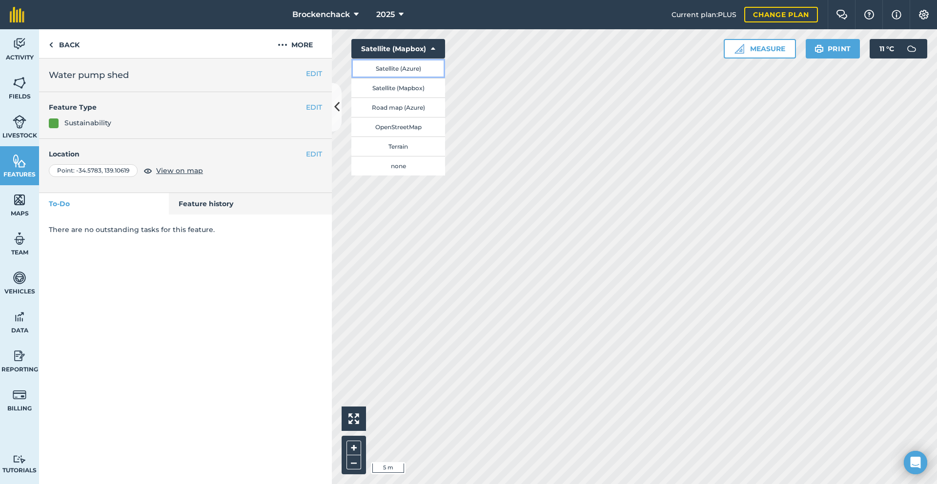
click at [419, 66] on button "Satellite (Azure)" at bounding box center [398, 69] width 94 height 20
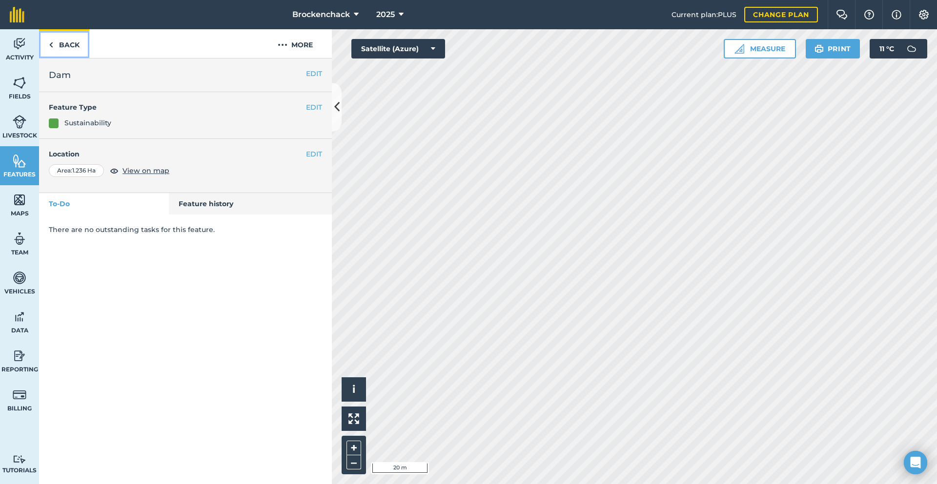
click at [55, 47] on link "Back" at bounding box center [64, 43] width 50 height 29
click at [29, 166] on link "Features" at bounding box center [19, 165] width 39 height 39
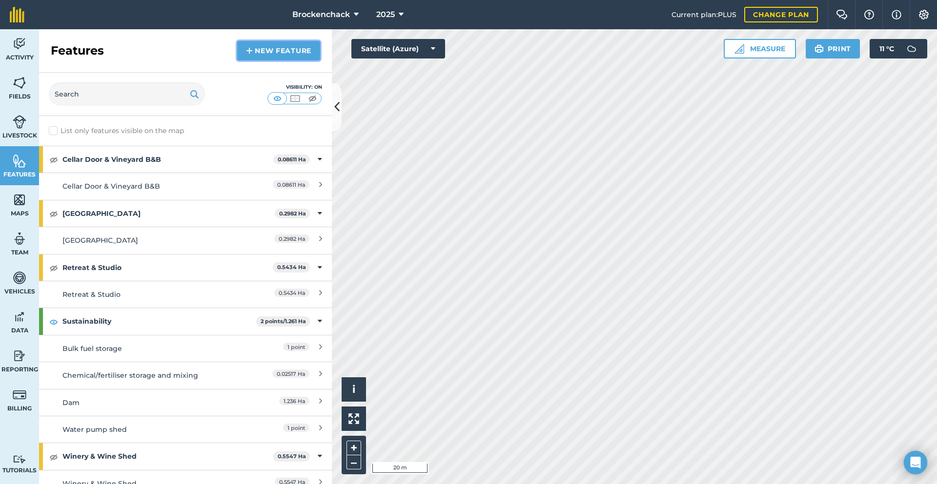
click at [284, 53] on link "New feature" at bounding box center [278, 51] width 83 height 20
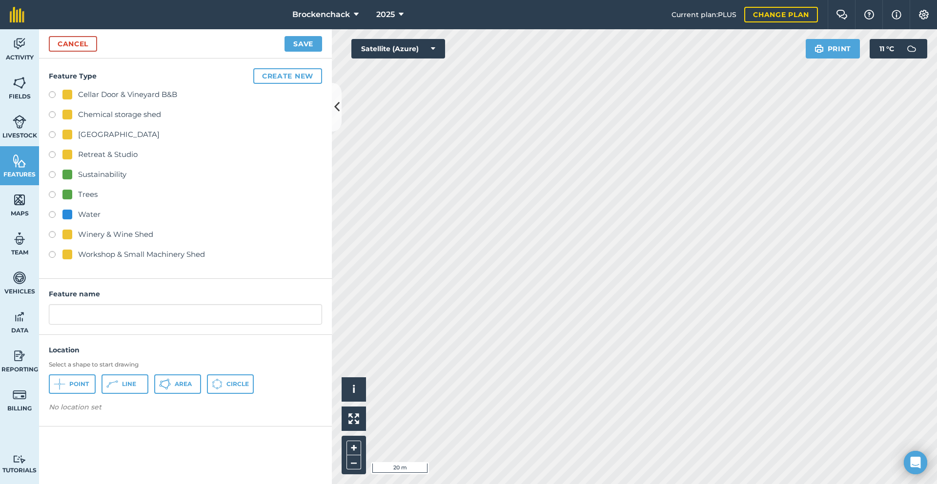
click at [116, 172] on div "Sustainability" at bounding box center [102, 175] width 48 height 12
radio input "true"
drag, startPoint x: 132, startPoint y: 311, endPoint x: 0, endPoint y: 288, distance: 133.7
click at [0, 288] on div "Activity Fields Livestock Features Maps Team Vehicles Data Reporting Billing Tu…" at bounding box center [468, 256] width 937 height 455
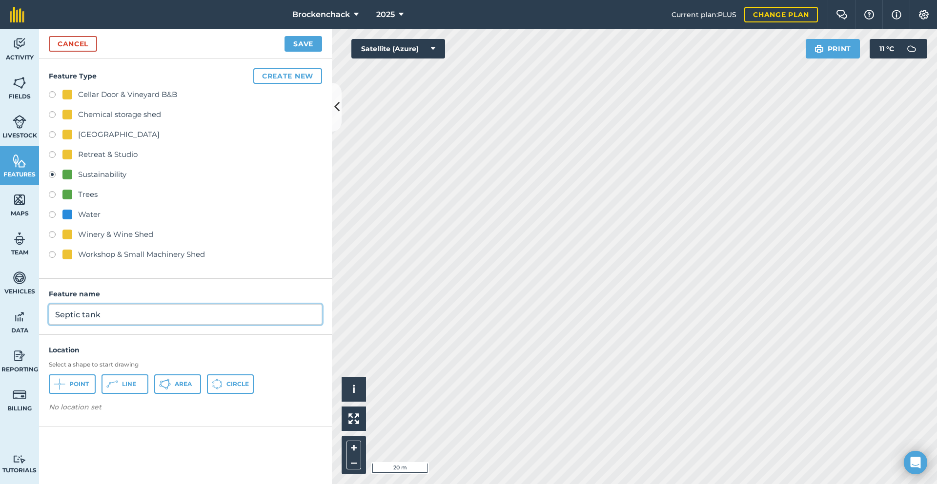
type input "Septic tank"
click at [76, 385] on span "Point" at bounding box center [79, 384] width 20 height 8
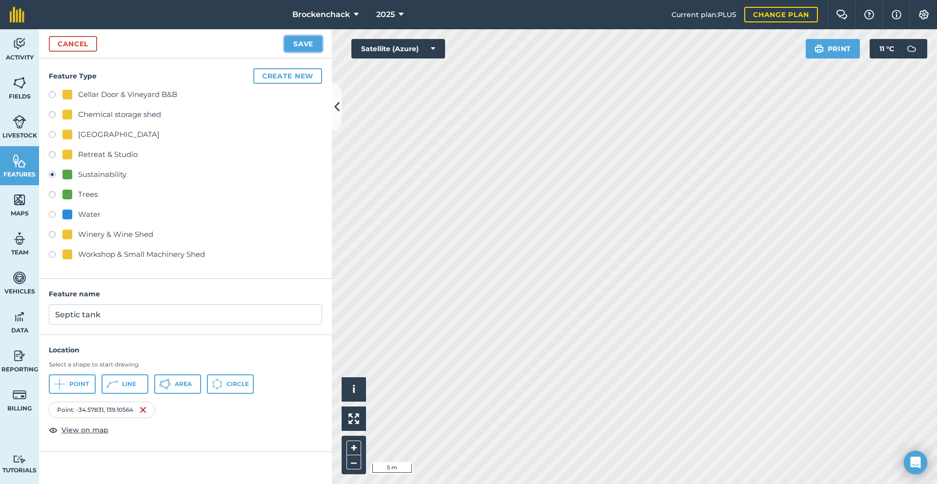
click at [308, 49] on button "Save" at bounding box center [303, 44] width 38 height 16
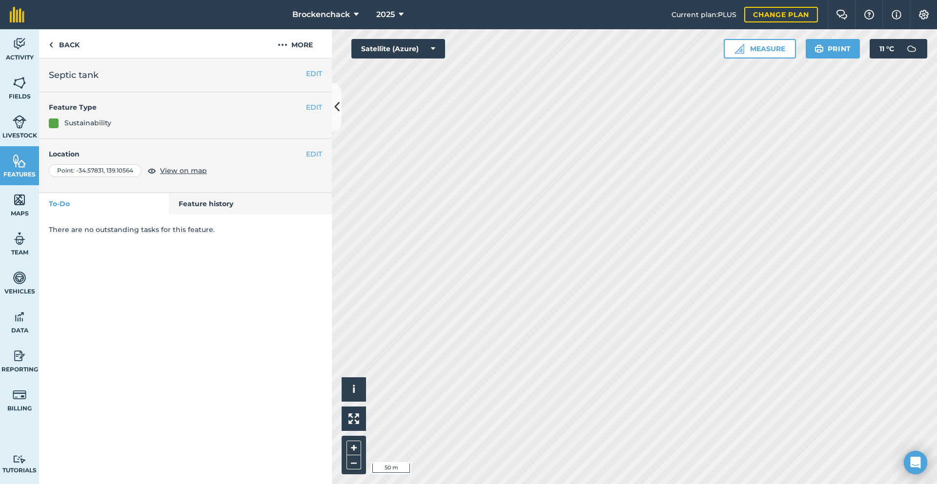
click at [233, 0] on html "Brockenchack 2025 Current plan : PLUS Change plan Farm Chat Help Info Settings …" at bounding box center [468, 242] width 937 height 484
click at [241, 71] on div "Activity Fields Livestock Features Maps Team Vehicles Data Reporting Billing Tu…" at bounding box center [468, 256] width 937 height 455
click at [30, 162] on link "Features" at bounding box center [19, 165] width 39 height 39
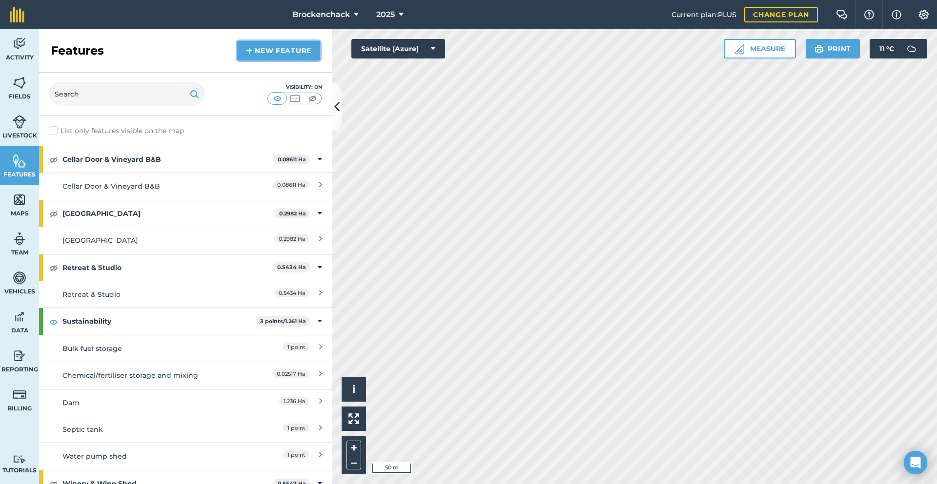
click at [271, 52] on link "New feature" at bounding box center [278, 51] width 83 height 20
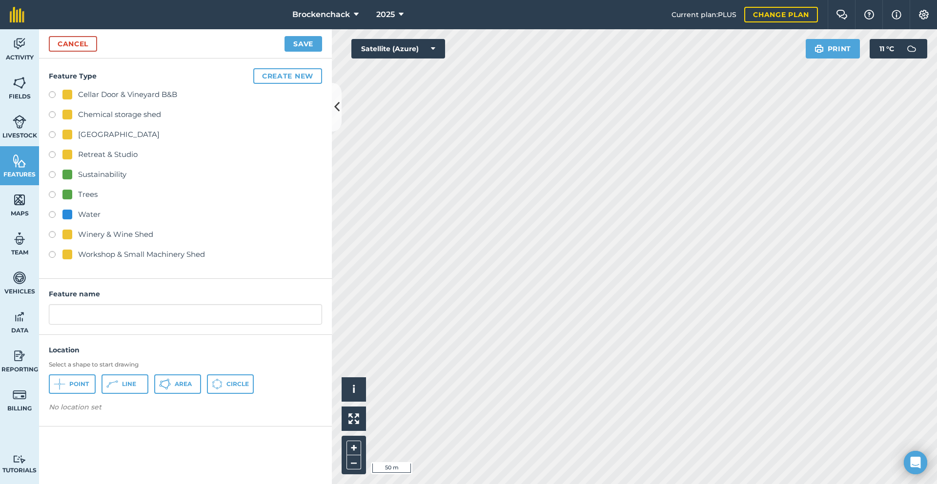
click at [113, 171] on div "Sustainability" at bounding box center [102, 175] width 48 height 12
radio input "true"
drag, startPoint x: 127, startPoint y: 312, endPoint x: 0, endPoint y: 260, distance: 137.0
click at [0, 260] on div "Activity Fields Livestock Features Maps Team Vehicles Data Reporting Billing Tu…" at bounding box center [468, 256] width 937 height 455
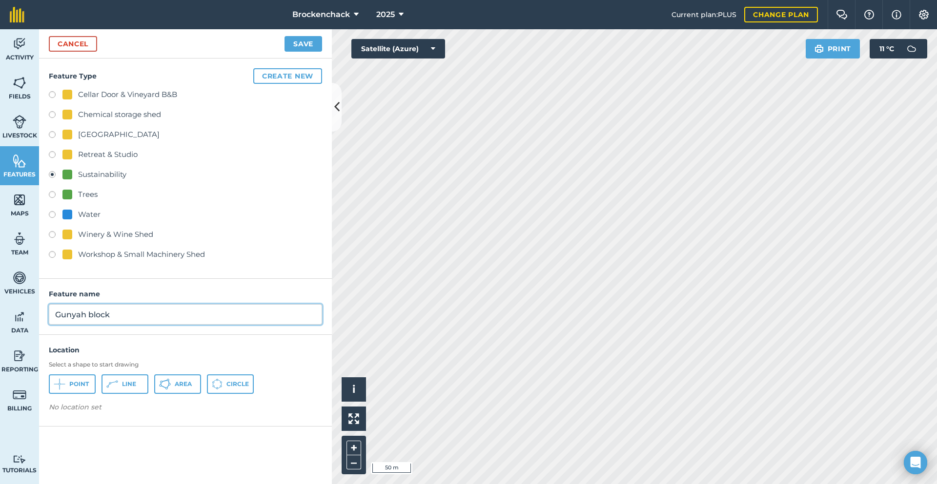
type input "Gunyah block"
click at [175, 384] on span "Area" at bounding box center [183, 384] width 17 height 8
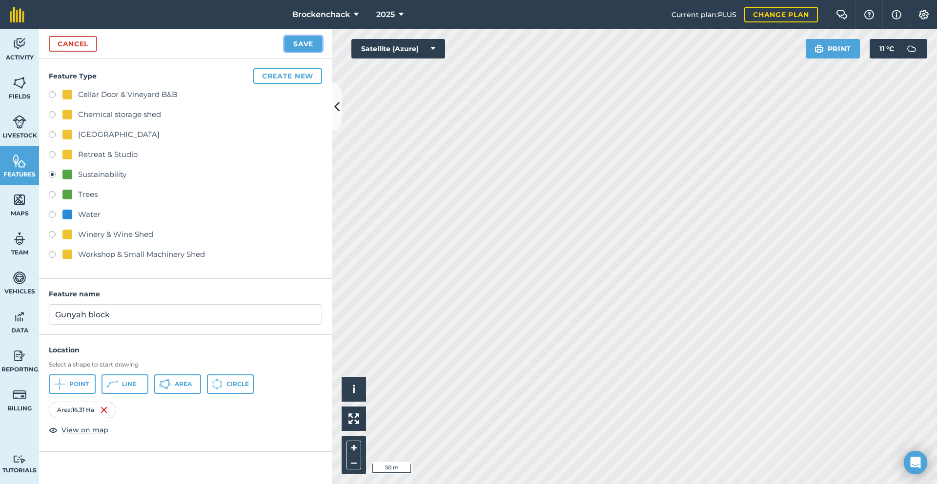
click at [300, 40] on button "Save" at bounding box center [303, 44] width 38 height 16
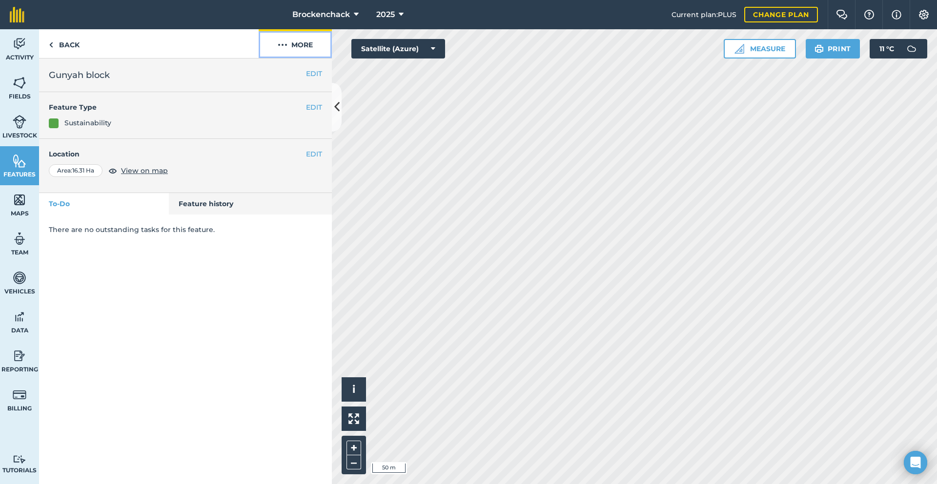
click at [305, 43] on button "More" at bounding box center [295, 43] width 73 height 29
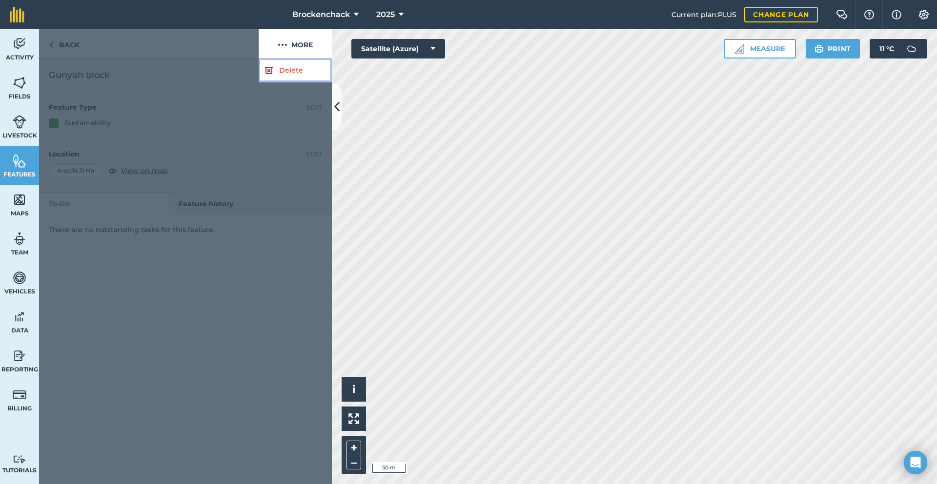
click at [294, 68] on link "Delete" at bounding box center [295, 71] width 73 height 24
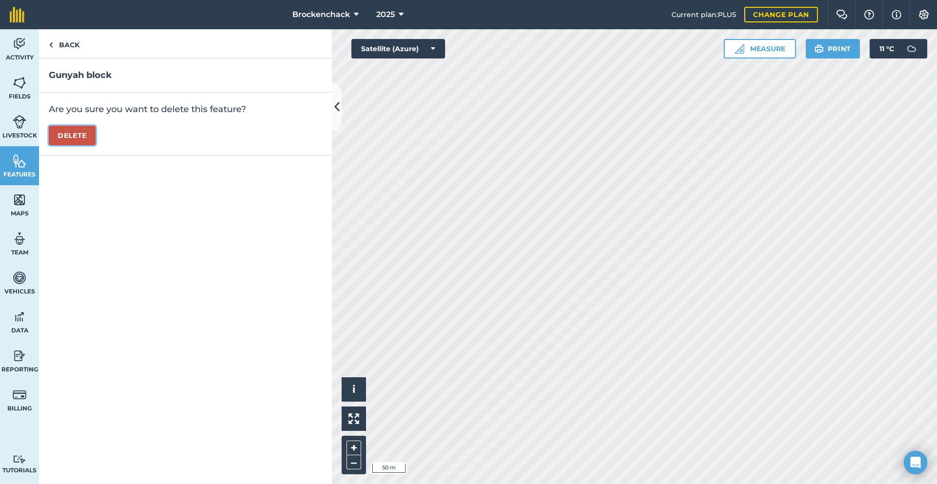
click at [81, 139] on button "Delete" at bounding box center [72, 136] width 47 height 20
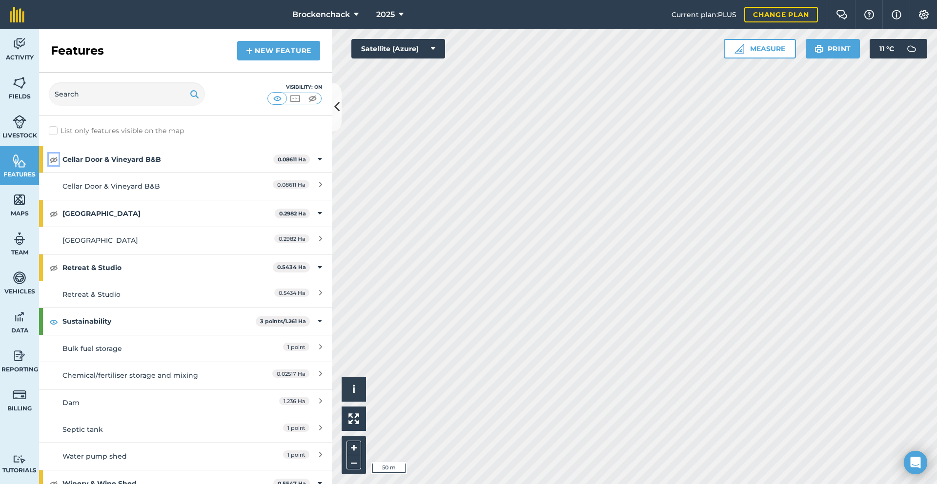
click at [55, 163] on img at bounding box center [53, 160] width 9 height 12
click at [54, 215] on img at bounding box center [53, 214] width 9 height 12
click at [49, 267] on button at bounding box center [54, 268] width 10 height 12
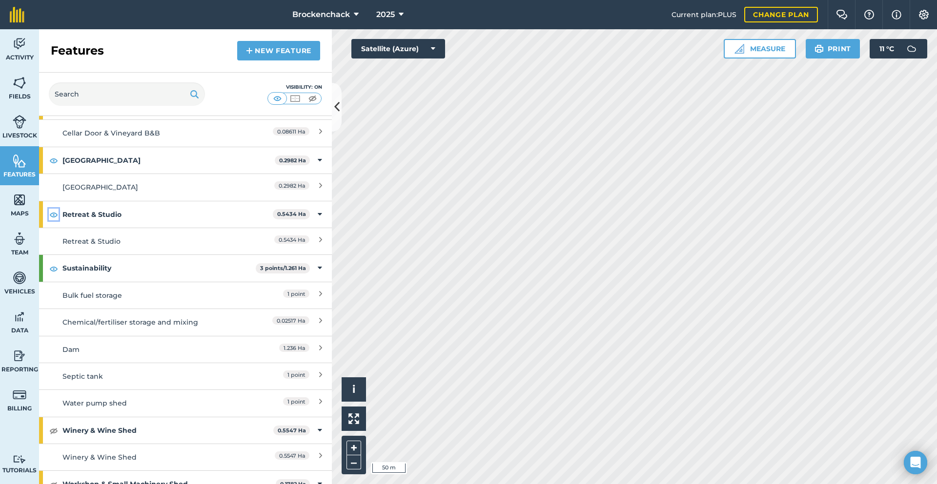
scroll to position [94, 0]
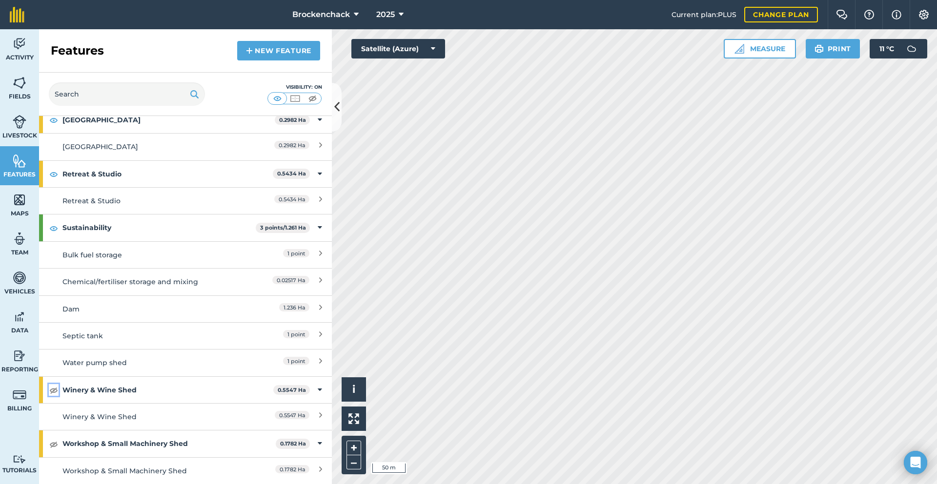
click at [57, 392] on img at bounding box center [53, 390] width 9 height 12
click at [51, 448] on img at bounding box center [53, 445] width 9 height 12
click at [55, 172] on img at bounding box center [53, 174] width 9 height 12
click at [9, 210] on span "Maps" at bounding box center [19, 214] width 39 height 8
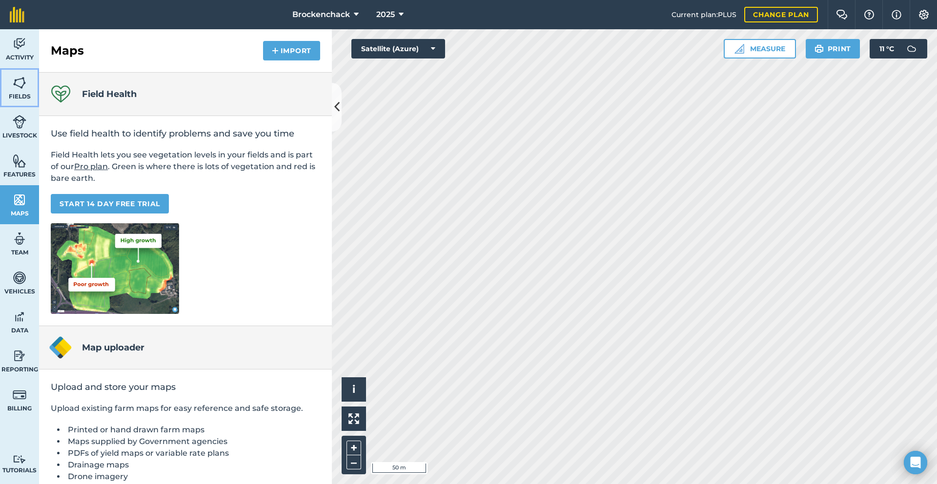
click at [20, 78] on img at bounding box center [20, 83] width 14 height 15
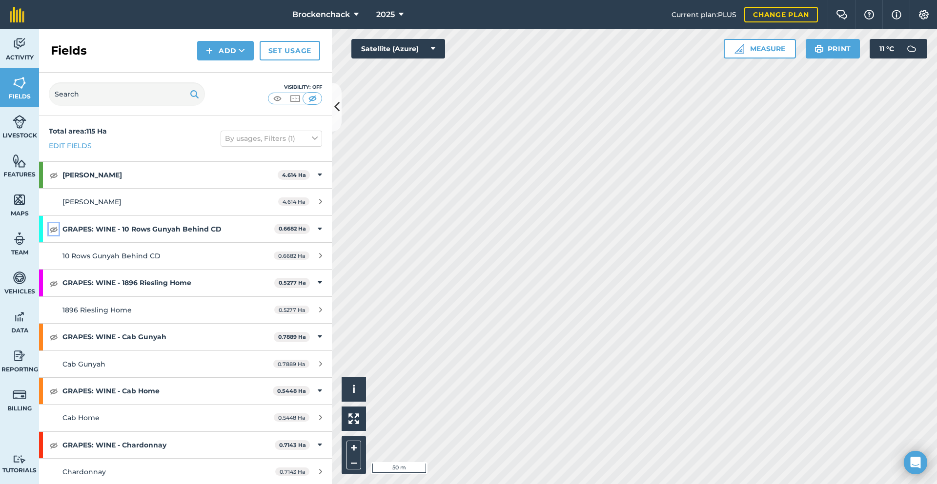
click at [53, 229] on img at bounding box center [53, 229] width 9 height 12
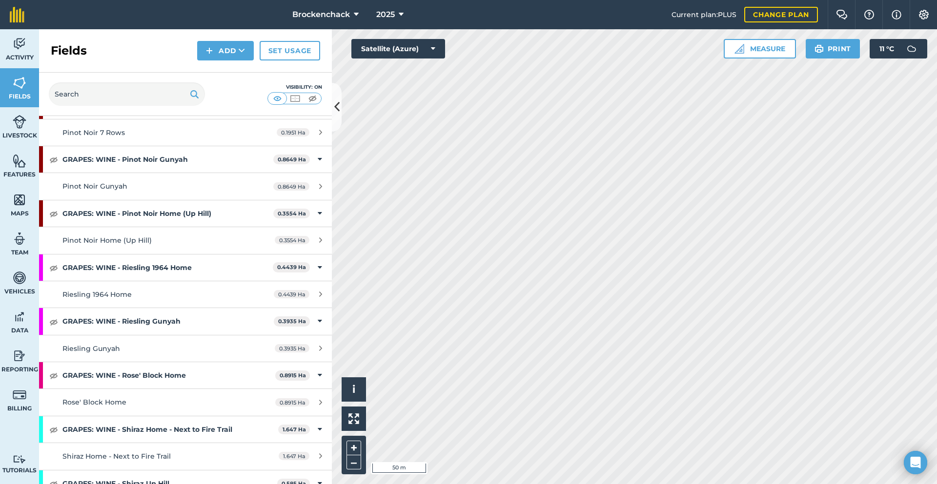
scroll to position [732, 0]
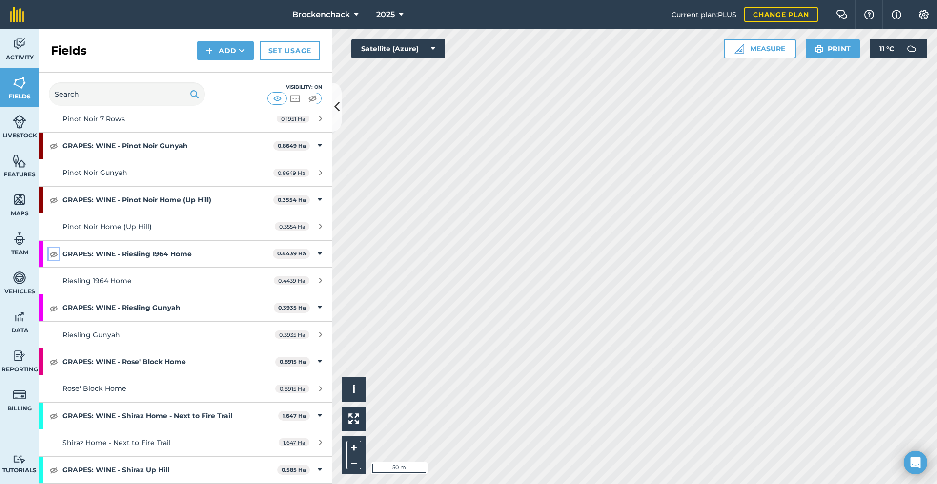
click at [53, 253] on img at bounding box center [53, 254] width 9 height 12
click at [936, 218] on html "Brockenchack 2025 Current plan : PLUS Change plan Farm Chat Help Info Settings …" at bounding box center [468, 242] width 937 height 484
click at [53, 257] on img at bounding box center [53, 254] width 9 height 12
click at [52, 308] on img at bounding box center [53, 308] width 9 height 12
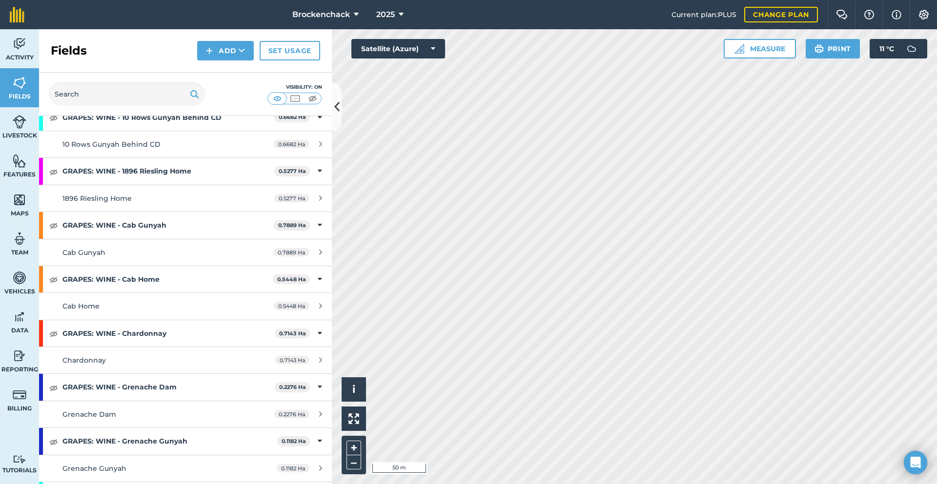
scroll to position [98, 0]
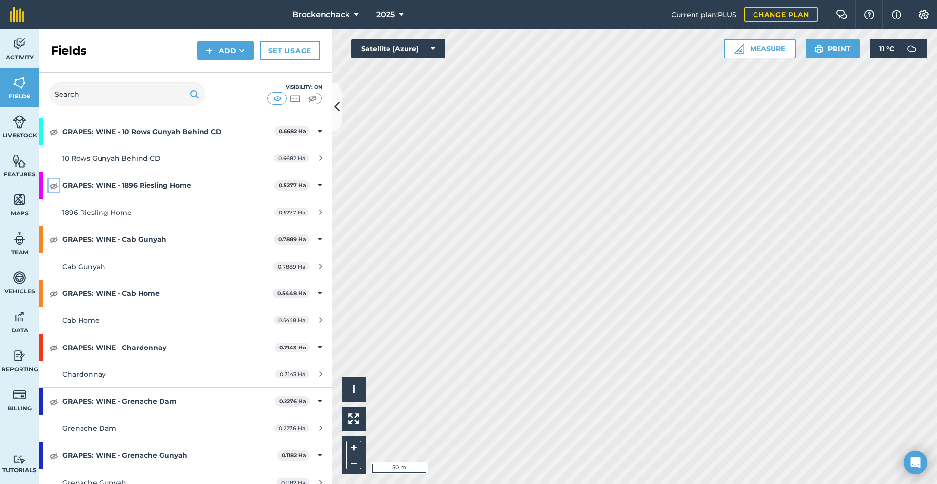
click at [55, 187] on img at bounding box center [53, 186] width 9 height 12
click at [54, 184] on img at bounding box center [53, 186] width 9 height 12
click at [20, 164] on img at bounding box center [20, 161] width 14 height 15
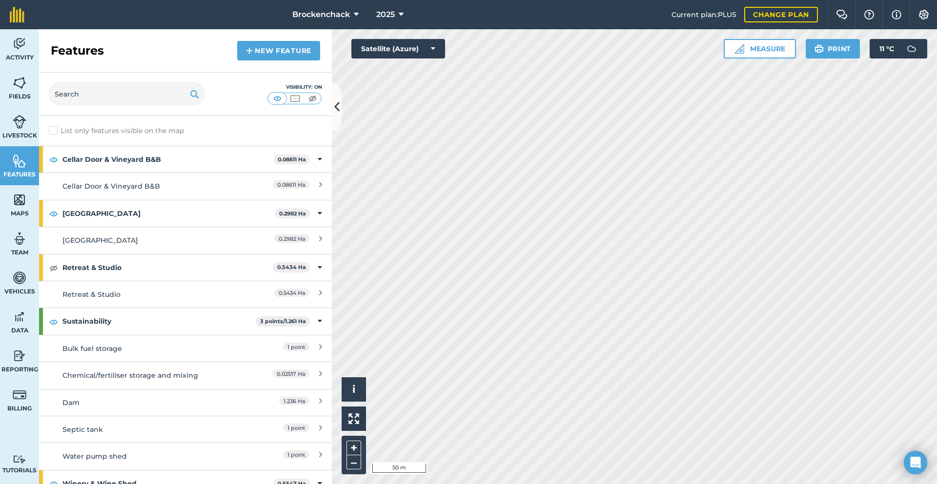
click at [135, 377] on div "Activity Fields Livestock Features Maps Team Vehicles Data Reporting Billing Tu…" at bounding box center [468, 256] width 937 height 455
click at [319, 400] on icon at bounding box center [320, 403] width 3 height 11
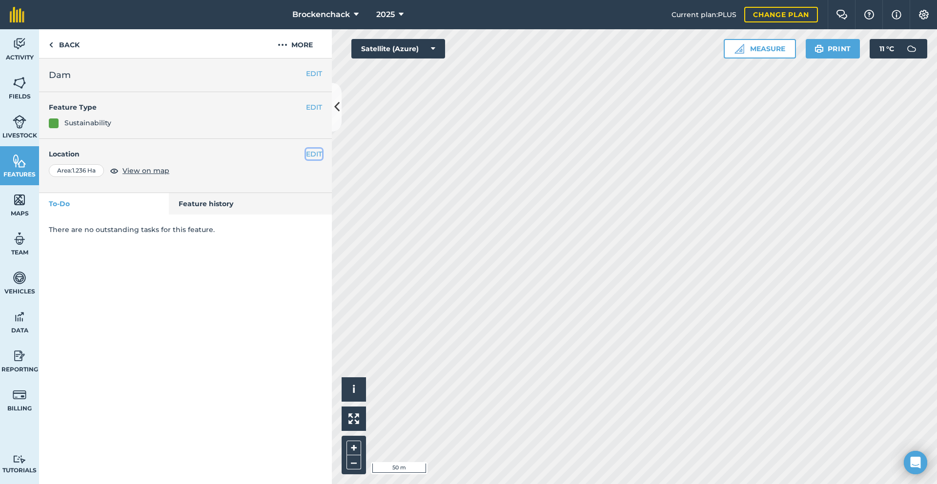
click at [317, 158] on button "EDIT" at bounding box center [314, 154] width 16 height 11
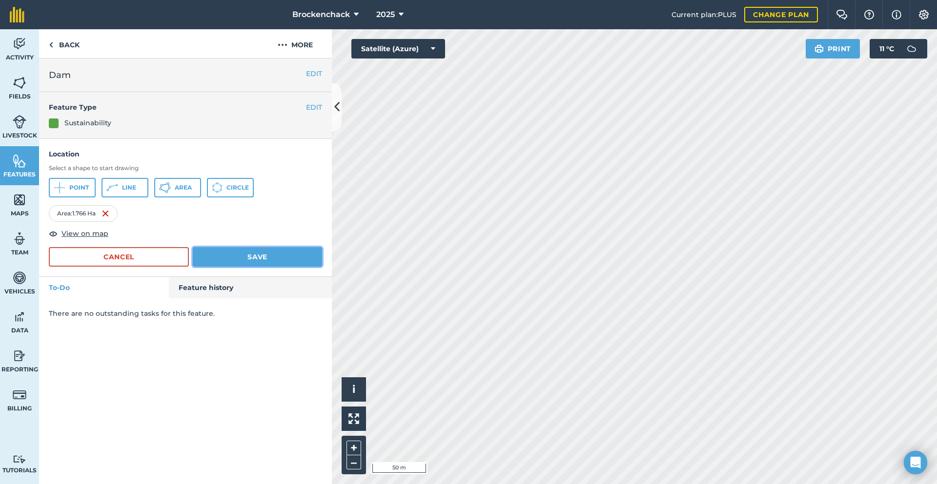
click at [280, 259] on button "Save" at bounding box center [257, 257] width 129 height 20
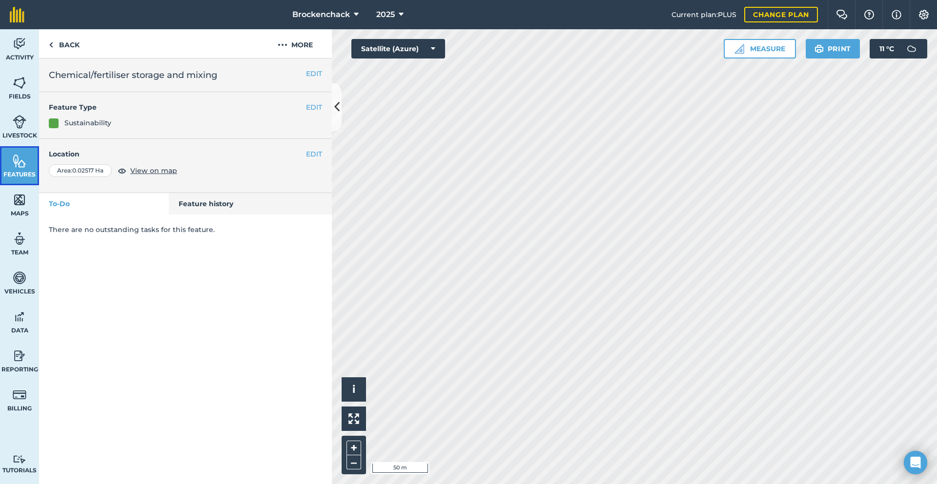
click at [23, 162] on img at bounding box center [20, 161] width 14 height 15
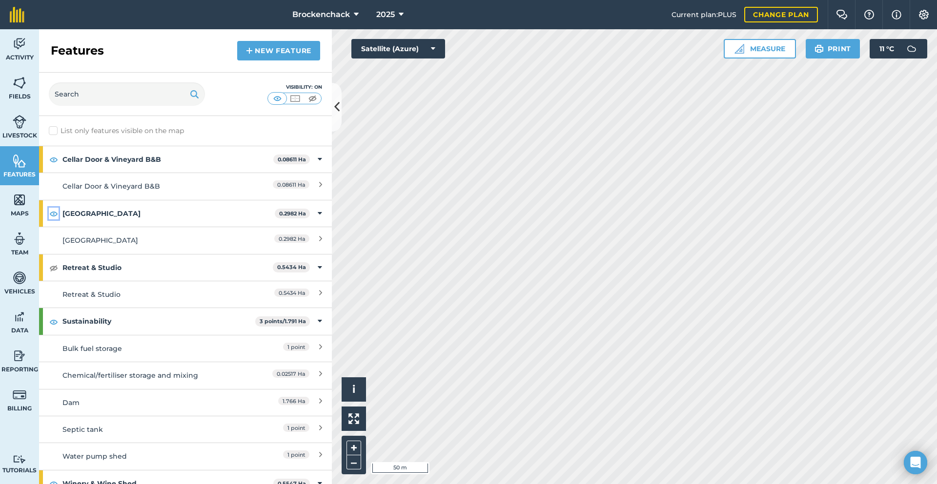
click at [57, 213] on img at bounding box center [53, 214] width 9 height 12
click at [57, 162] on img at bounding box center [53, 160] width 9 height 12
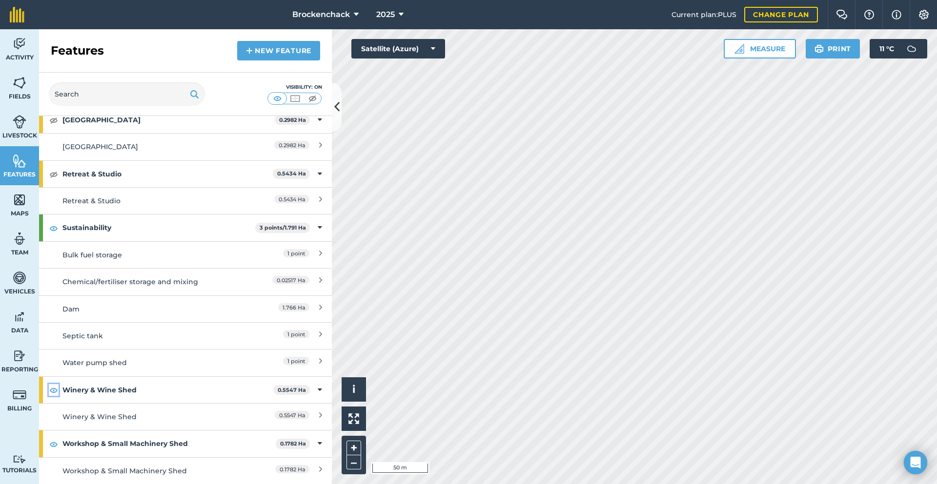
click at [54, 391] on img at bounding box center [53, 390] width 9 height 12
click at [54, 446] on img at bounding box center [53, 445] width 9 height 12
click at [8, 44] on link "Activity" at bounding box center [19, 48] width 39 height 39
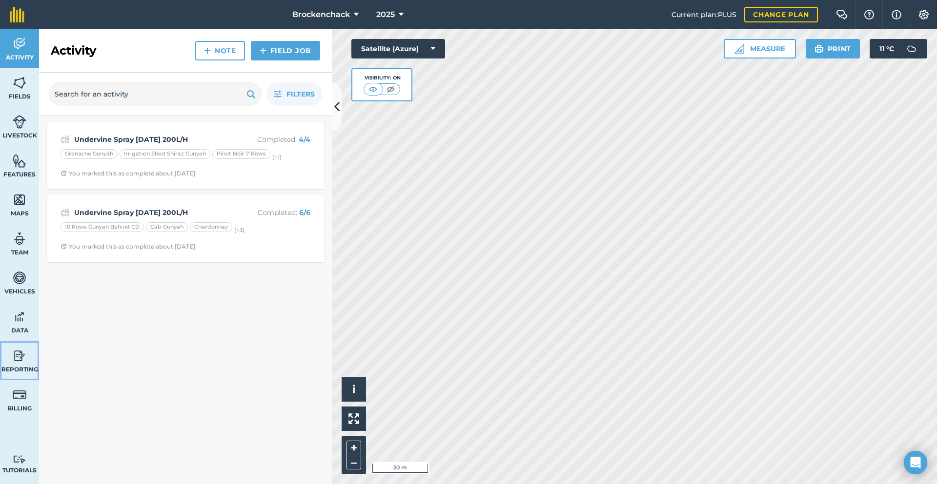
click at [17, 364] on link "Reporting" at bounding box center [19, 360] width 39 height 39
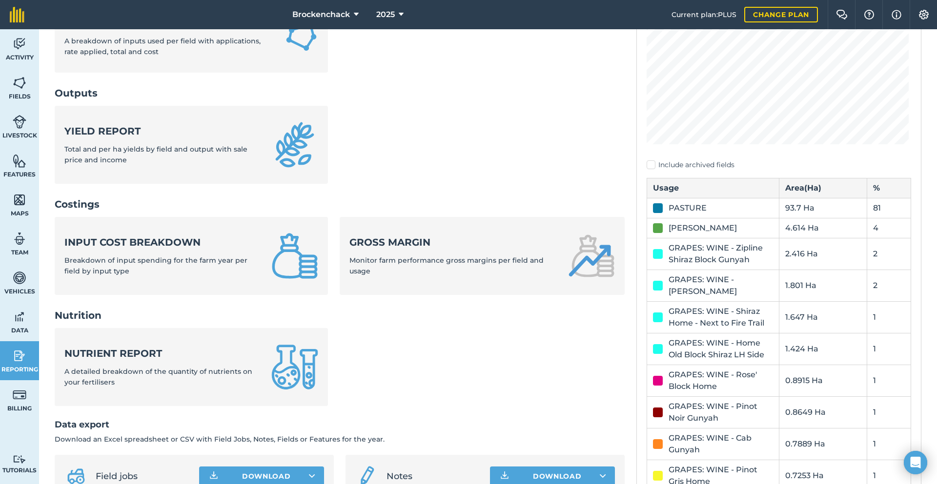
scroll to position [341, 0]
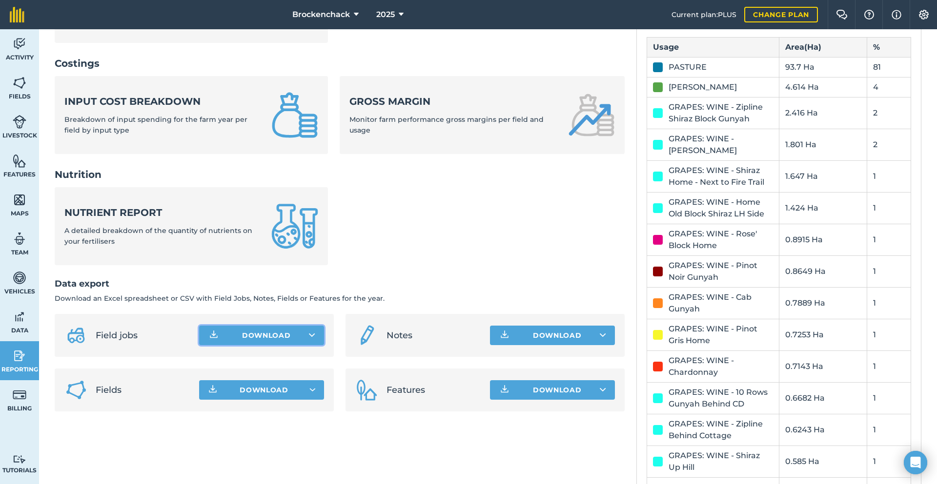
click at [288, 335] on button "Download" at bounding box center [261, 336] width 125 height 20
click at [269, 356] on link "Field jobs CSV file" at bounding box center [261, 357] width 122 height 21
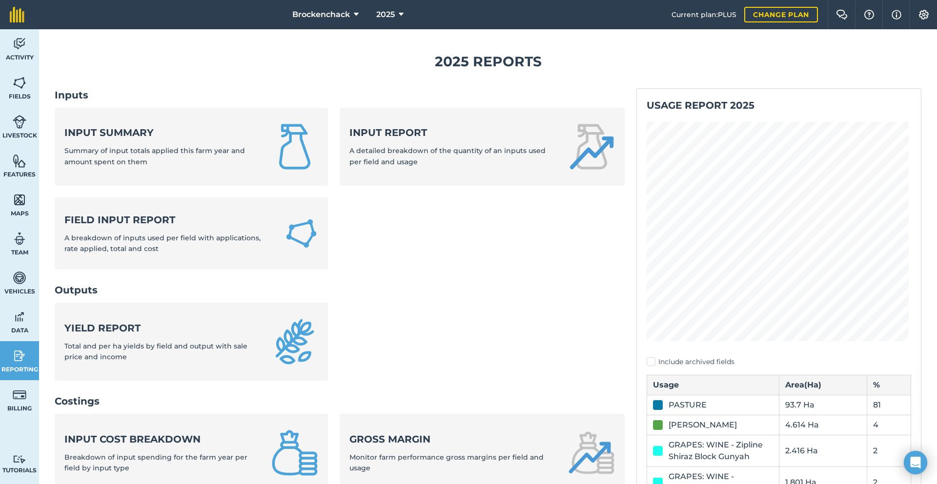
scroll to position [0, 0]
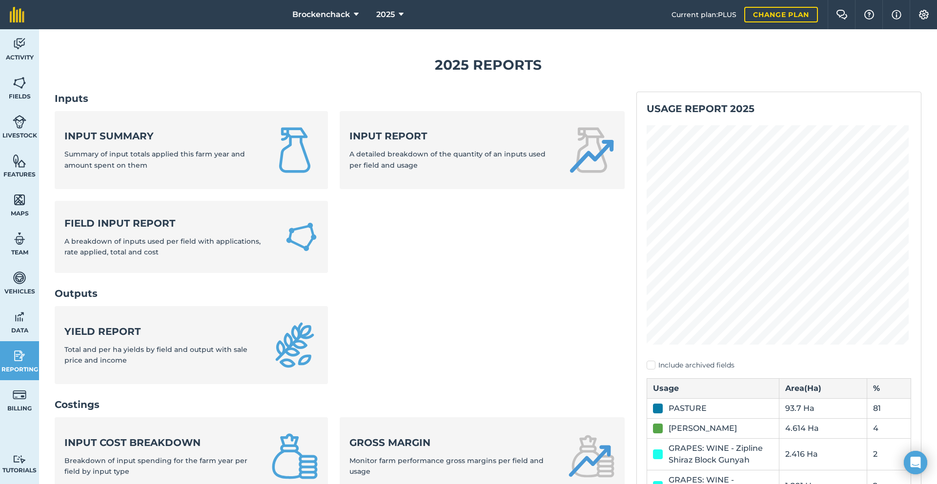
click at [448, 70] on h1 "2025 Reports" at bounding box center [488, 65] width 866 height 22
click at [393, 11] on span "2025" at bounding box center [385, 15] width 19 height 12
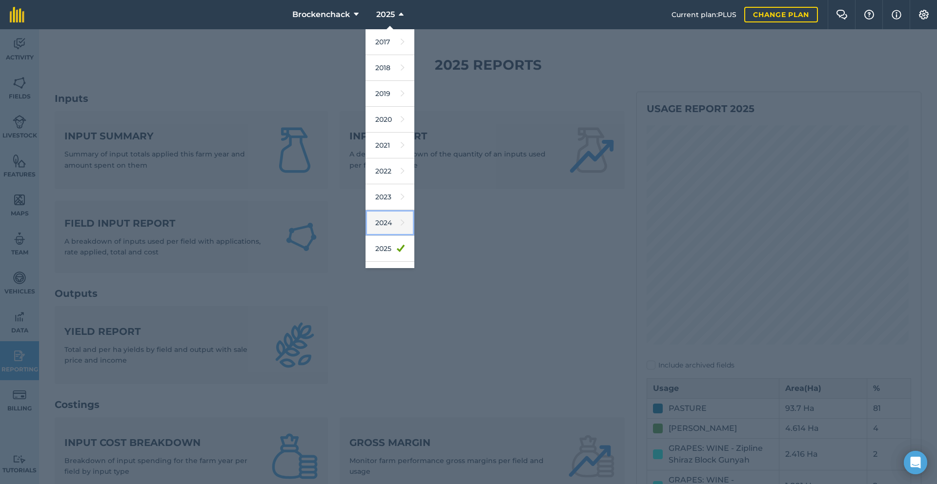
click at [383, 217] on link "2024" at bounding box center [389, 223] width 49 height 26
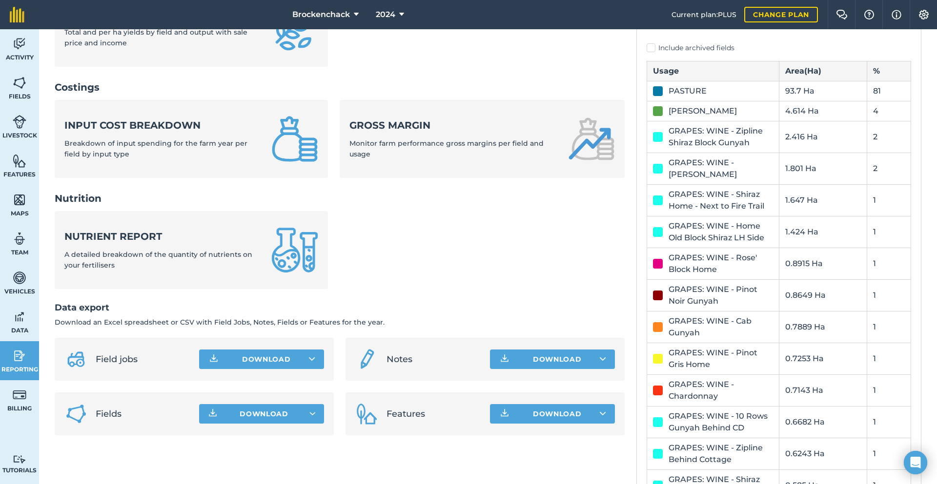
scroll to position [488, 0]
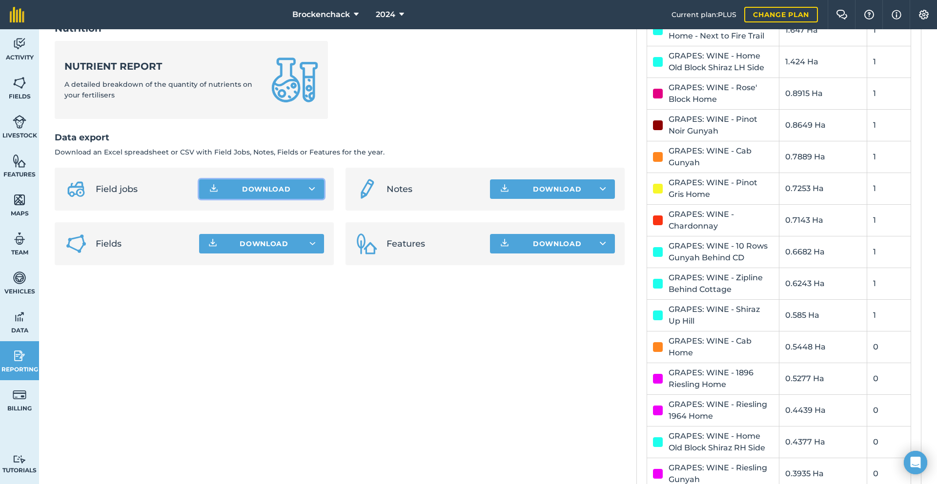
click at [253, 183] on button "Download" at bounding box center [261, 190] width 125 height 20
click at [251, 211] on link "Field jobs CSV file" at bounding box center [261, 210] width 122 height 21
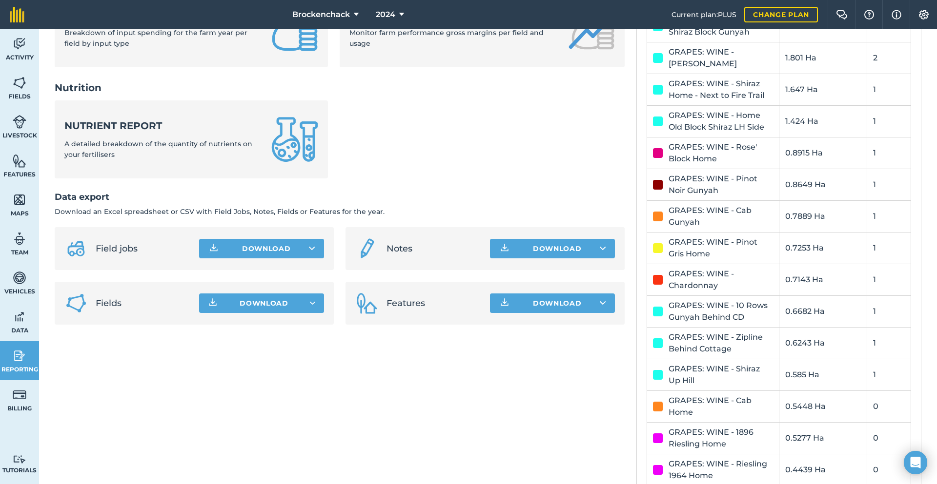
scroll to position [439, 0]
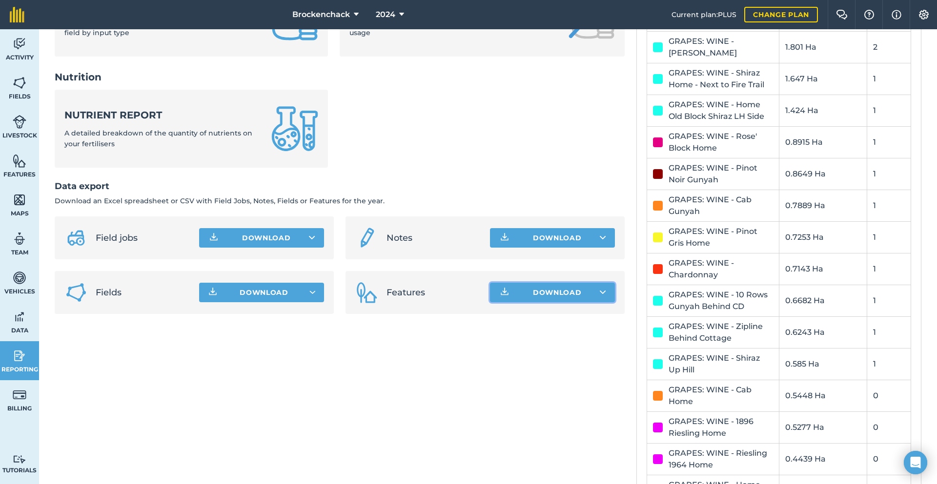
click at [539, 291] on button "Download" at bounding box center [552, 293] width 125 height 20
click at [547, 306] on link "Feature list CSV file" at bounding box center [552, 314] width 122 height 21
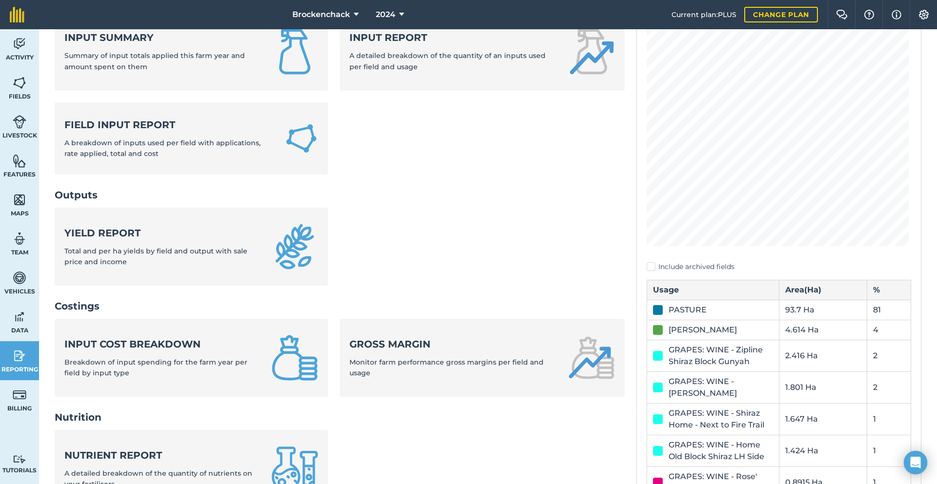
scroll to position [98, 0]
click at [22, 87] on img at bounding box center [20, 83] width 14 height 15
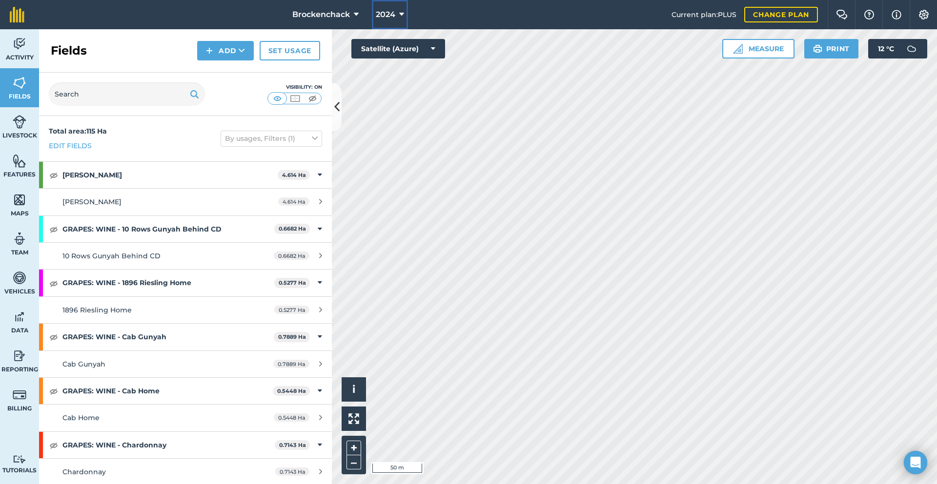
click at [399, 14] on icon at bounding box center [401, 15] width 5 height 12
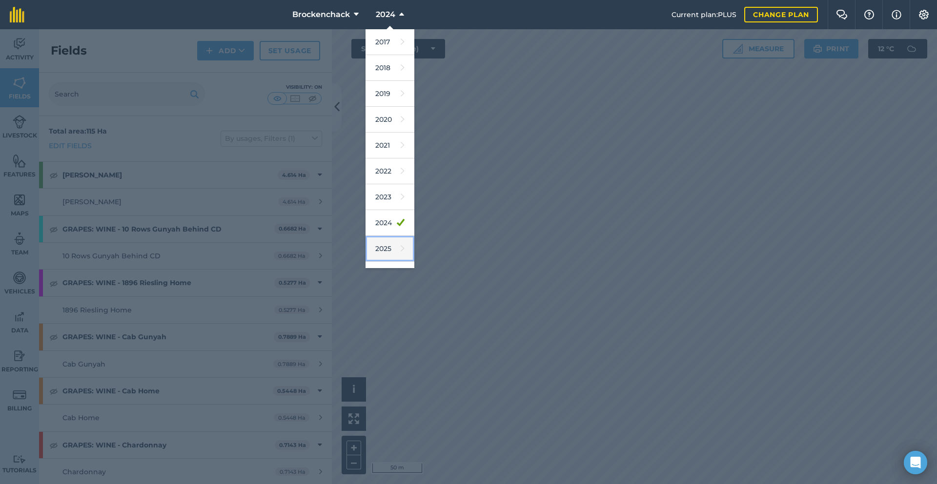
click at [390, 258] on link "2025" at bounding box center [389, 249] width 49 height 26
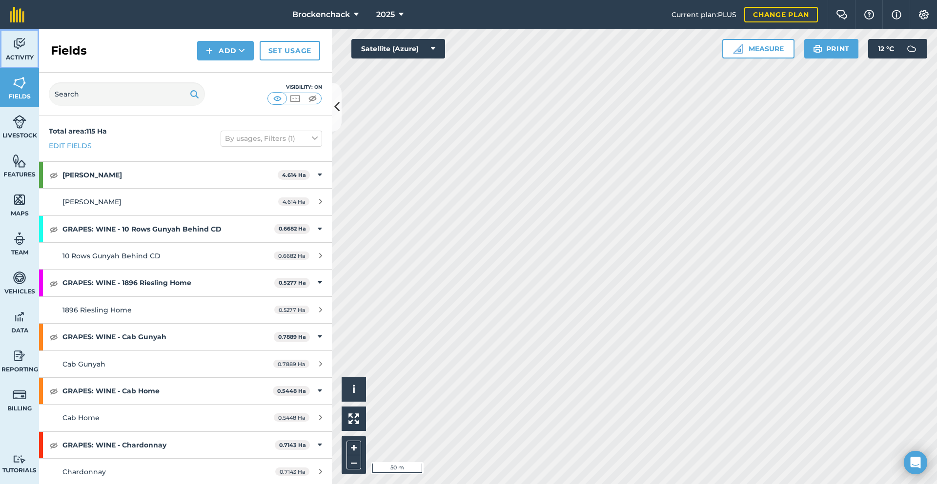
click at [10, 44] on link "Activity" at bounding box center [19, 48] width 39 height 39
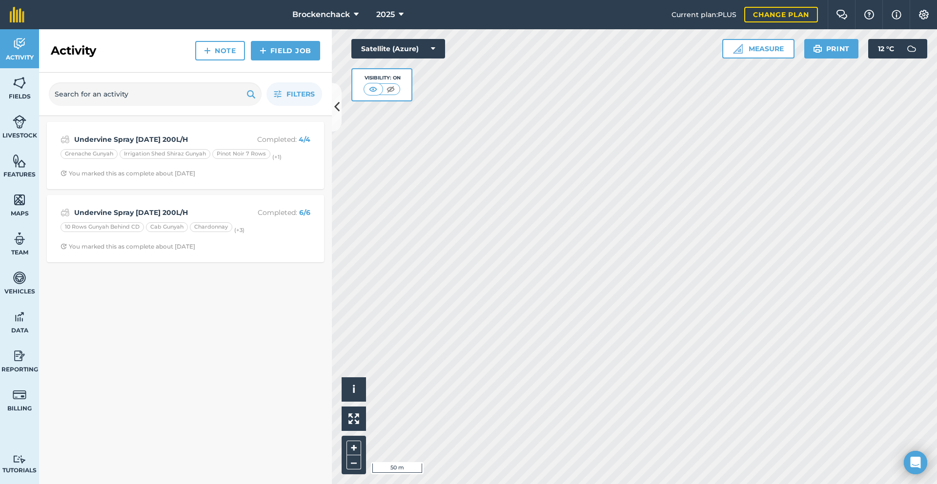
click at [257, 336] on div "Undervine Spray [DATE] 200L/H Completed : 4 / 4 Grenache Gunyah Irrigation Shed…" at bounding box center [185, 300] width 293 height 368
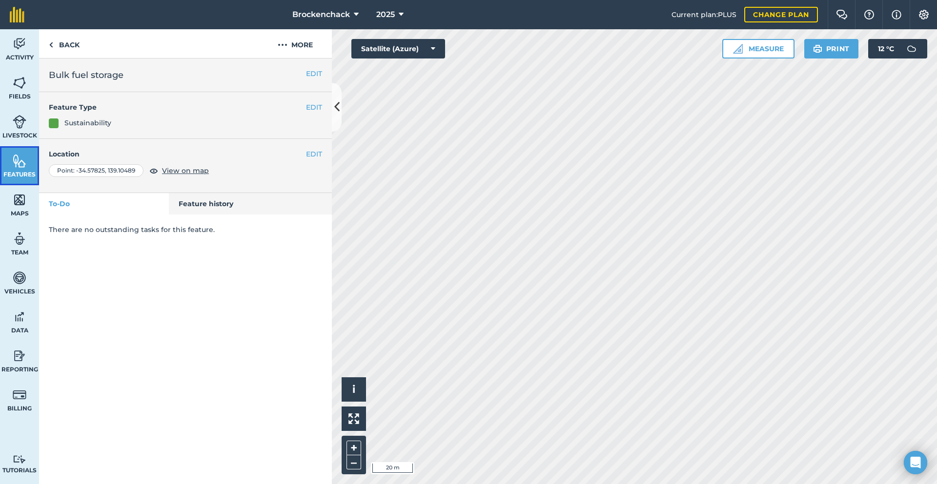
click at [22, 153] on link "Features" at bounding box center [19, 165] width 39 height 39
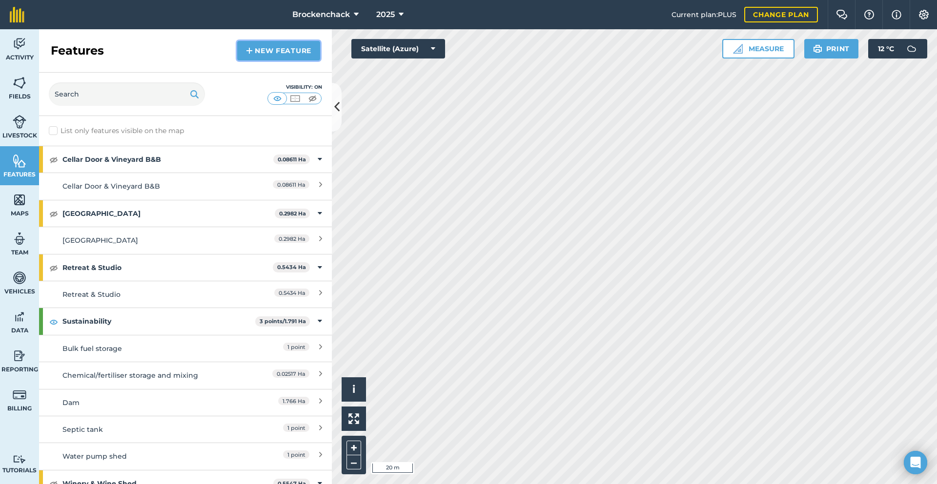
click at [290, 51] on link "New feature" at bounding box center [278, 51] width 83 height 20
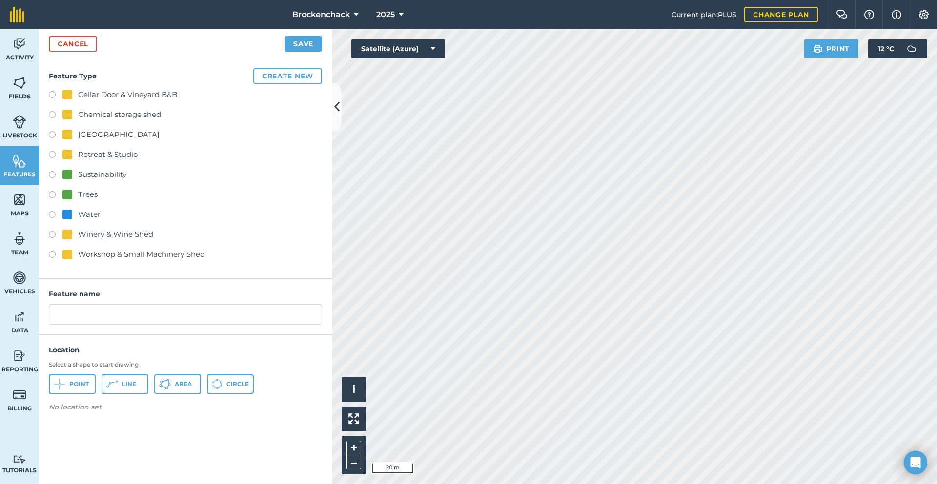
click at [98, 178] on div "Sustainability" at bounding box center [102, 175] width 48 height 12
radio input "true"
drag, startPoint x: 126, startPoint y: 309, endPoint x: 0, endPoint y: 314, distance: 126.4
click at [0, 314] on div "Activity Fields Livestock Features Maps Team Vehicles Data Reporting Billing Tu…" at bounding box center [468, 256] width 937 height 455
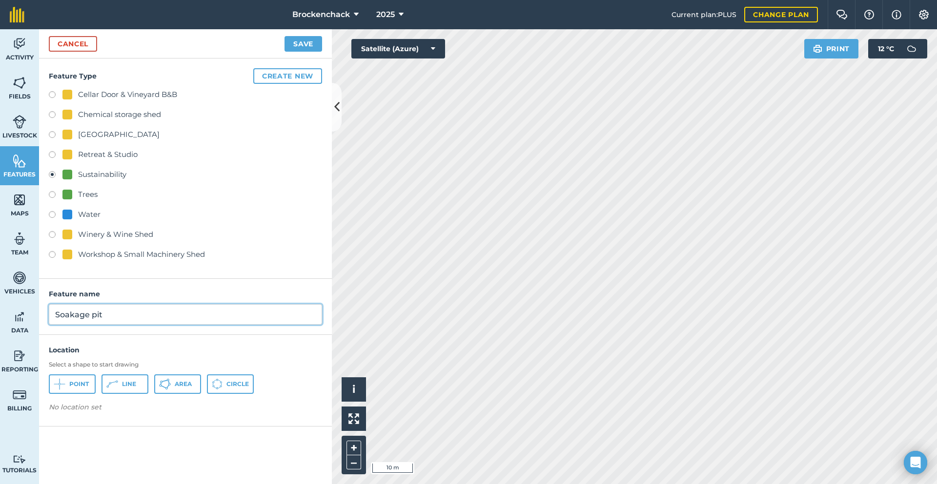
type input "Soakage pit"
click at [66, 383] on button "Point" at bounding box center [72, 385] width 47 height 20
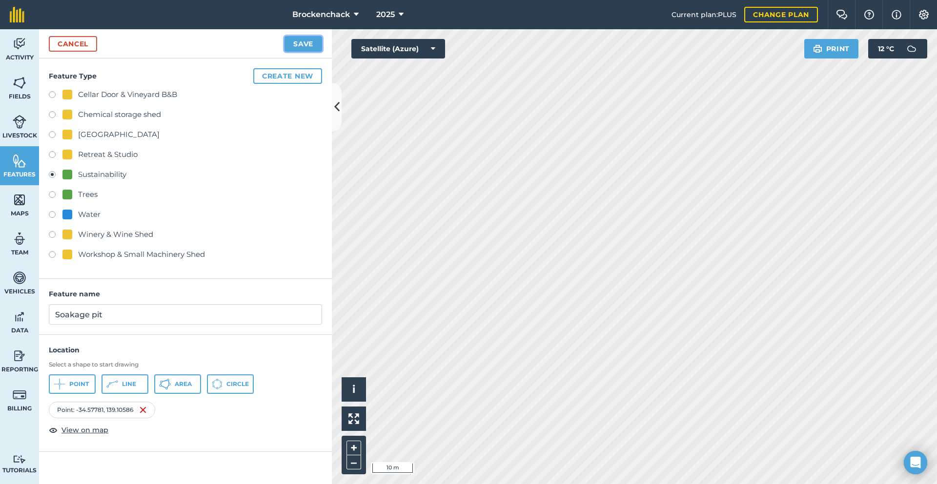
click at [310, 46] on button "Save" at bounding box center [303, 44] width 38 height 16
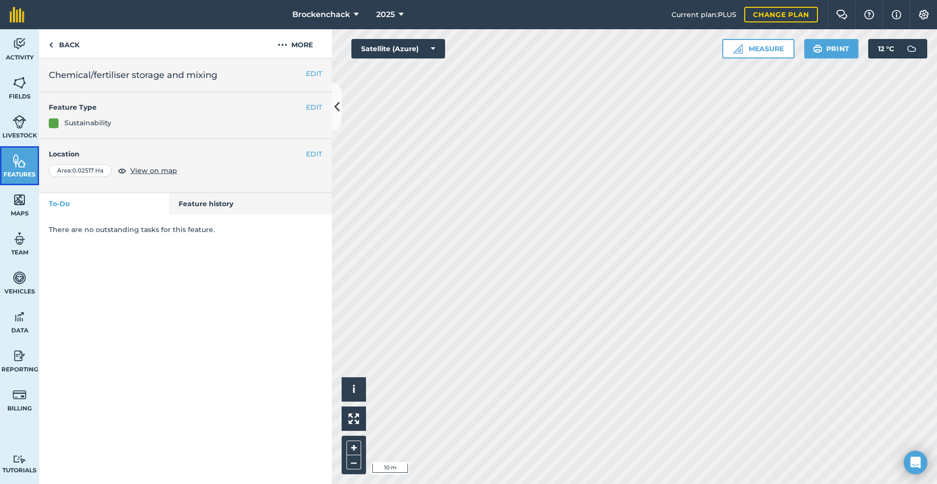
click at [25, 158] on img at bounding box center [20, 161] width 14 height 15
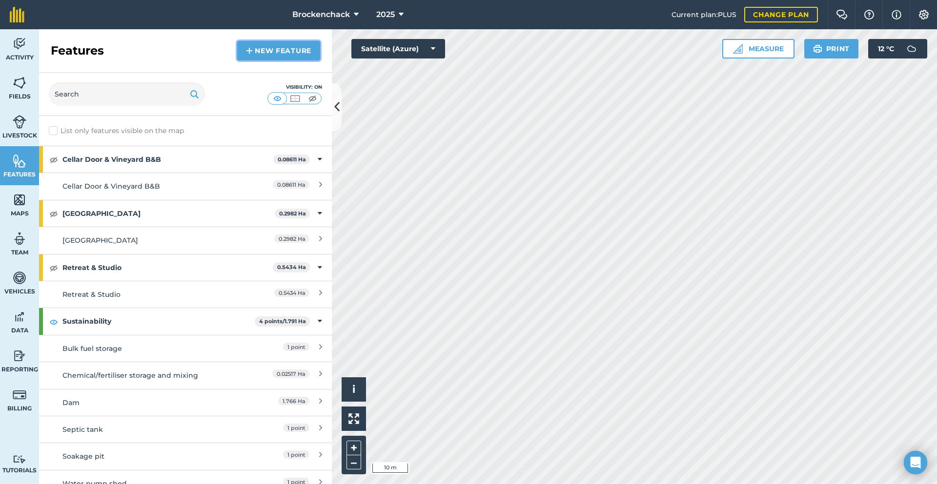
click at [257, 51] on link "New feature" at bounding box center [278, 51] width 83 height 20
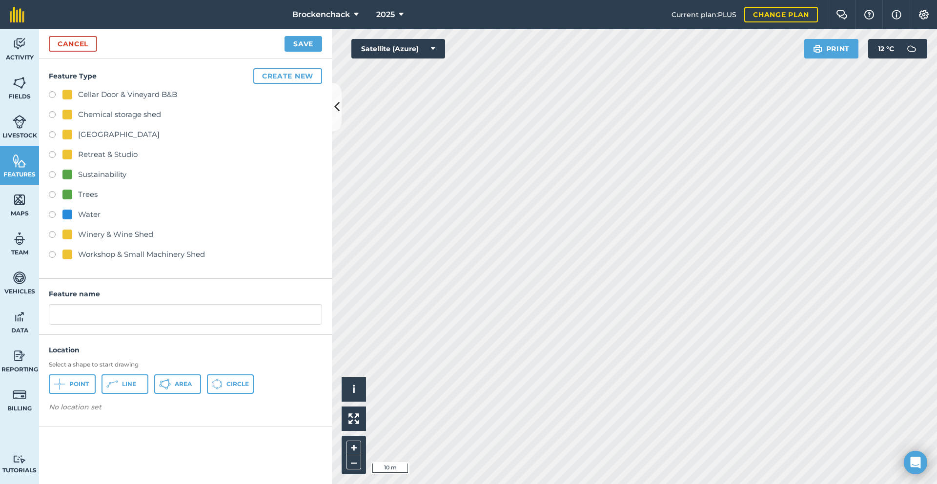
click at [96, 171] on div "Sustainability" at bounding box center [102, 175] width 48 height 12
radio input "true"
drag, startPoint x: 127, startPoint y: 317, endPoint x: 0, endPoint y: 252, distance: 142.7
click at [0, 252] on div "Activity Fields Livestock Features Maps Team Vehicles Data Reporting Billing Tu…" at bounding box center [468, 256] width 937 height 455
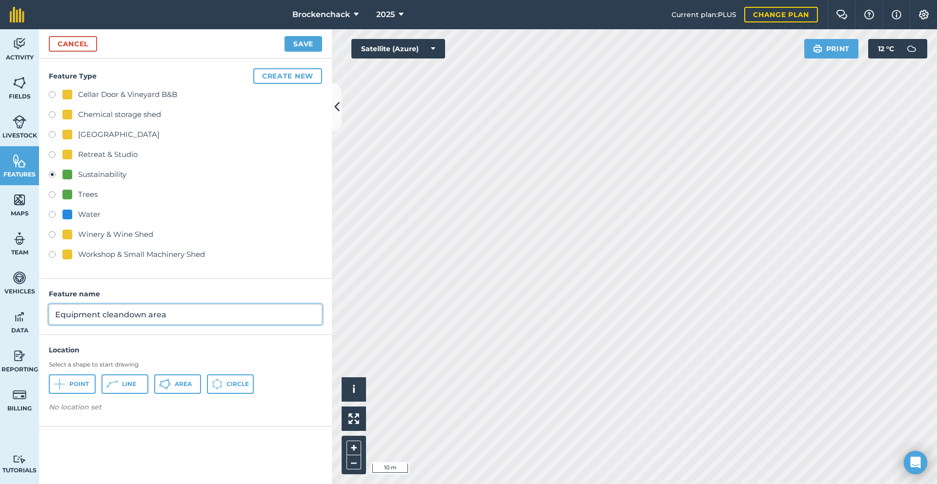
type input "Equipment cleandown area"
click at [87, 381] on span "Point" at bounding box center [79, 384] width 20 height 8
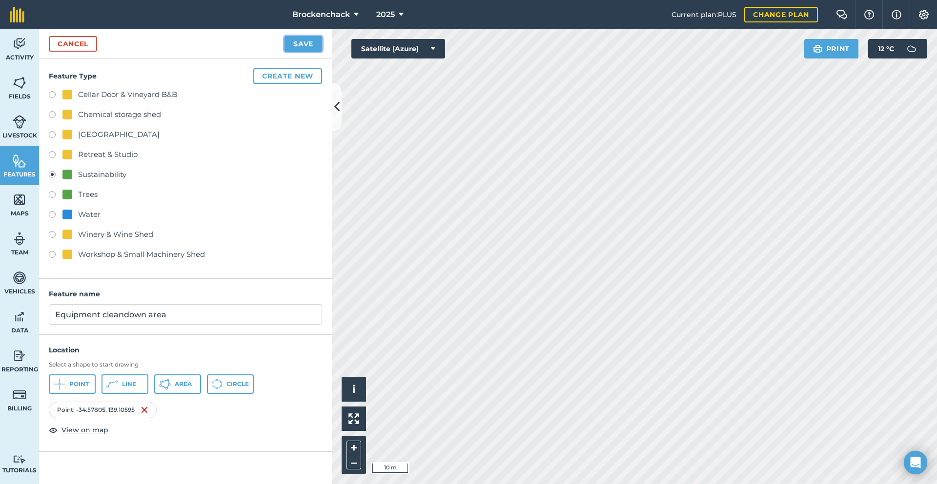
click at [315, 46] on button "Save" at bounding box center [303, 44] width 38 height 16
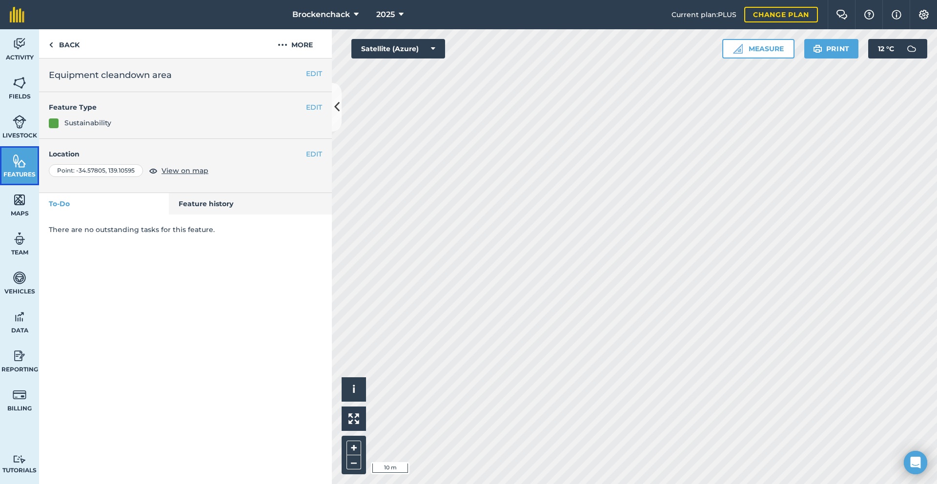
click at [21, 167] on img at bounding box center [20, 161] width 14 height 15
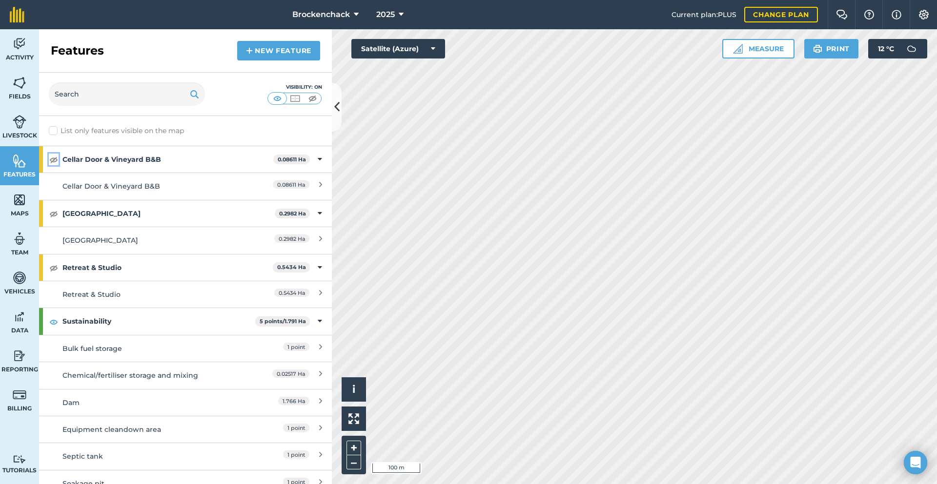
click at [56, 158] on img at bounding box center [53, 160] width 9 height 12
click at [58, 215] on button at bounding box center [54, 214] width 10 height 12
click at [58, 214] on button at bounding box center [54, 214] width 10 height 12
click at [55, 318] on img at bounding box center [53, 322] width 9 height 12
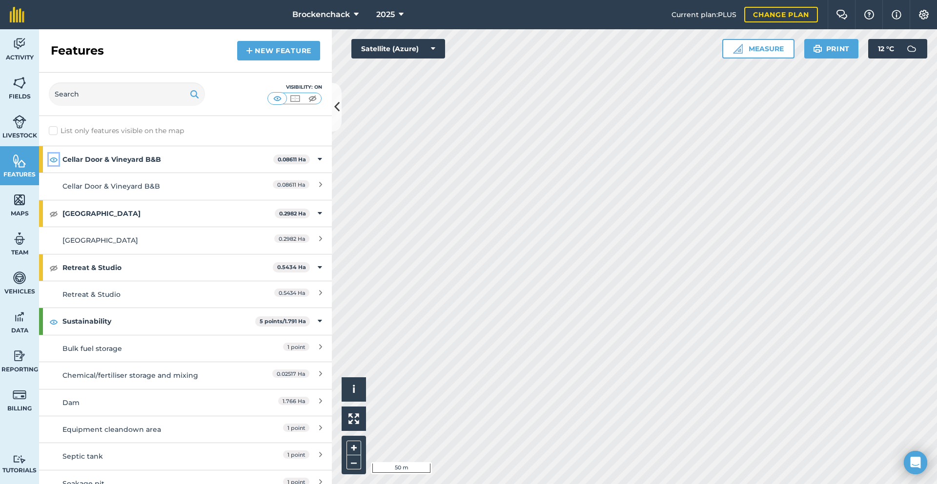
click at [52, 160] on img at bounding box center [53, 160] width 9 height 12
click at [936, 368] on html "Brockenchack 2025 Current plan : PLUS Change plan Farm Chat Help Info Settings …" at bounding box center [468, 242] width 937 height 484
click at [285, 48] on link "New feature" at bounding box center [278, 51] width 83 height 20
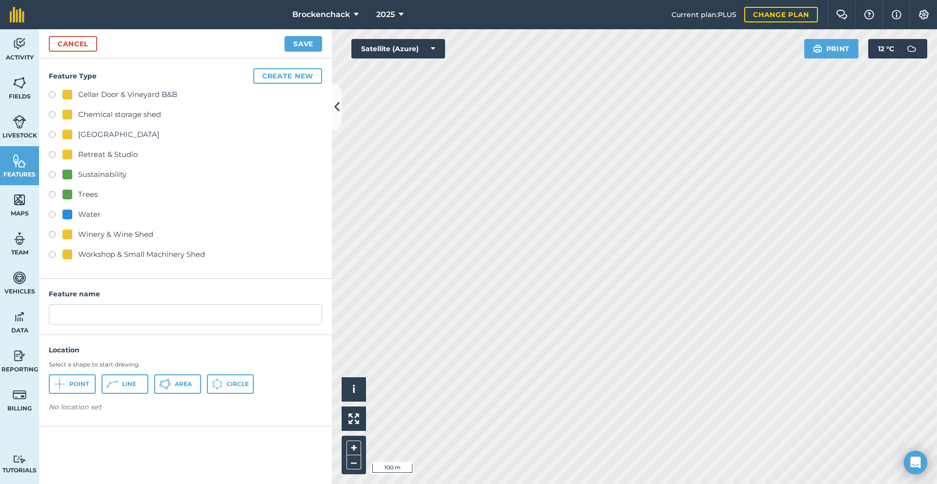
click at [86, 178] on div "Sustainability" at bounding box center [102, 175] width 48 height 12
radio input "true"
drag, startPoint x: 128, startPoint y: 314, endPoint x: 0, endPoint y: 305, distance: 128.1
click at [0, 305] on div "Activity Fields Livestock Features Maps Team Vehicles Data Reporting Billing Tu…" at bounding box center [468, 256] width 937 height 455
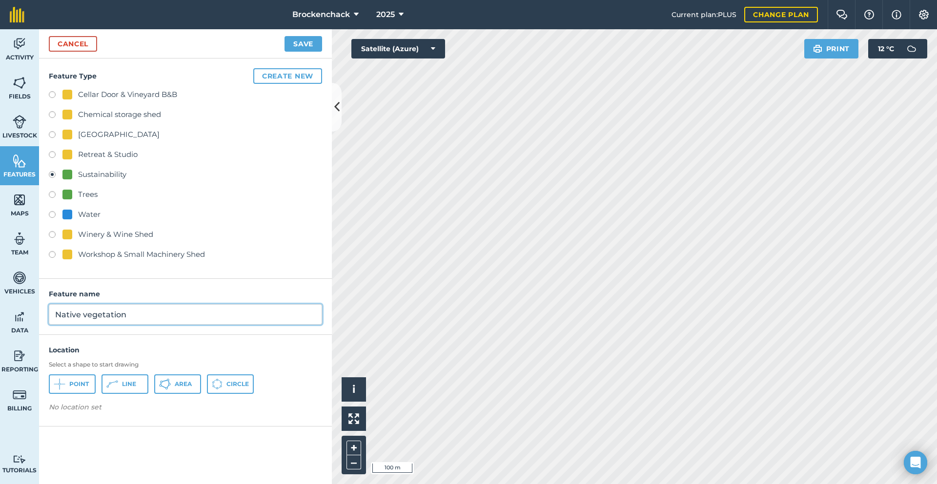
type input "Native vegetation"
click at [183, 384] on span "Area" at bounding box center [183, 384] width 17 height 8
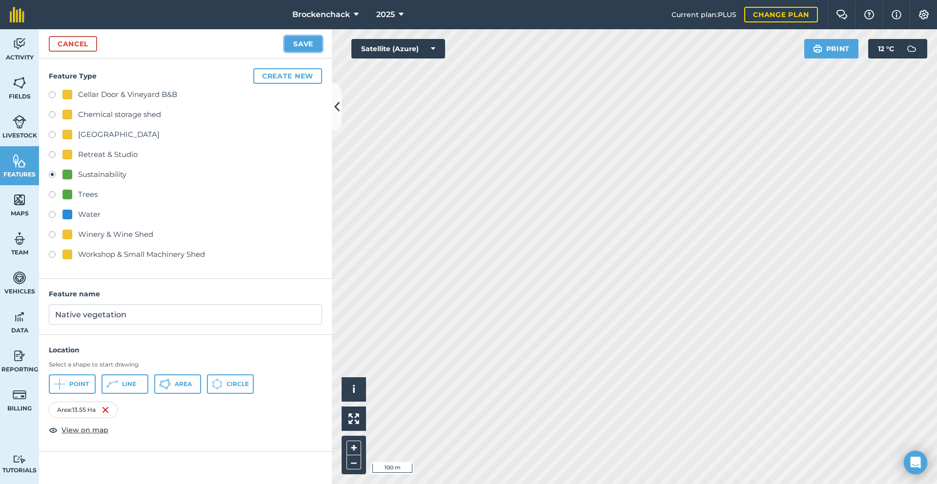
click at [301, 42] on button "Save" at bounding box center [303, 44] width 38 height 16
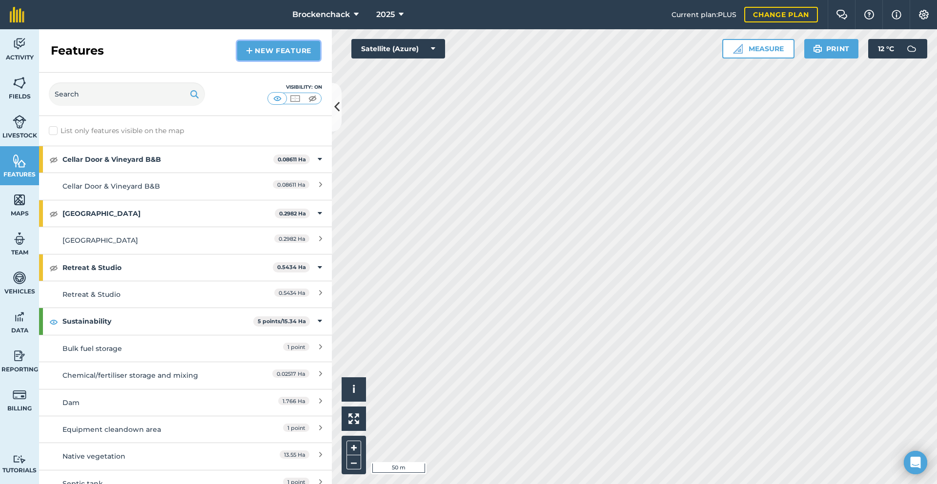
click at [305, 53] on link "New feature" at bounding box center [278, 51] width 83 height 20
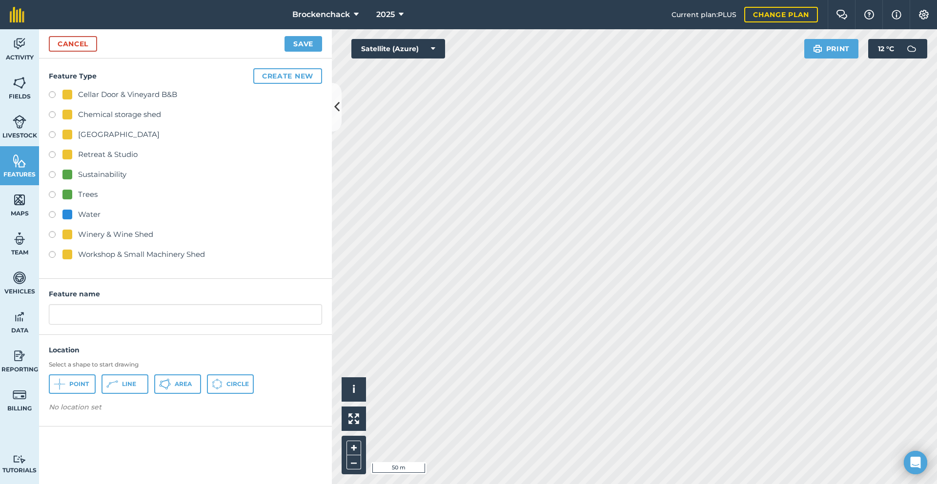
click at [101, 178] on div "Sustainability" at bounding box center [102, 175] width 48 height 12
radio input "true"
drag, startPoint x: 122, startPoint y: 316, endPoint x: 0, endPoint y: 283, distance: 125.7
click at [0, 284] on div "Activity Fields Livestock Features Maps Team Vehicles Data Reporting Billing Tu…" at bounding box center [468, 256] width 937 height 455
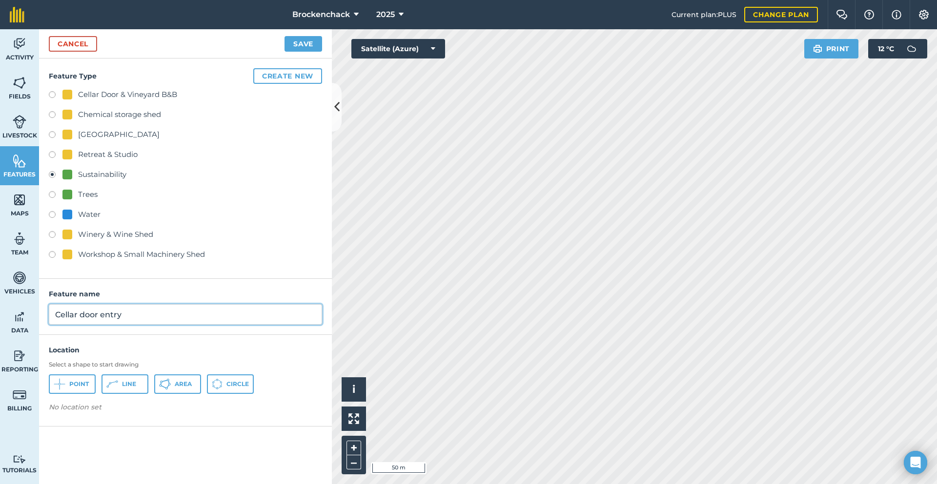
type input "Cellar door entry"
click at [127, 380] on button "Line" at bounding box center [124, 385] width 47 height 20
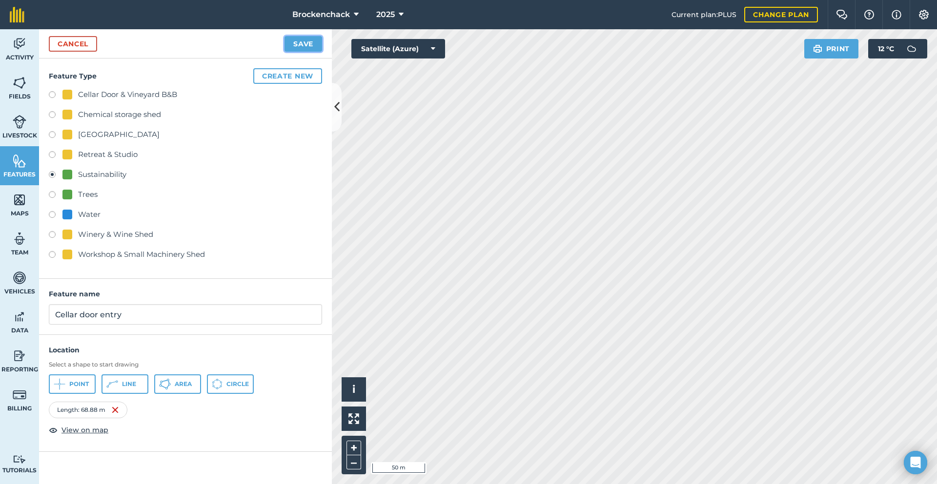
click at [309, 47] on button "Save" at bounding box center [303, 44] width 38 height 16
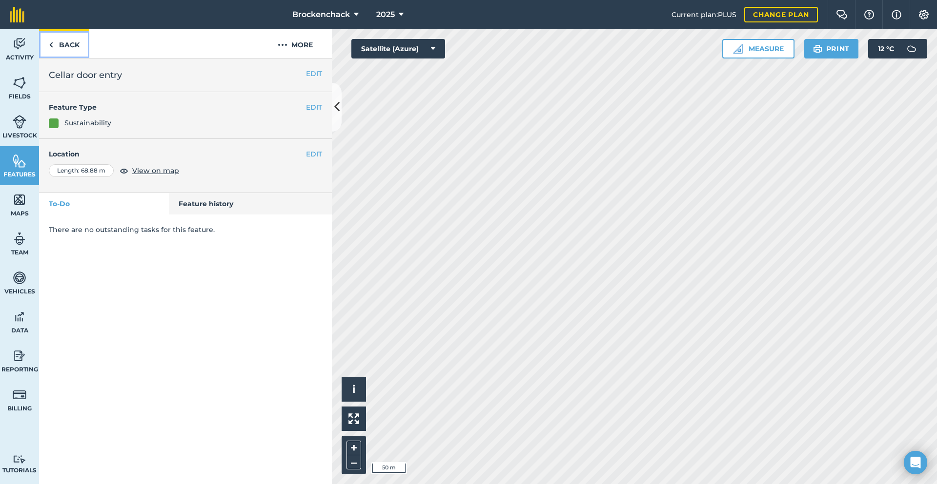
click at [67, 40] on link "Back" at bounding box center [64, 43] width 50 height 29
click at [19, 158] on img at bounding box center [20, 161] width 14 height 15
click at [314, 154] on button "EDIT" at bounding box center [314, 154] width 16 height 11
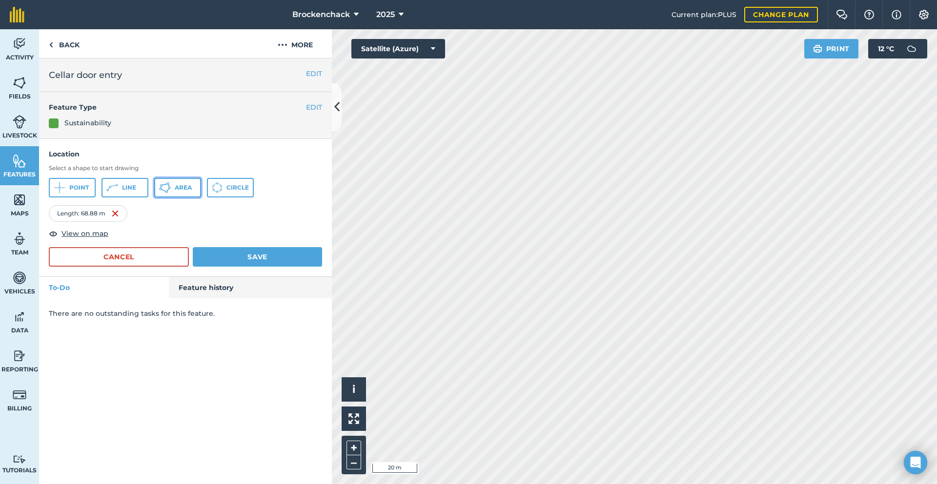
click at [165, 187] on icon at bounding box center [165, 188] width 12 height 12
click at [110, 255] on button "Cancel" at bounding box center [119, 257] width 140 height 20
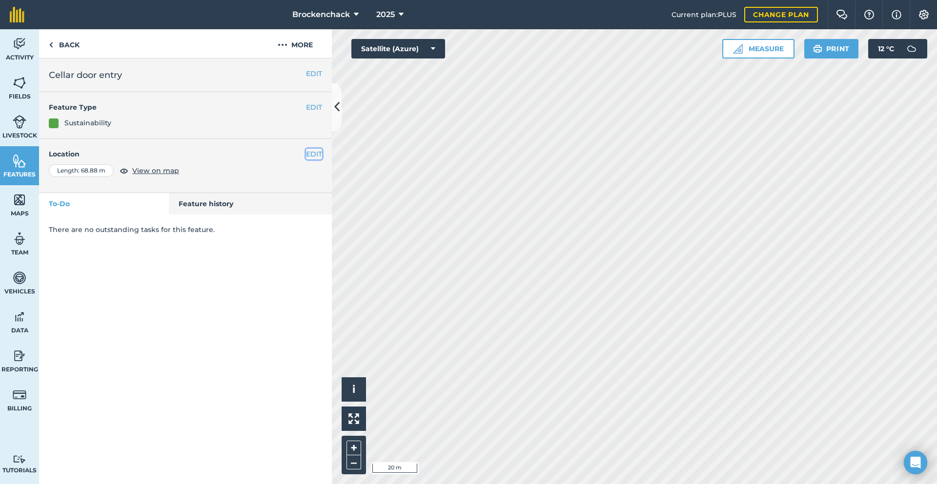
click at [314, 154] on button "EDIT" at bounding box center [314, 154] width 16 height 11
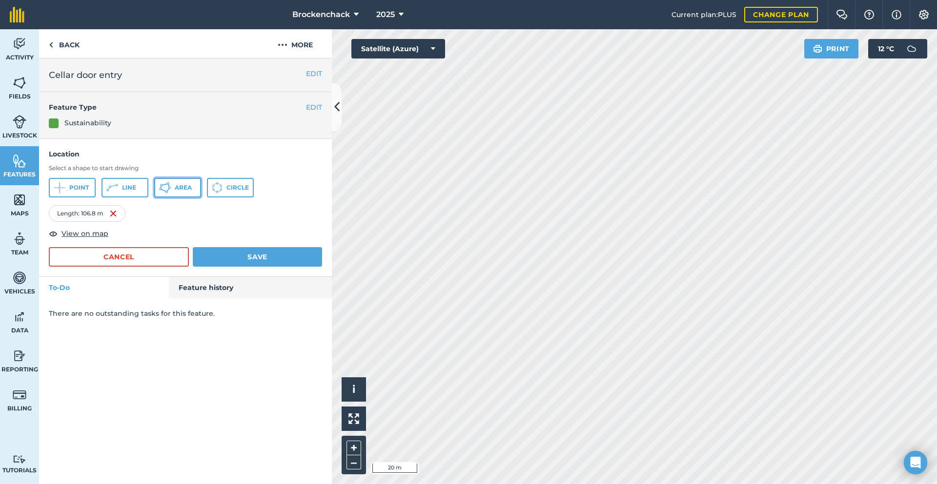
click at [181, 186] on span "Area" at bounding box center [183, 188] width 17 height 8
click at [257, 253] on button "Save" at bounding box center [257, 257] width 129 height 20
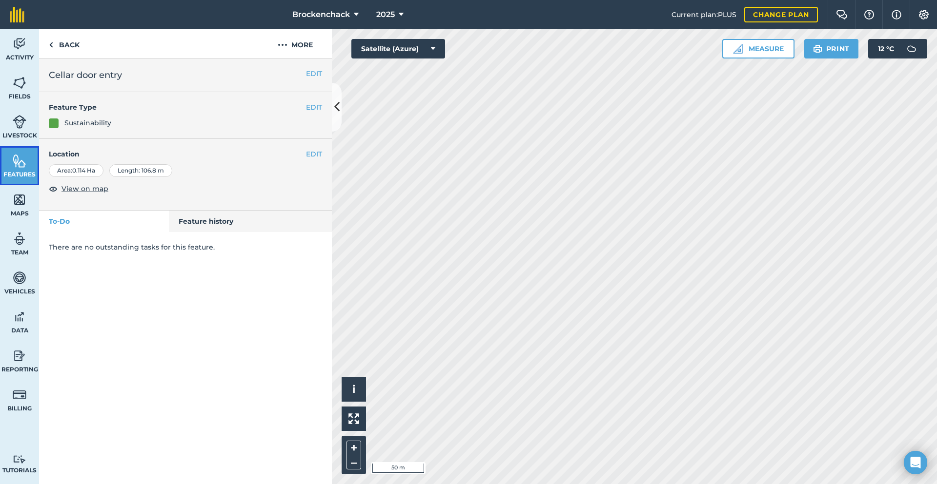
click at [11, 171] on span "Features" at bounding box center [19, 175] width 39 height 8
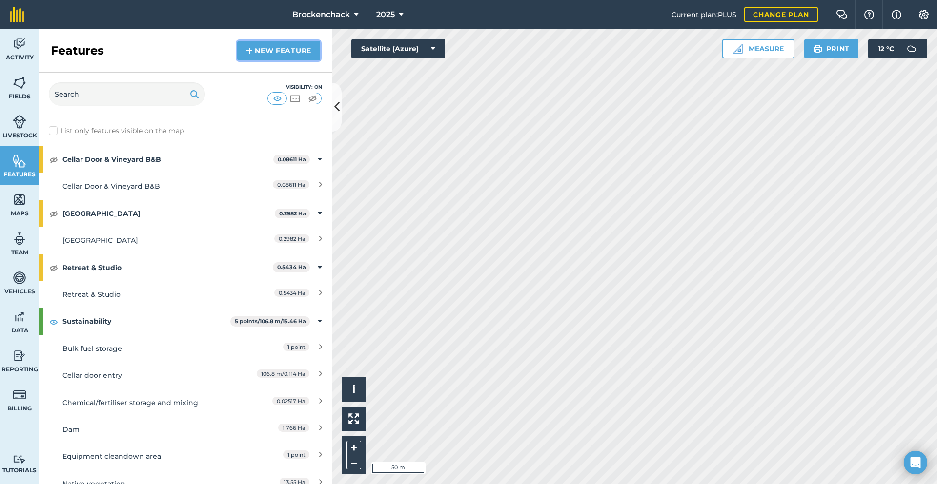
click at [286, 46] on link "New feature" at bounding box center [278, 51] width 83 height 20
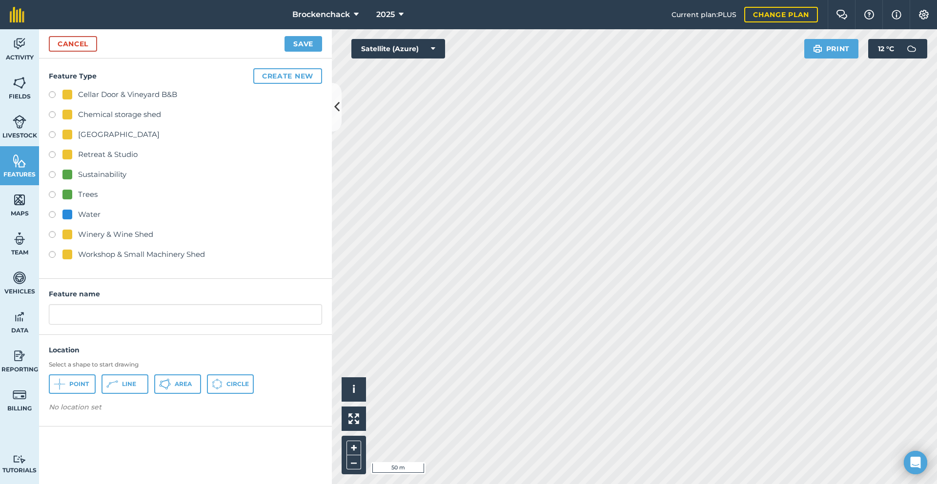
click at [95, 171] on div "Sustainability" at bounding box center [102, 175] width 48 height 12
radio input "true"
drag, startPoint x: 126, startPoint y: 317, endPoint x: 0, endPoint y: 281, distance: 130.8
click at [0, 281] on div "Activity Fields Livestock Features Maps Team Vehicles Data Reporting Billing Tu…" at bounding box center [468, 256] width 937 height 455
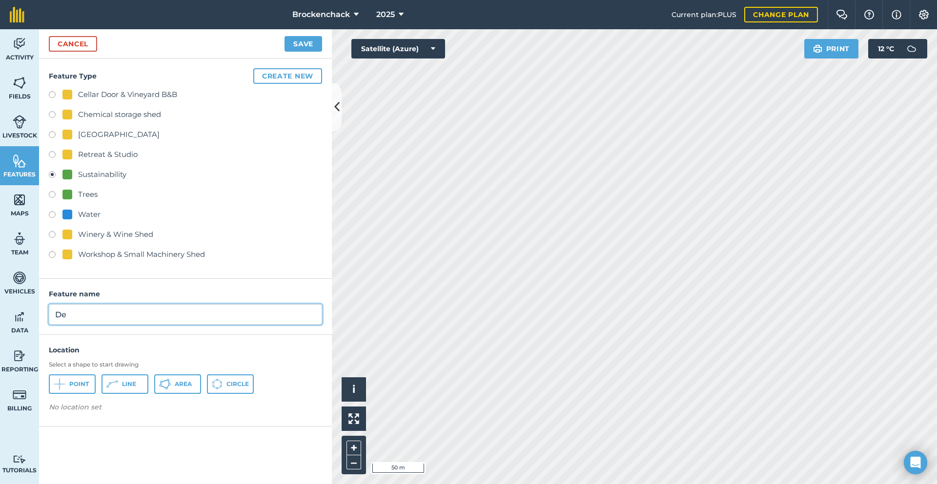
type input "D"
type input "Winery entry/exit"
click at [129, 386] on span "Line" at bounding box center [129, 384] width 14 height 8
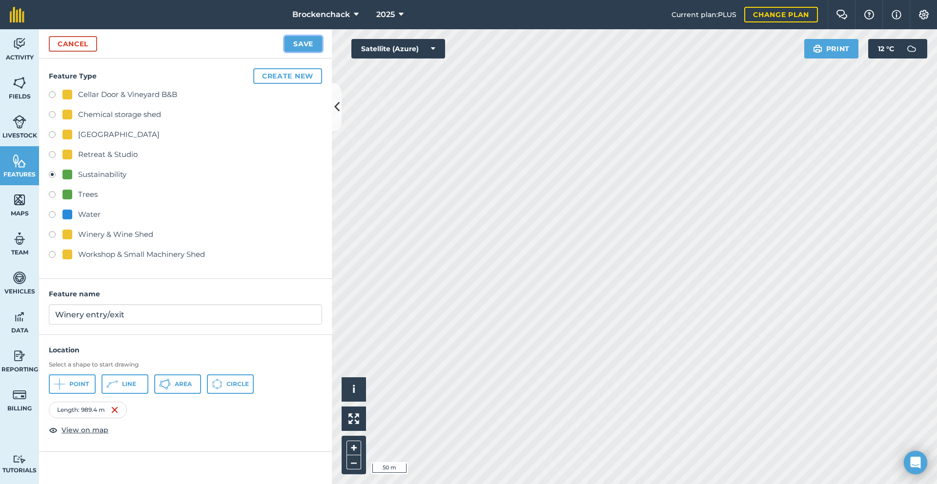
click at [305, 38] on button "Save" at bounding box center [303, 44] width 38 height 16
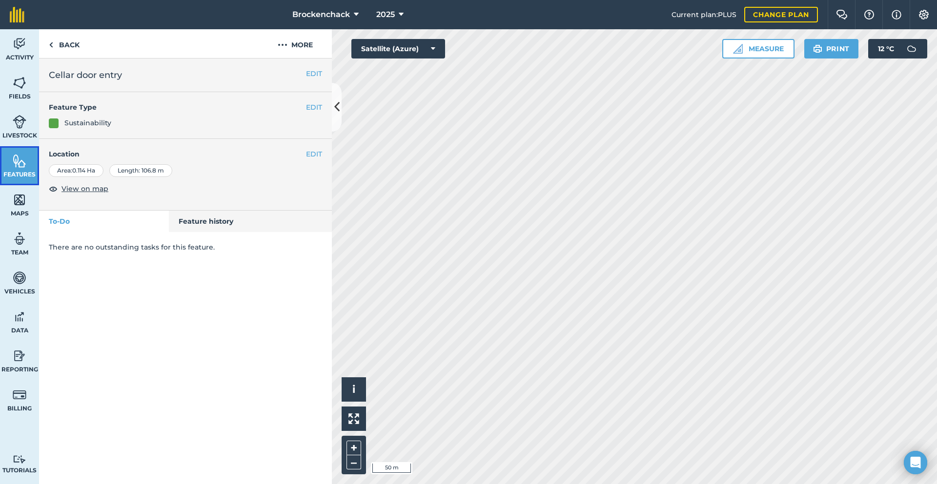
click at [14, 165] on img at bounding box center [20, 161] width 14 height 15
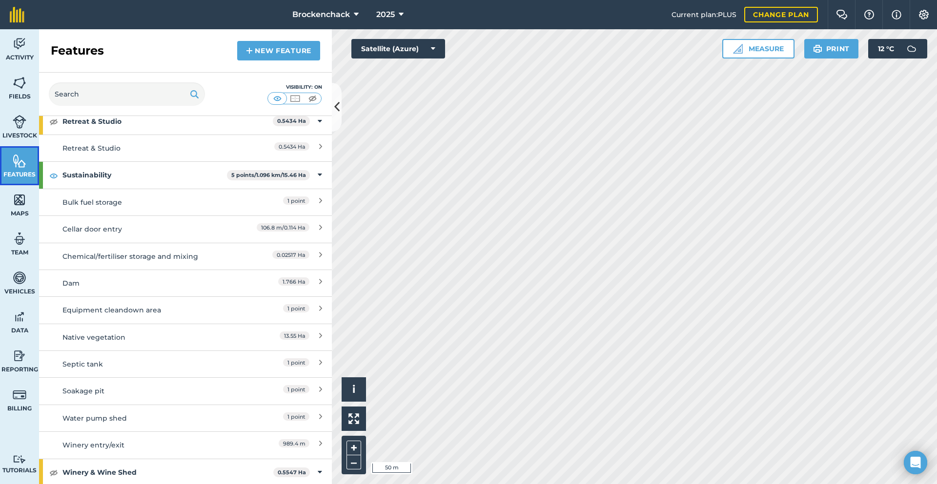
scroll to position [195, 0]
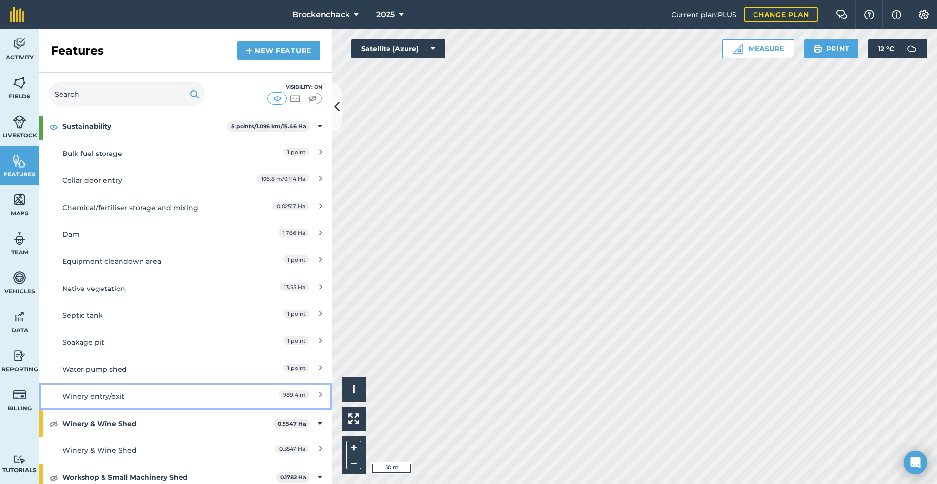
click at [97, 393] on div "Winery entry/exit" at bounding box center [148, 396] width 173 height 11
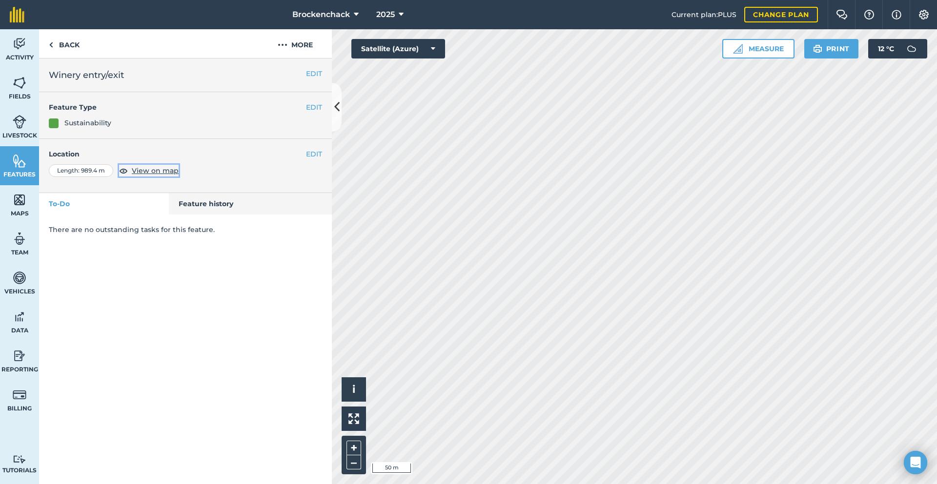
click at [147, 172] on span "View on map" at bounding box center [155, 170] width 47 height 11
click at [51, 44] on img at bounding box center [51, 45] width 4 height 12
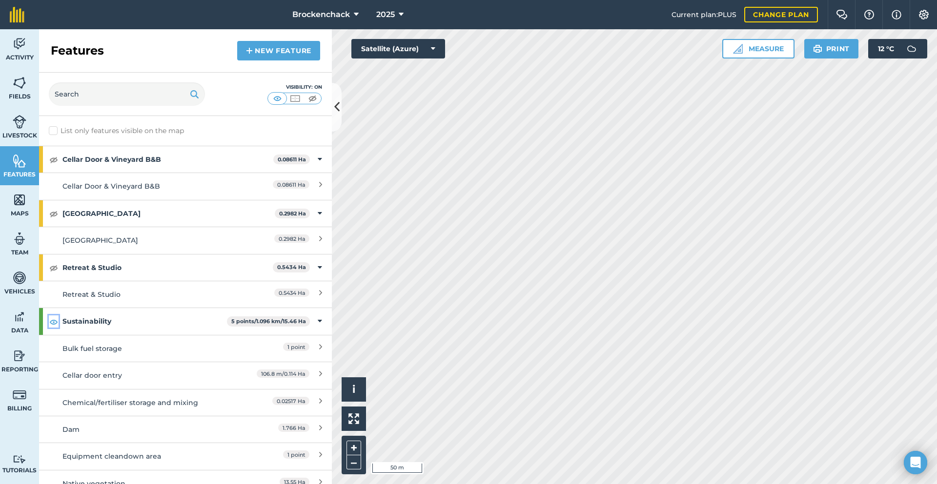
click at [53, 320] on img at bounding box center [53, 322] width 9 height 12
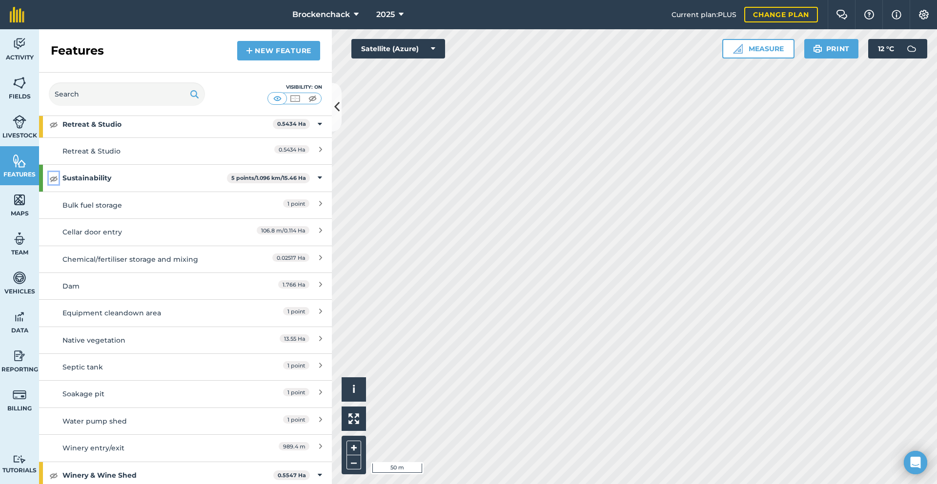
scroll to position [146, 0]
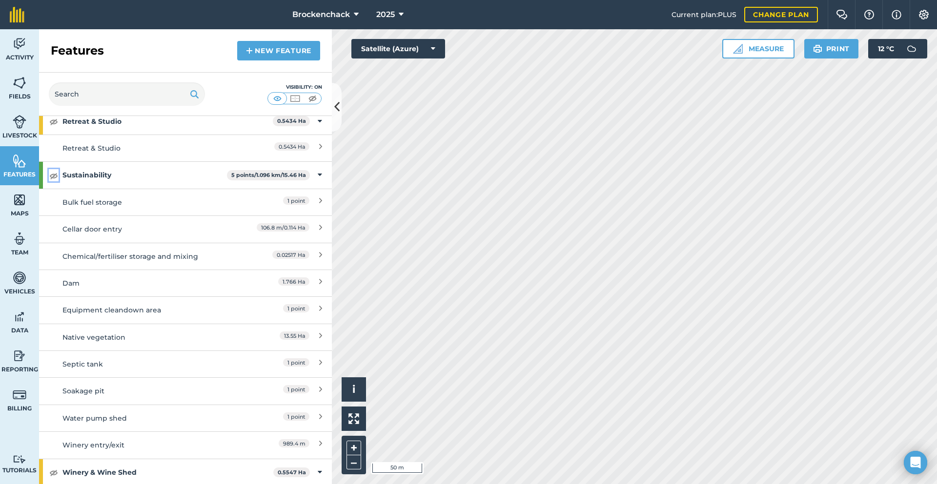
click at [55, 177] on img at bounding box center [53, 176] width 9 height 12
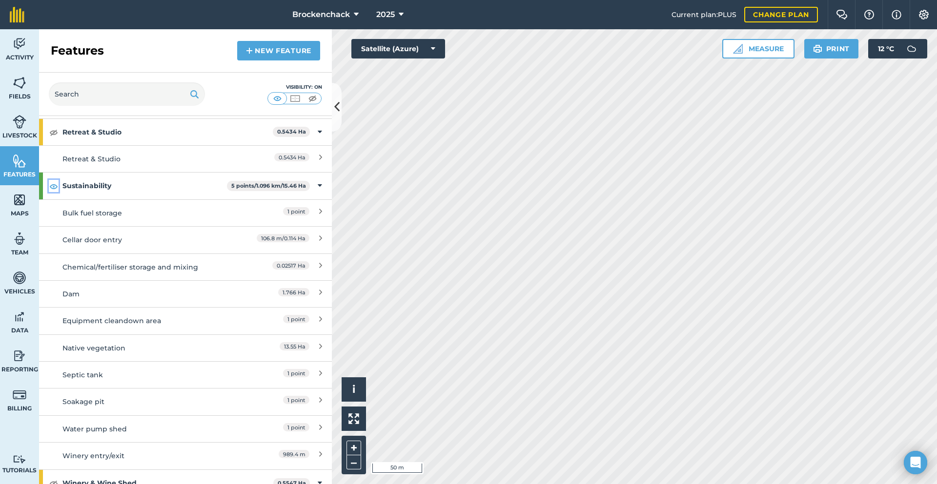
scroll to position [82, 0]
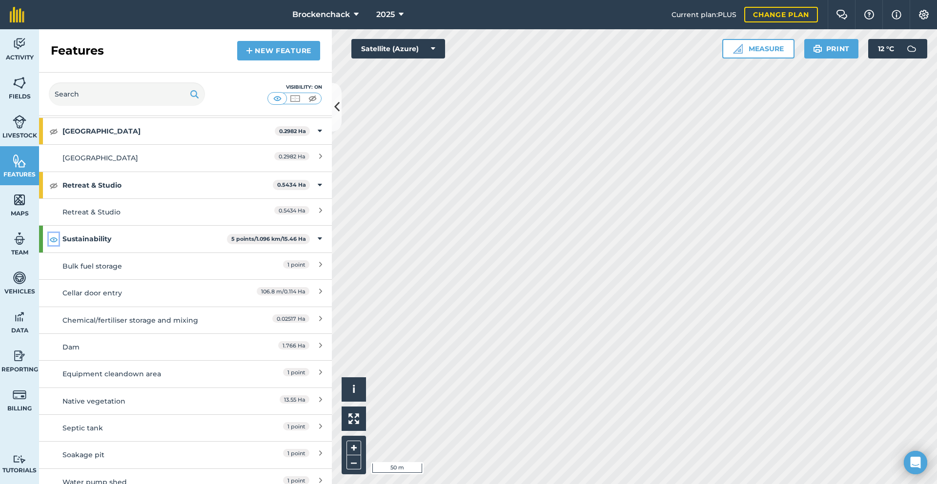
click at [56, 239] on img at bounding box center [53, 240] width 9 height 12
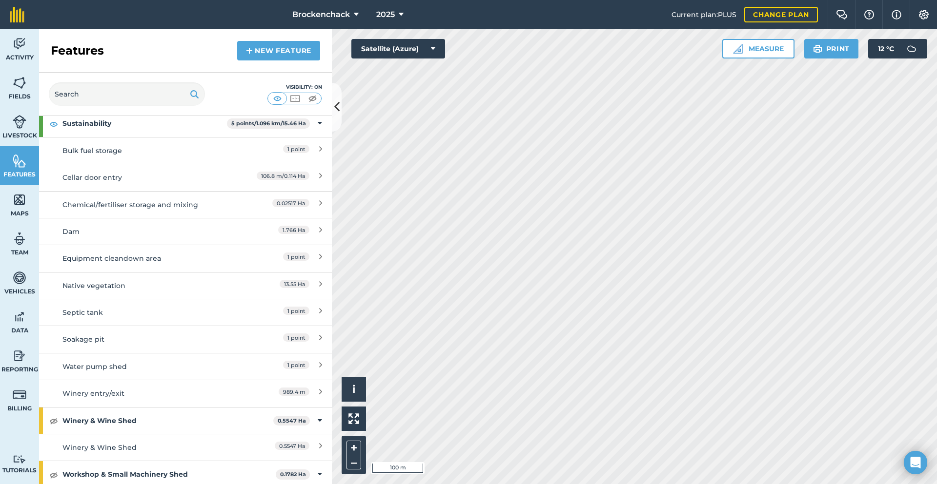
scroll to position [229, 0]
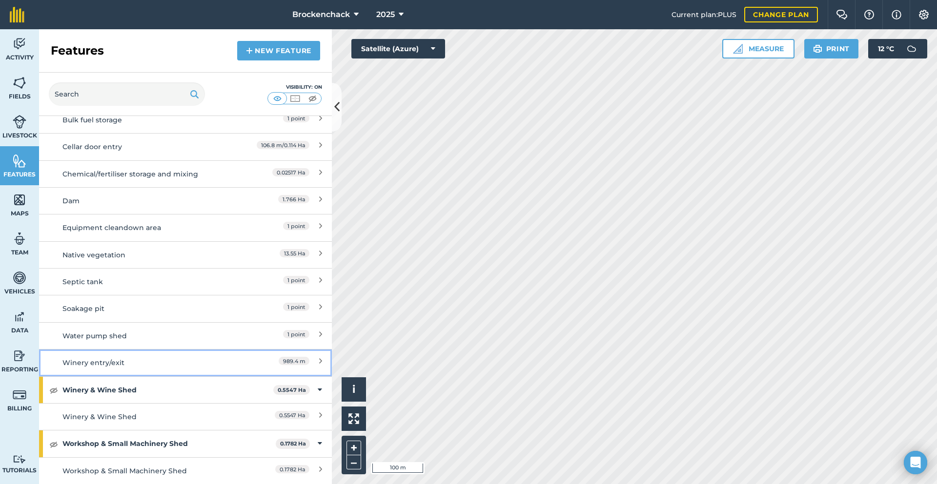
click at [319, 362] on icon at bounding box center [320, 363] width 3 height 11
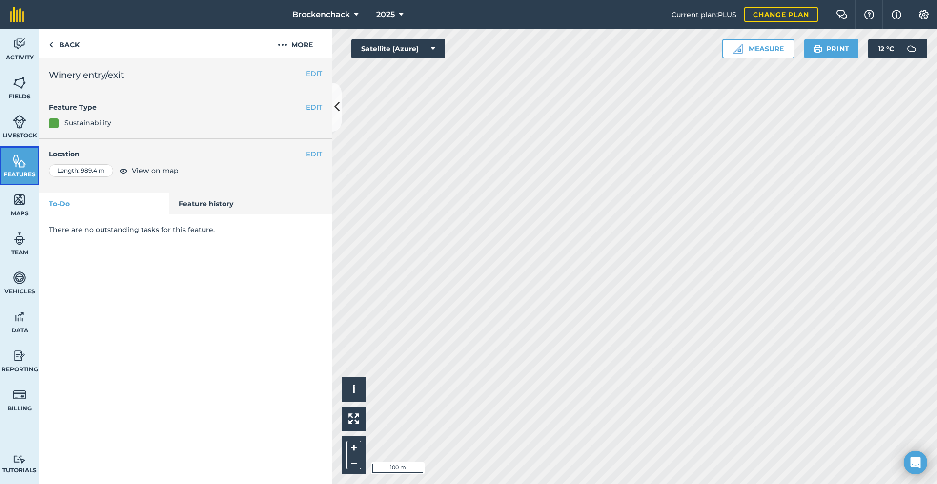
click at [26, 160] on img at bounding box center [20, 161] width 14 height 15
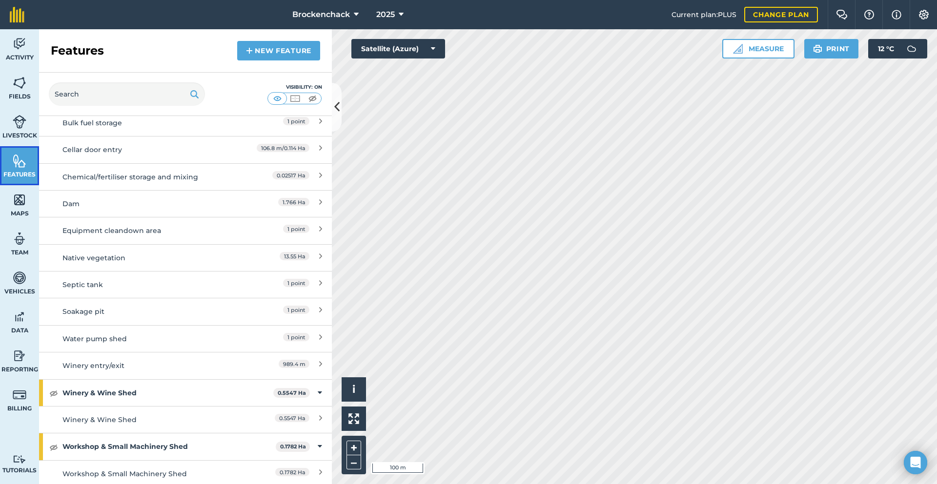
scroll to position [229, 0]
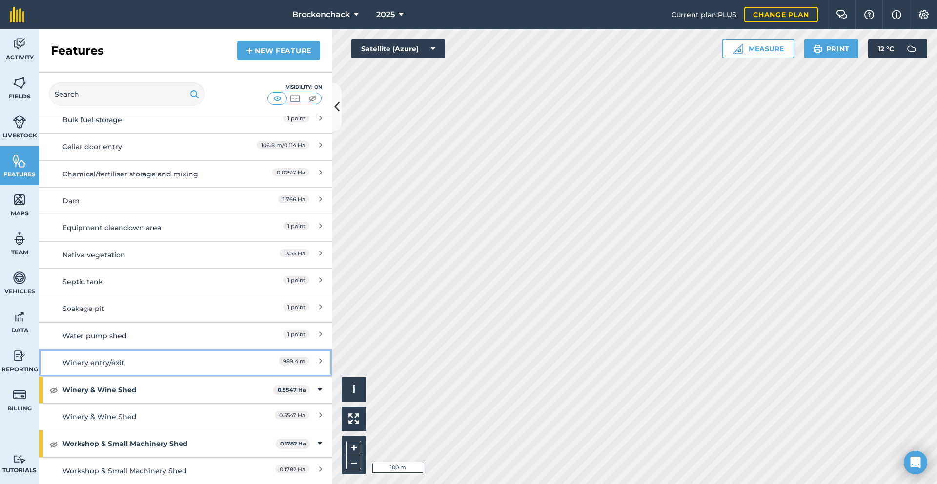
click at [311, 358] on div "989.4 m" at bounding box center [279, 363] width 86 height 11
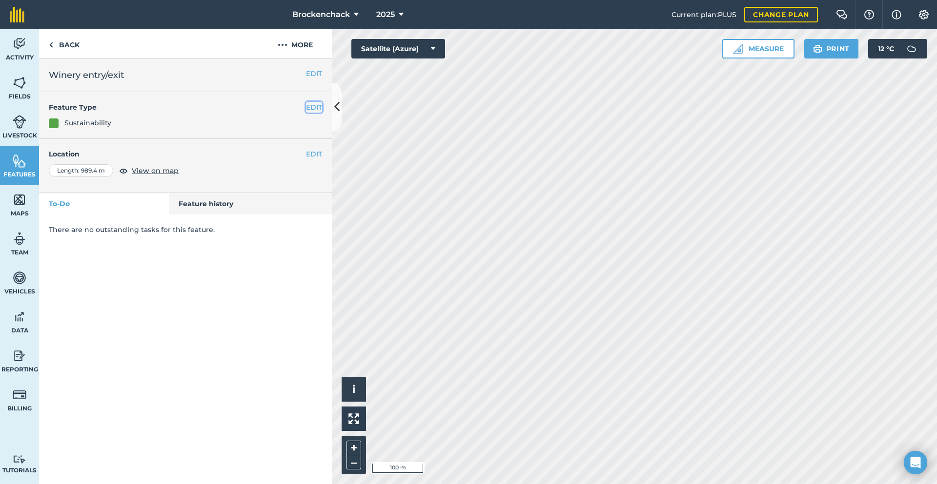
click at [313, 105] on button "EDIT" at bounding box center [314, 107] width 16 height 11
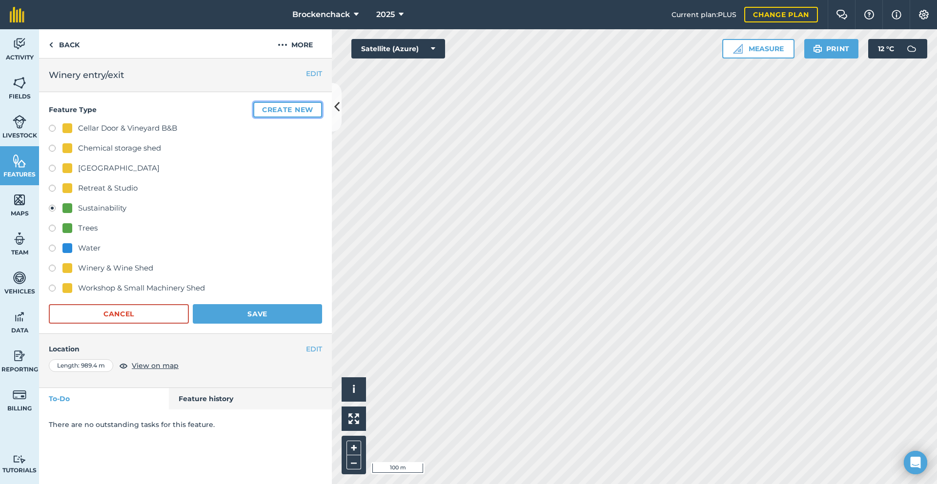
click at [288, 108] on button "Create new" at bounding box center [287, 110] width 69 height 16
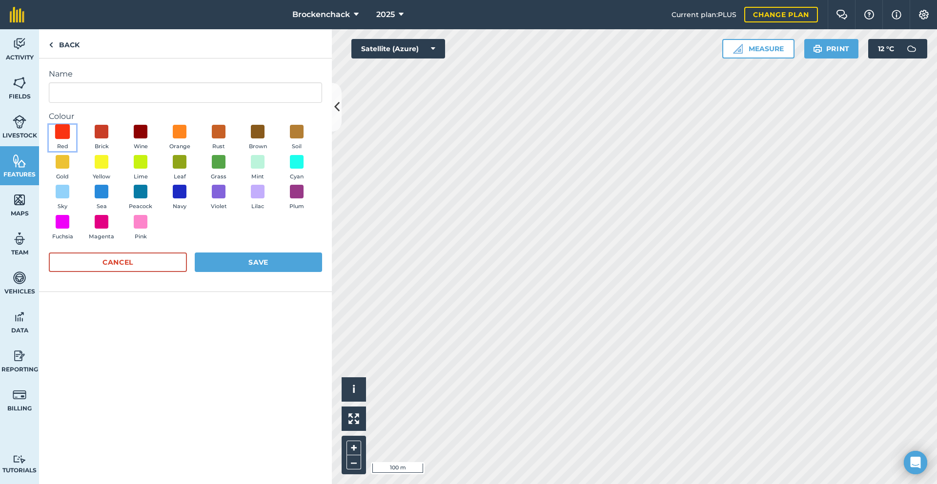
click at [61, 133] on span at bounding box center [62, 131] width 15 height 15
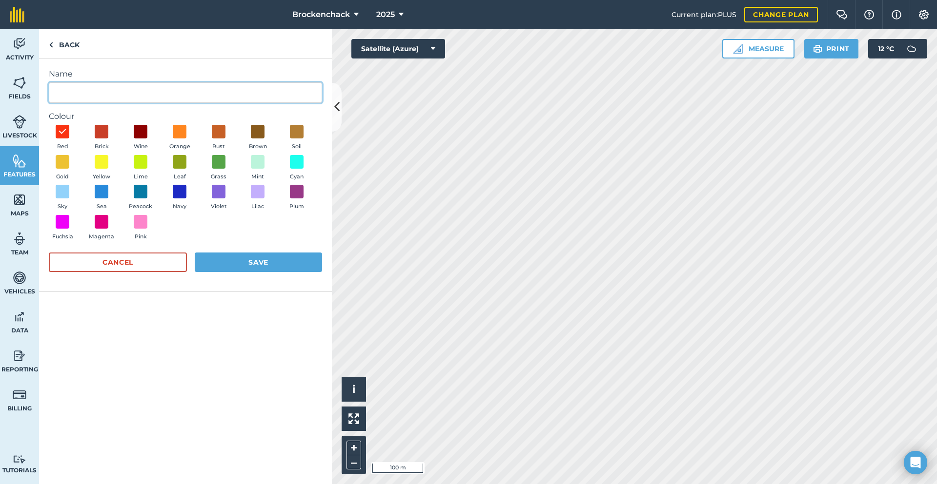
click at [86, 85] on input "Name" at bounding box center [185, 92] width 273 height 20
type input "Roads/access"
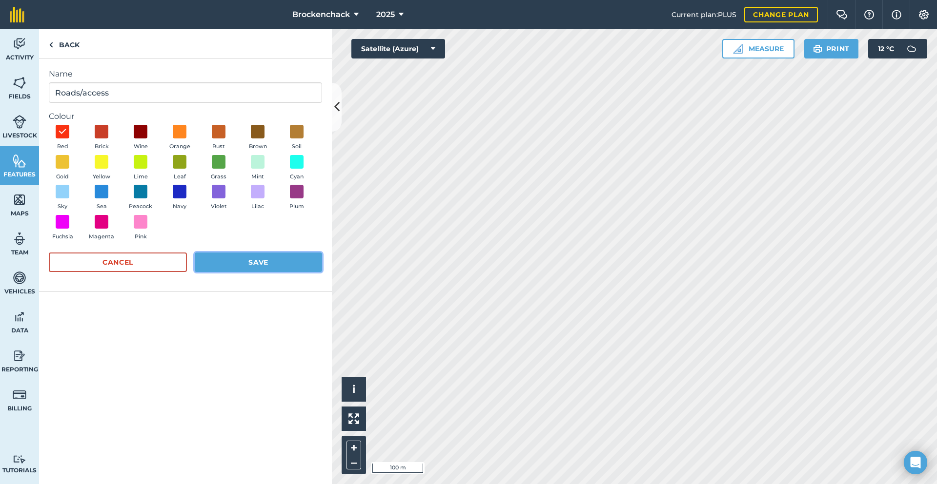
click at [261, 260] on button "Save" at bounding box center [258, 263] width 127 height 20
radio input "false"
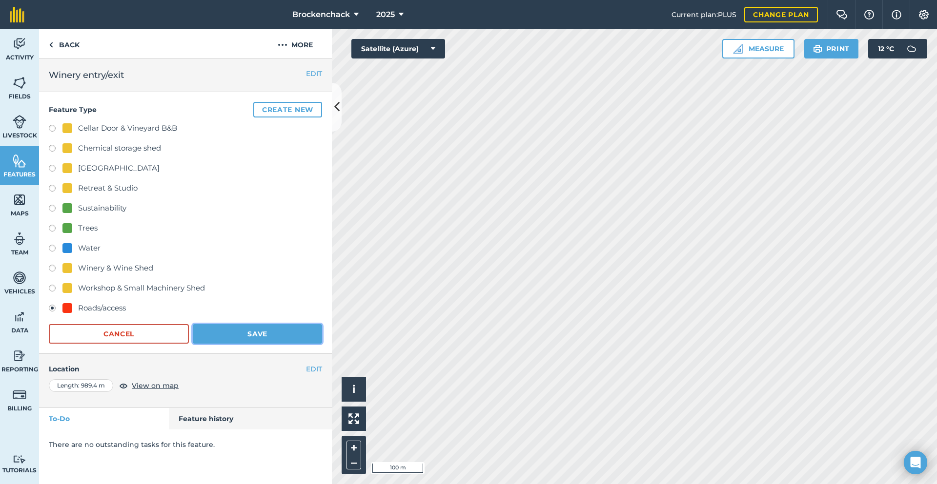
click at [231, 330] on button "Save" at bounding box center [257, 334] width 129 height 20
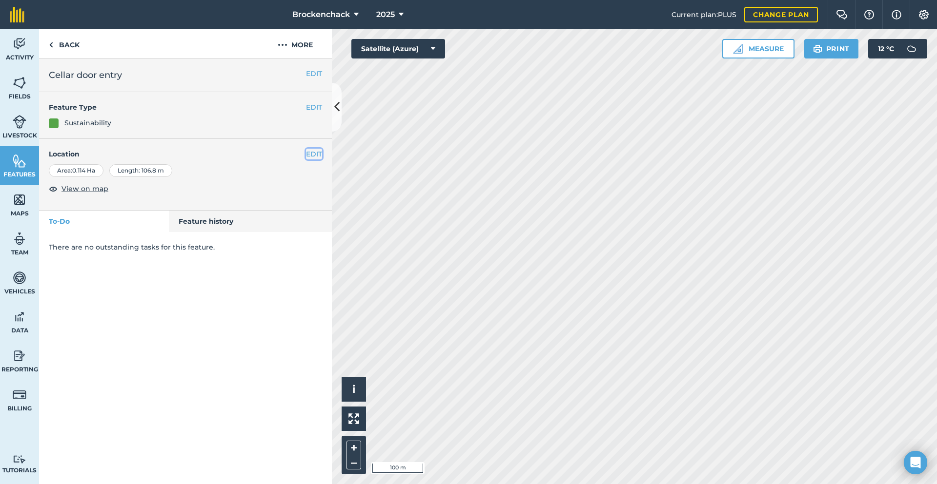
click at [312, 153] on button "EDIT" at bounding box center [314, 154] width 16 height 11
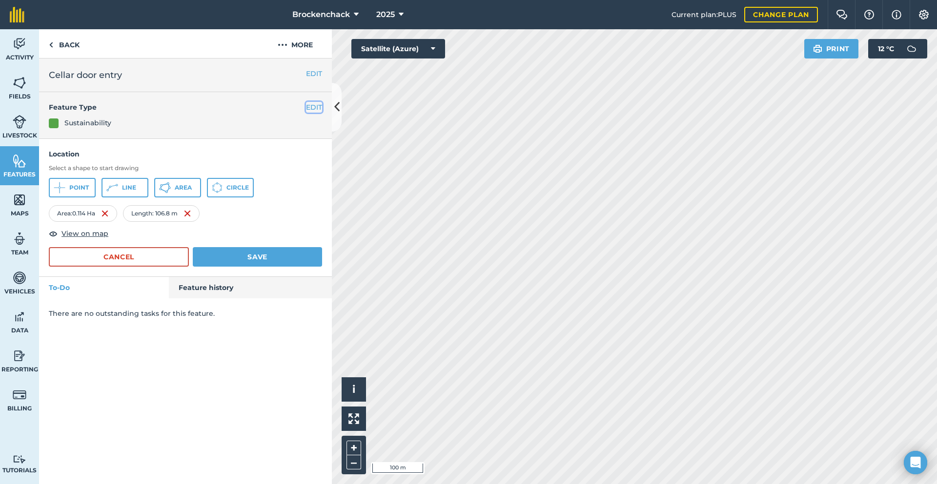
click at [312, 103] on button "EDIT" at bounding box center [314, 107] width 16 height 11
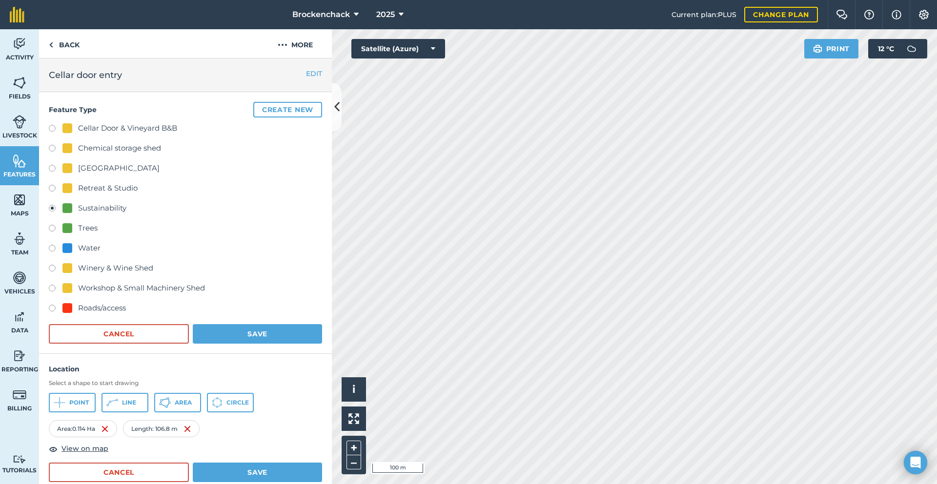
click at [94, 310] on div "Roads/access" at bounding box center [102, 308] width 48 height 12
radio input "true"
radio input "false"
click at [252, 328] on button "Save" at bounding box center [257, 334] width 129 height 20
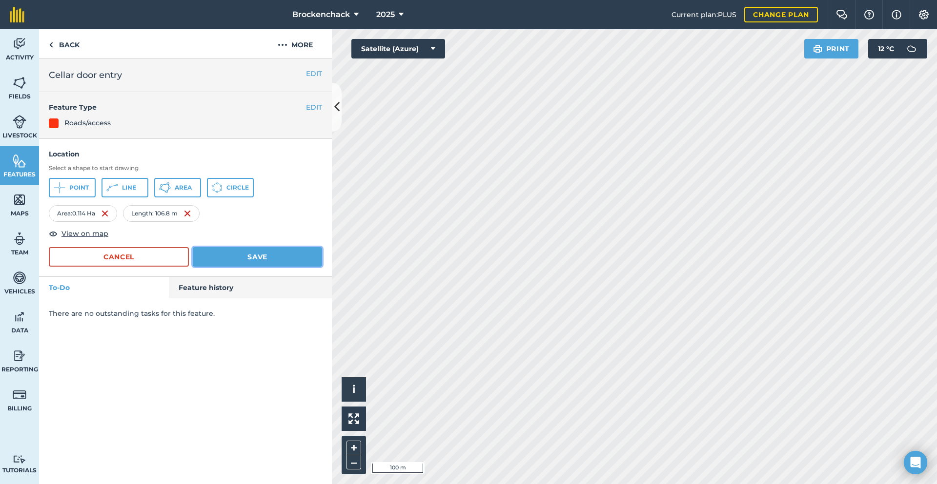
click at [269, 249] on button "Save" at bounding box center [257, 257] width 129 height 20
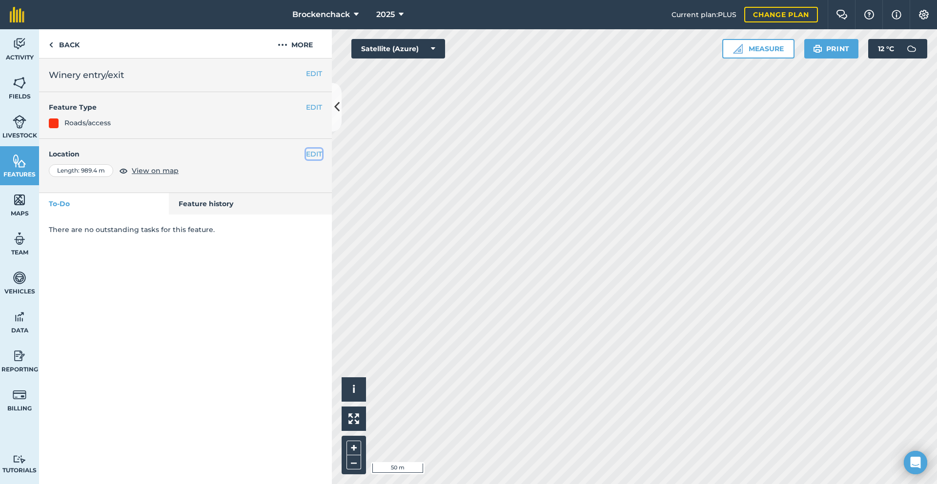
click at [315, 154] on button "EDIT" at bounding box center [314, 154] width 16 height 11
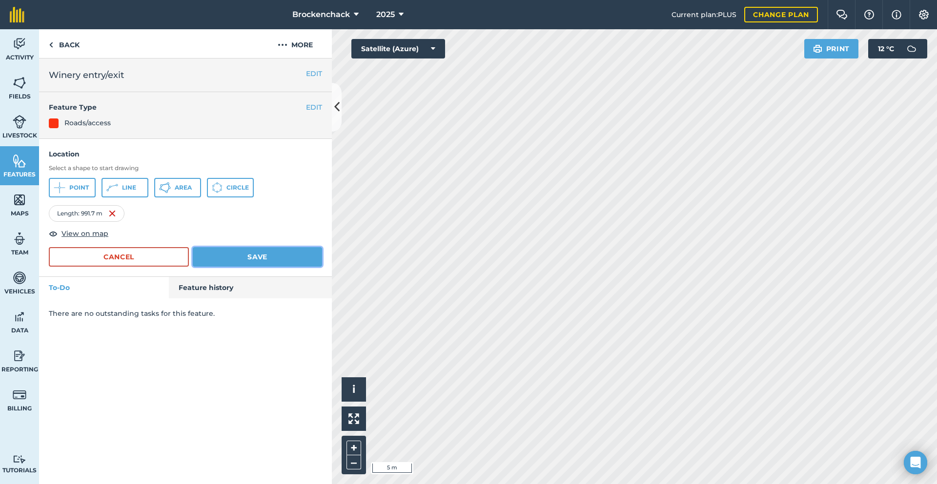
click at [287, 251] on button "Save" at bounding box center [257, 257] width 129 height 20
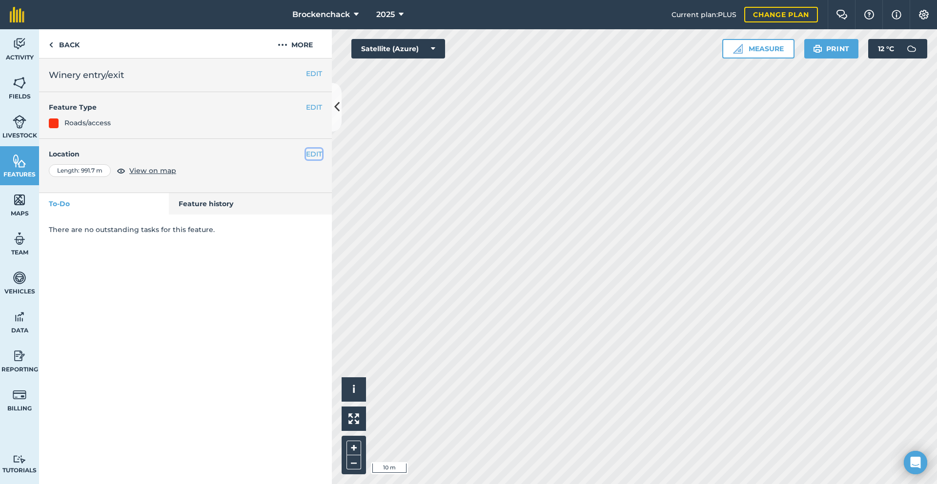
click at [313, 155] on button "EDIT" at bounding box center [314, 154] width 16 height 11
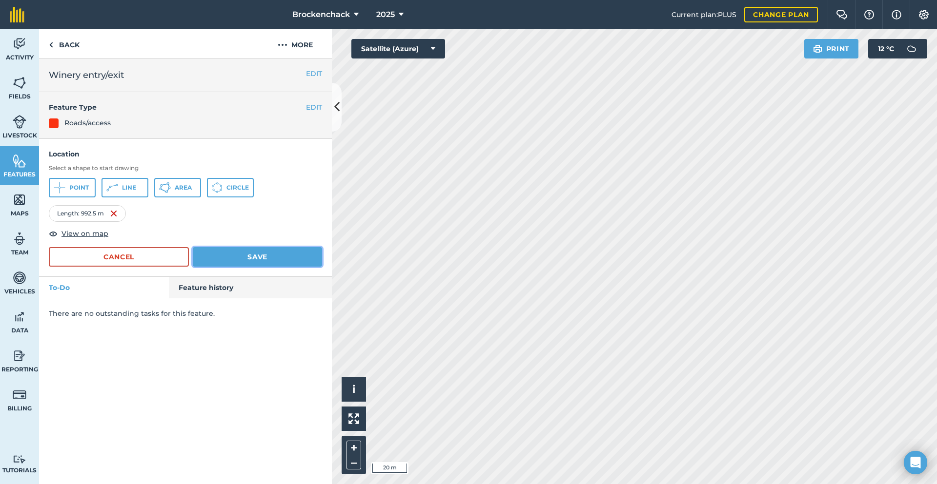
click at [266, 262] on button "Save" at bounding box center [257, 257] width 129 height 20
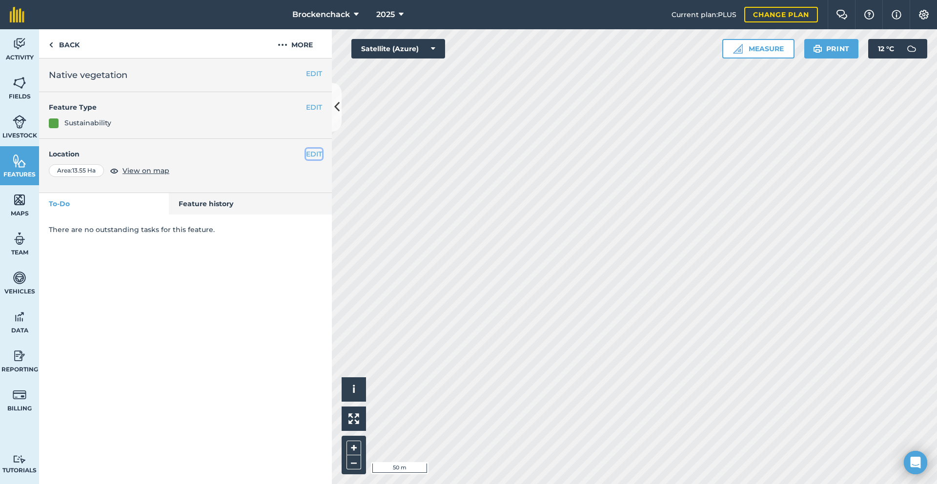
click at [315, 151] on button "EDIT" at bounding box center [314, 154] width 16 height 11
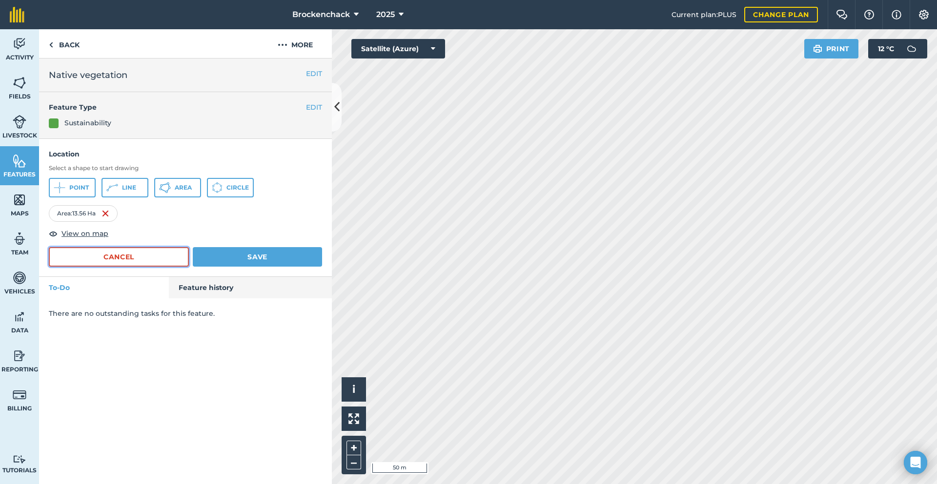
click at [146, 252] on button "Cancel" at bounding box center [119, 257] width 140 height 20
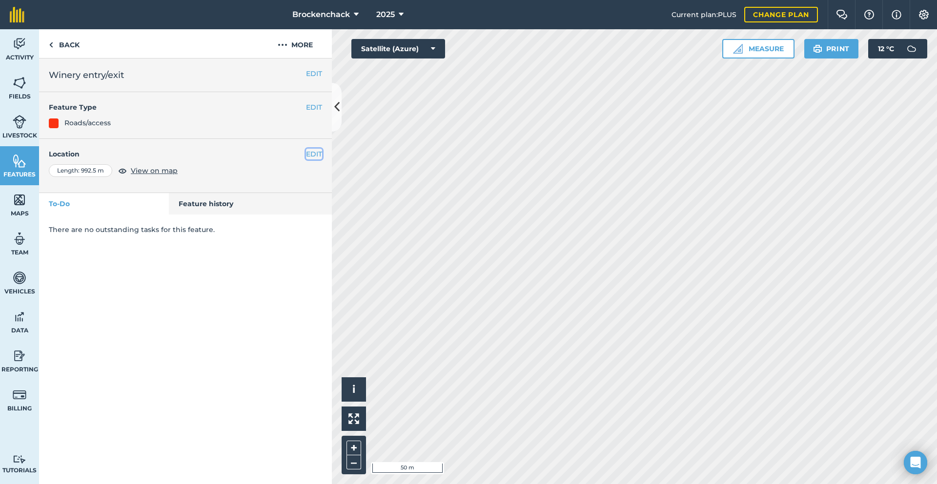
click at [311, 152] on button "EDIT" at bounding box center [314, 154] width 16 height 11
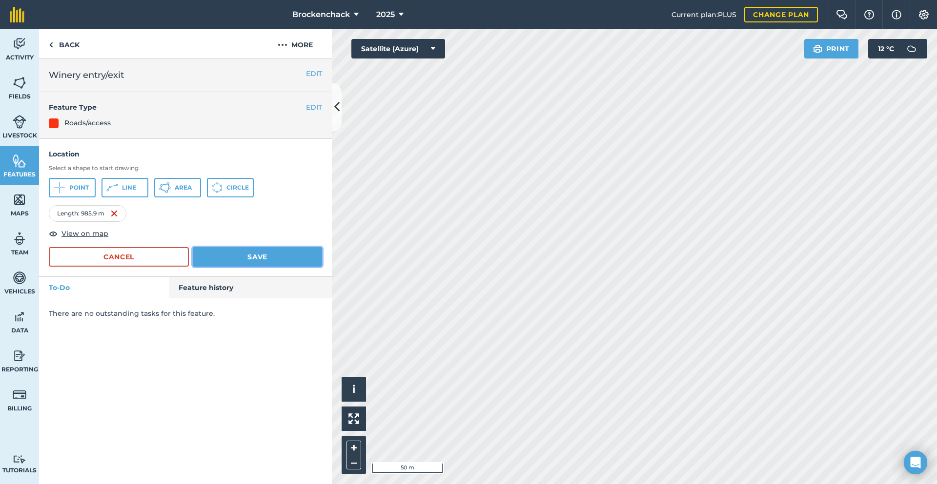
click at [244, 259] on button "Save" at bounding box center [257, 257] width 129 height 20
